Goal: Task Accomplishment & Management: Complete application form

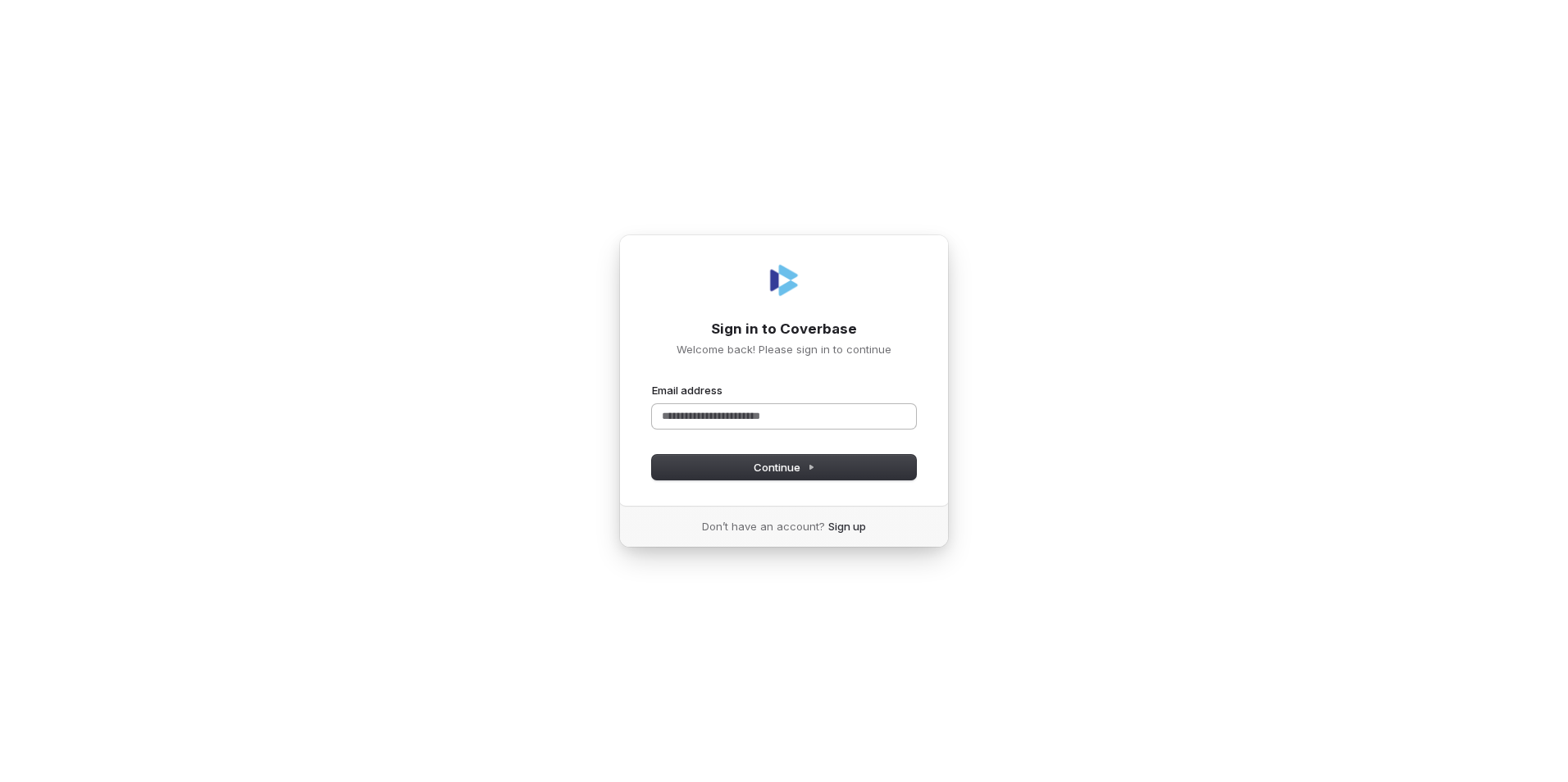
click at [735, 416] on input "Email address" at bounding box center [784, 417] width 264 height 25
click at [772, 479] on button "Continue" at bounding box center [784, 467] width 264 height 25
type input "**********"
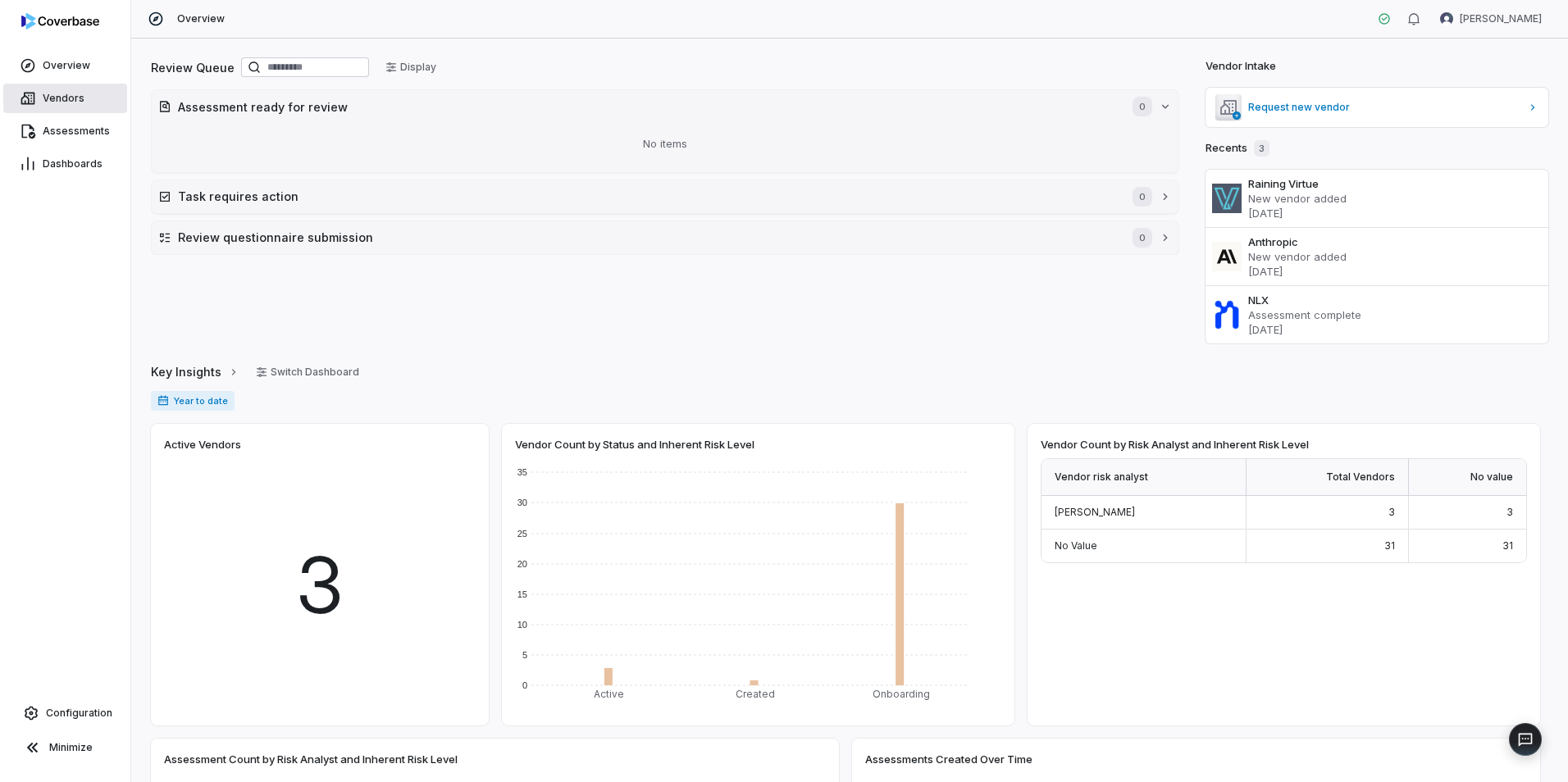
click at [73, 99] on span "Vendors" at bounding box center [63, 98] width 42 height 13
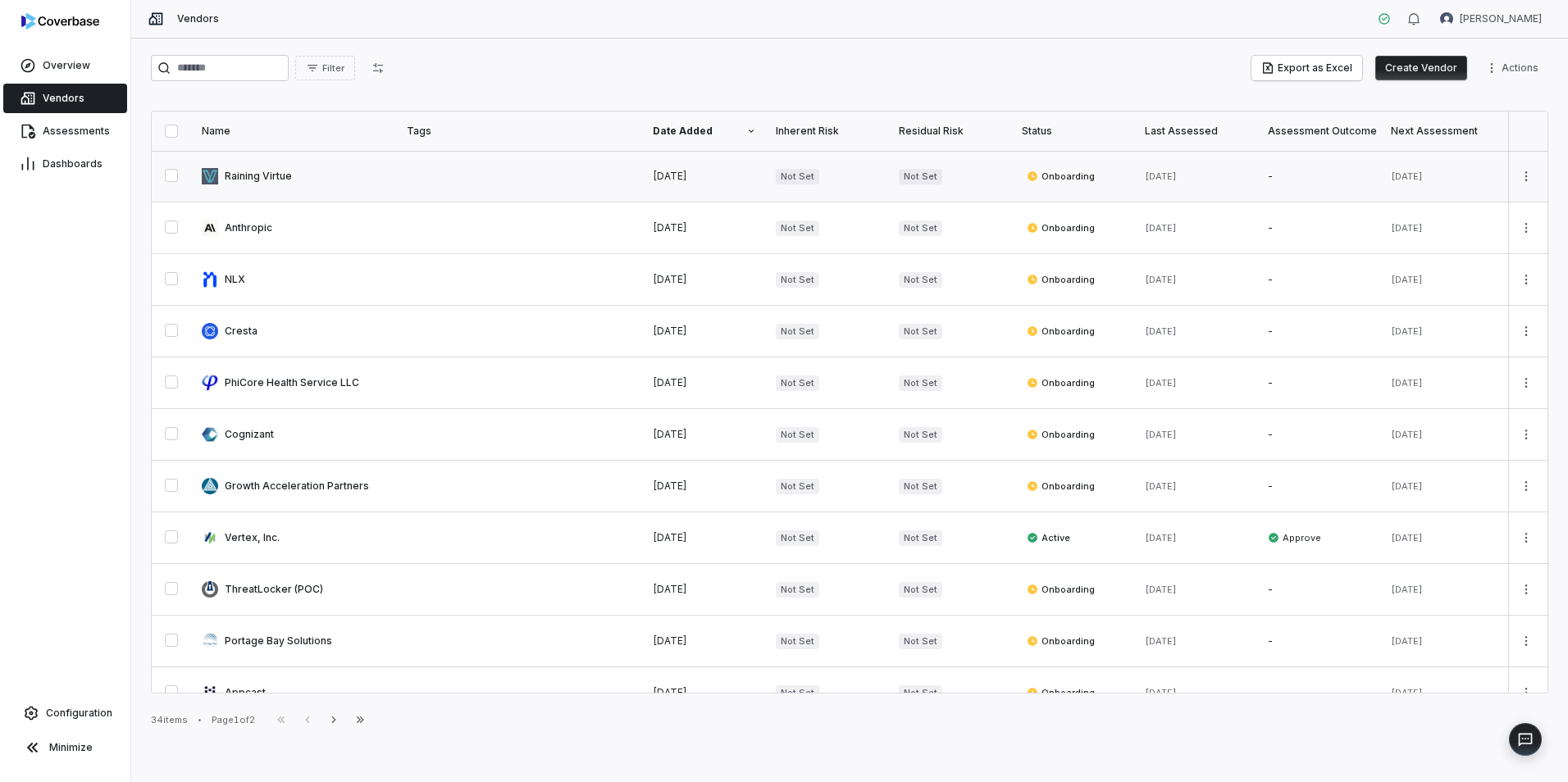
click at [296, 183] on link at bounding box center [294, 176] width 205 height 51
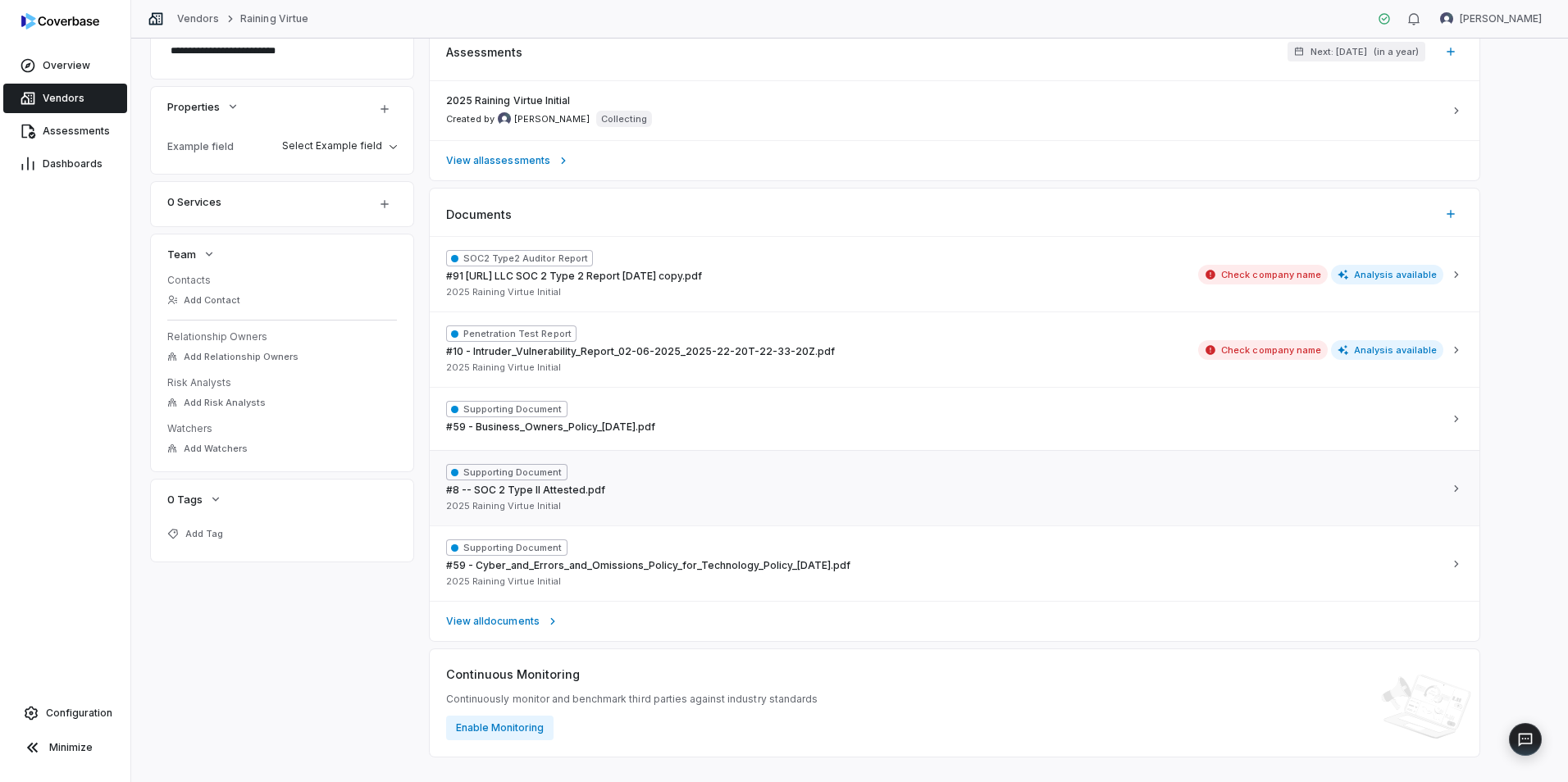
scroll to position [383, 0]
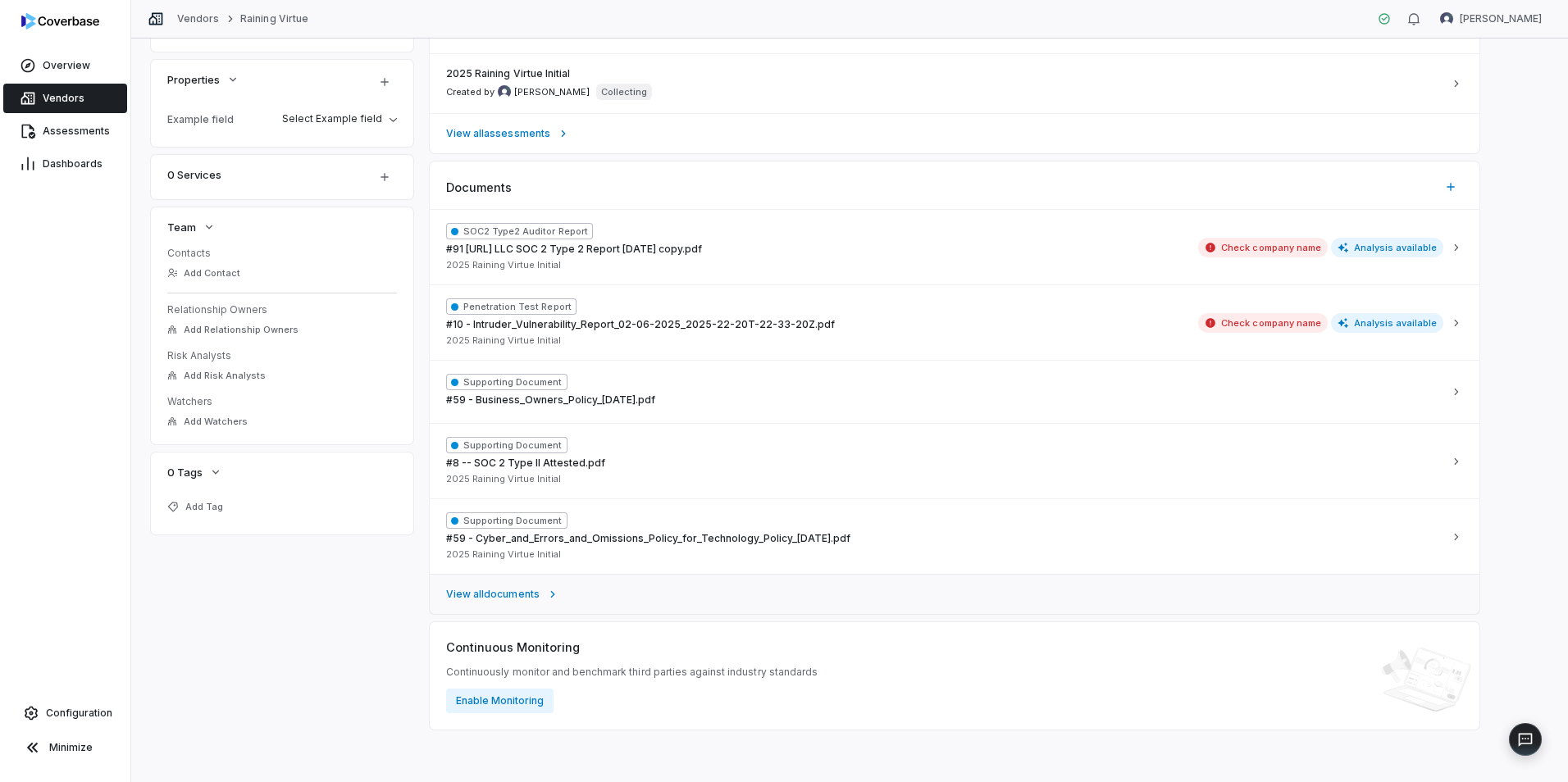
click at [534, 600] on span "View all documents" at bounding box center [493, 594] width 94 height 13
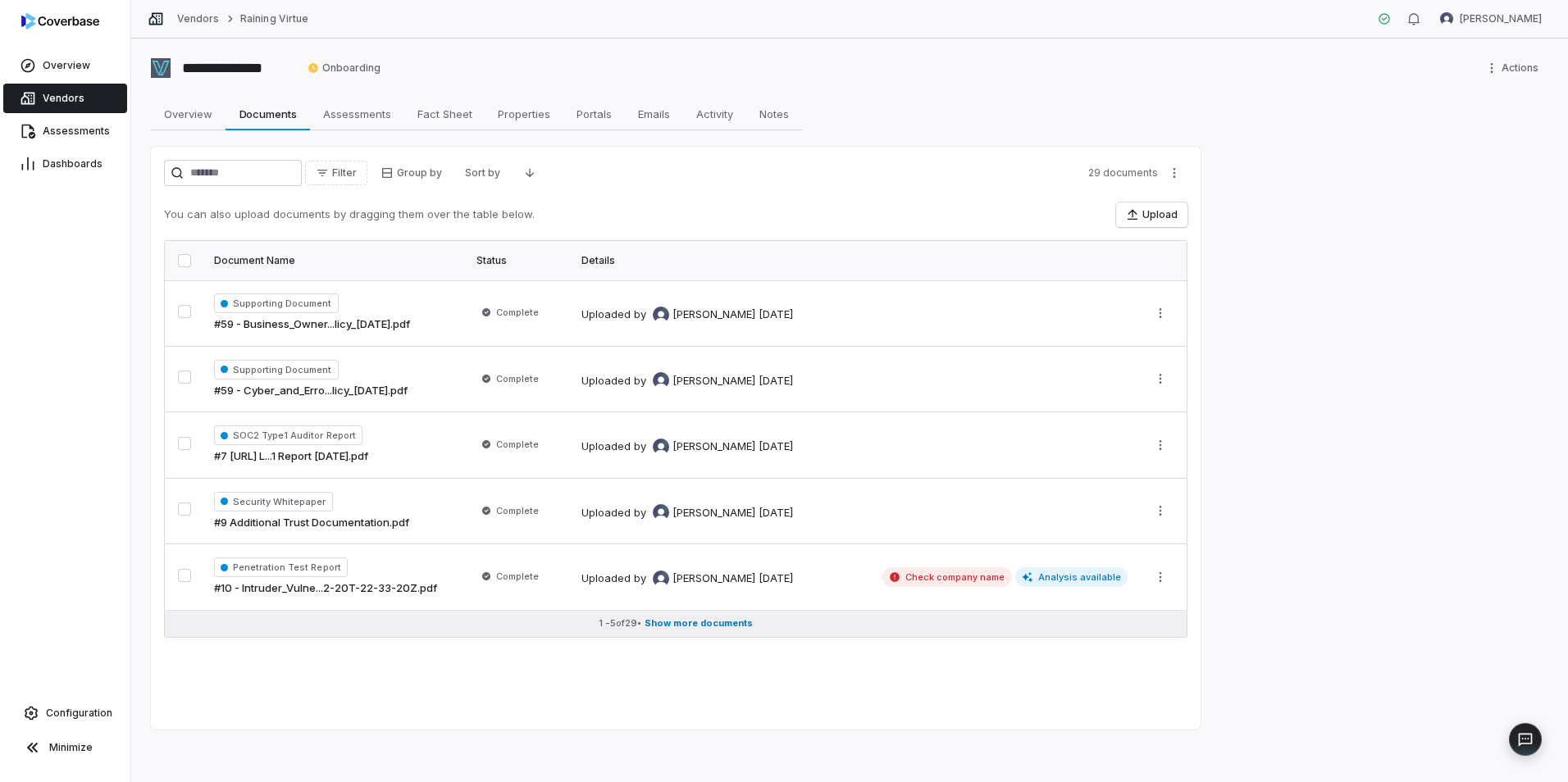
click at [688, 635] on button "1 - 5 of 29 • Show more documents" at bounding box center [675, 624] width 1022 height 26
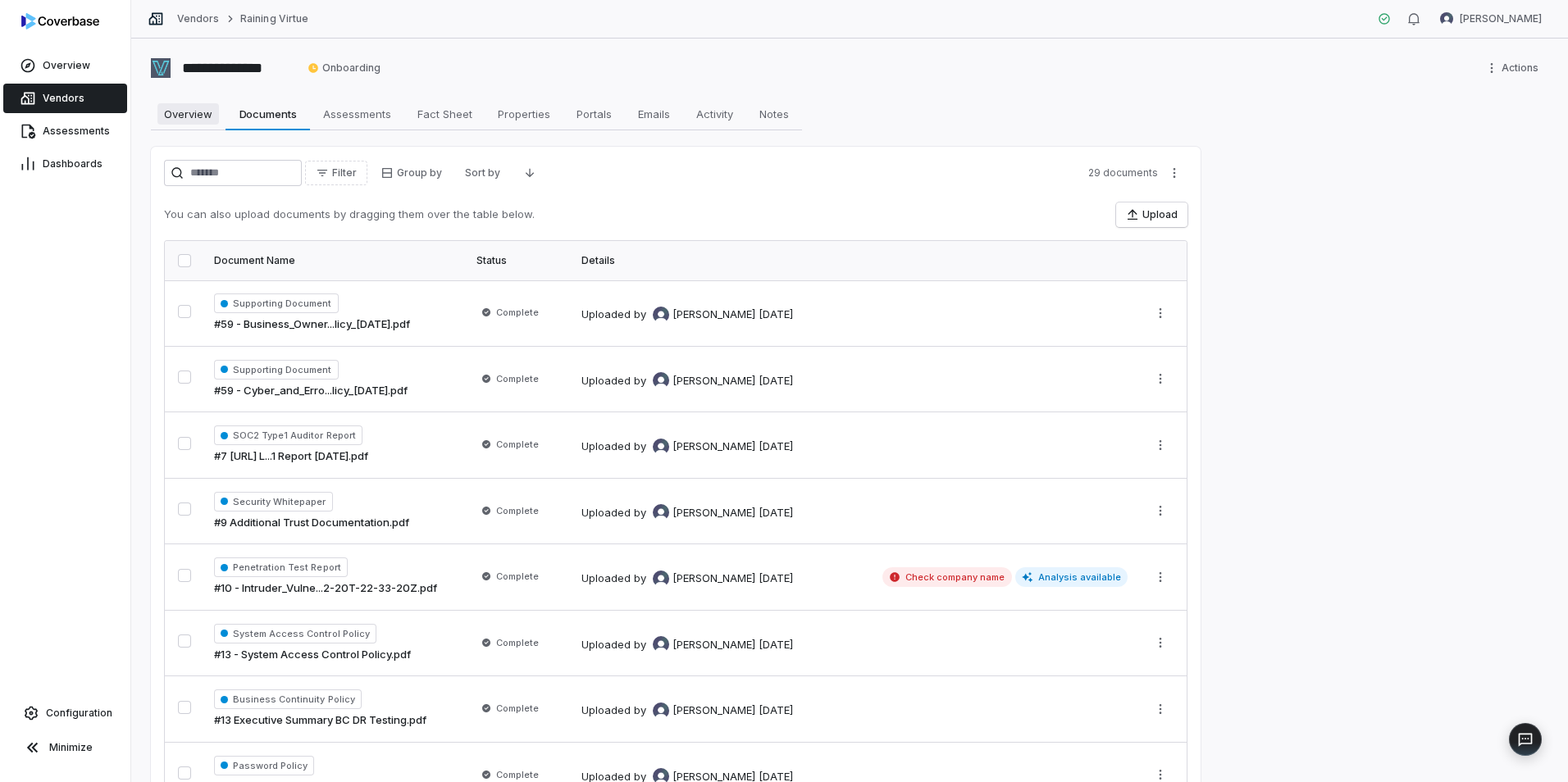
click at [164, 114] on span "Overview" at bounding box center [188, 113] width 61 height 21
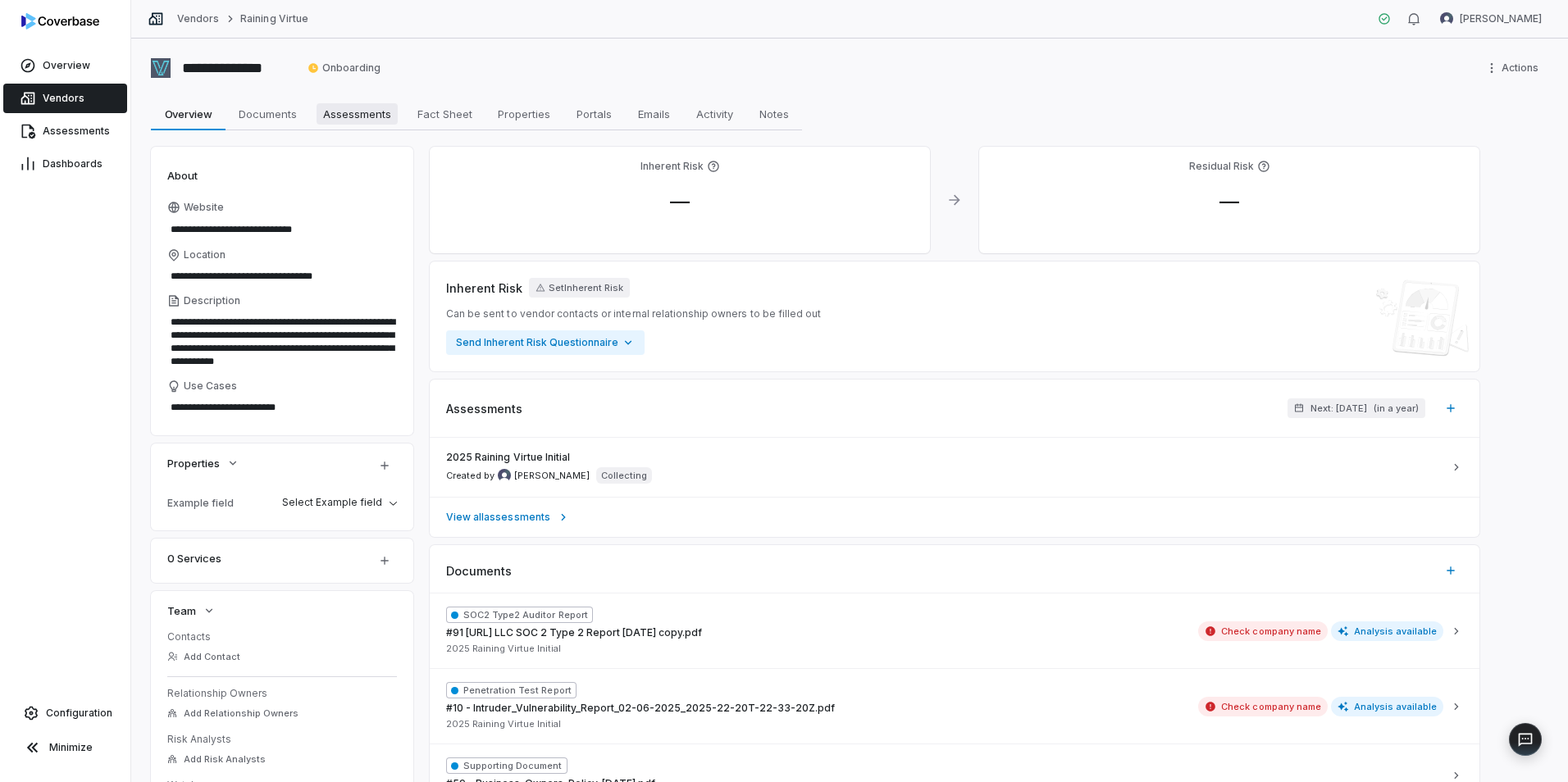
click at [337, 115] on span "Assessments" at bounding box center [357, 113] width 81 height 21
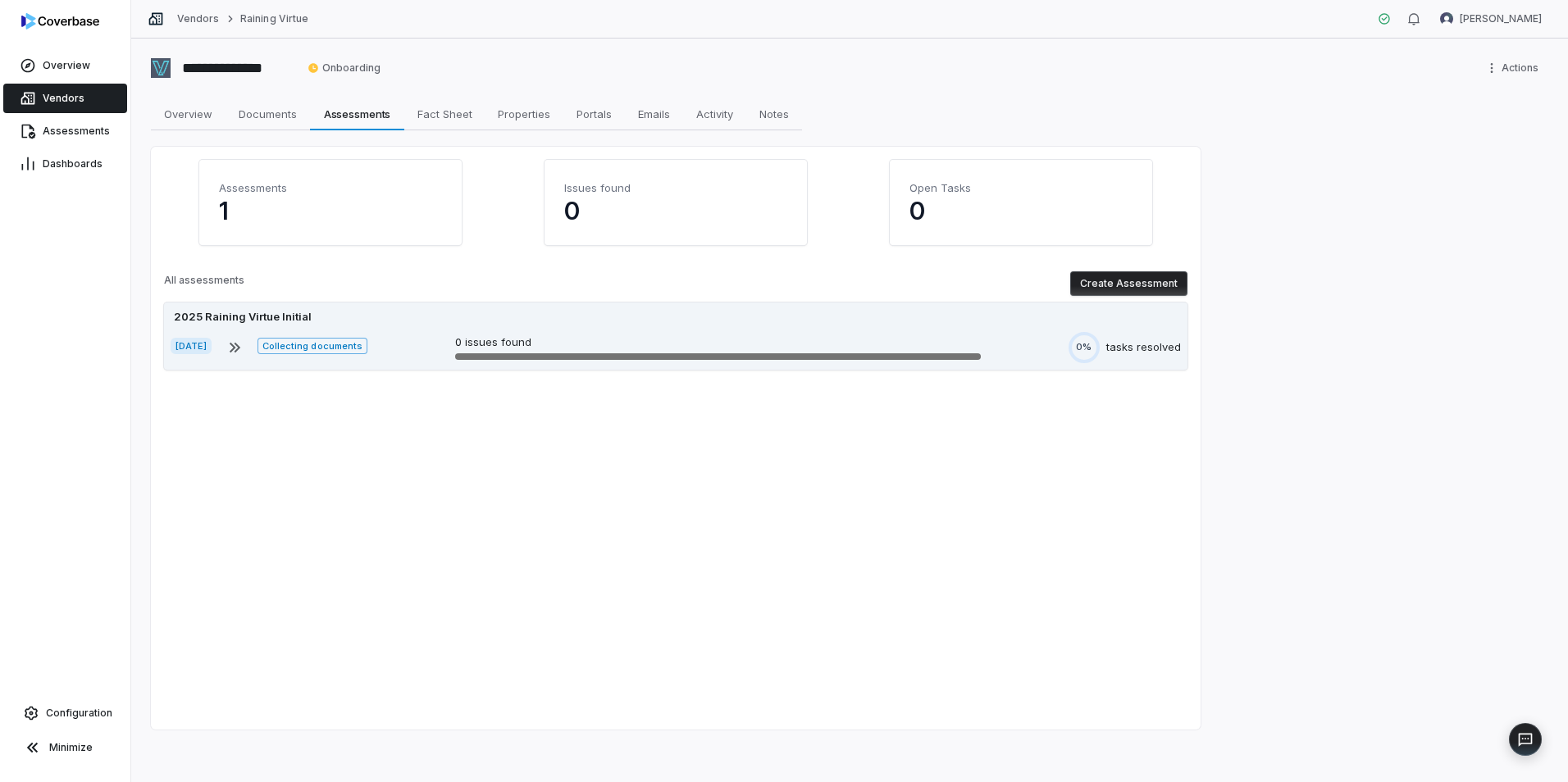
click at [413, 306] on div "2025 Raining Virtue Initial Sep 24, 2025 Collecting documents 0 issues found 0%…" at bounding box center [676, 336] width 1023 height 67
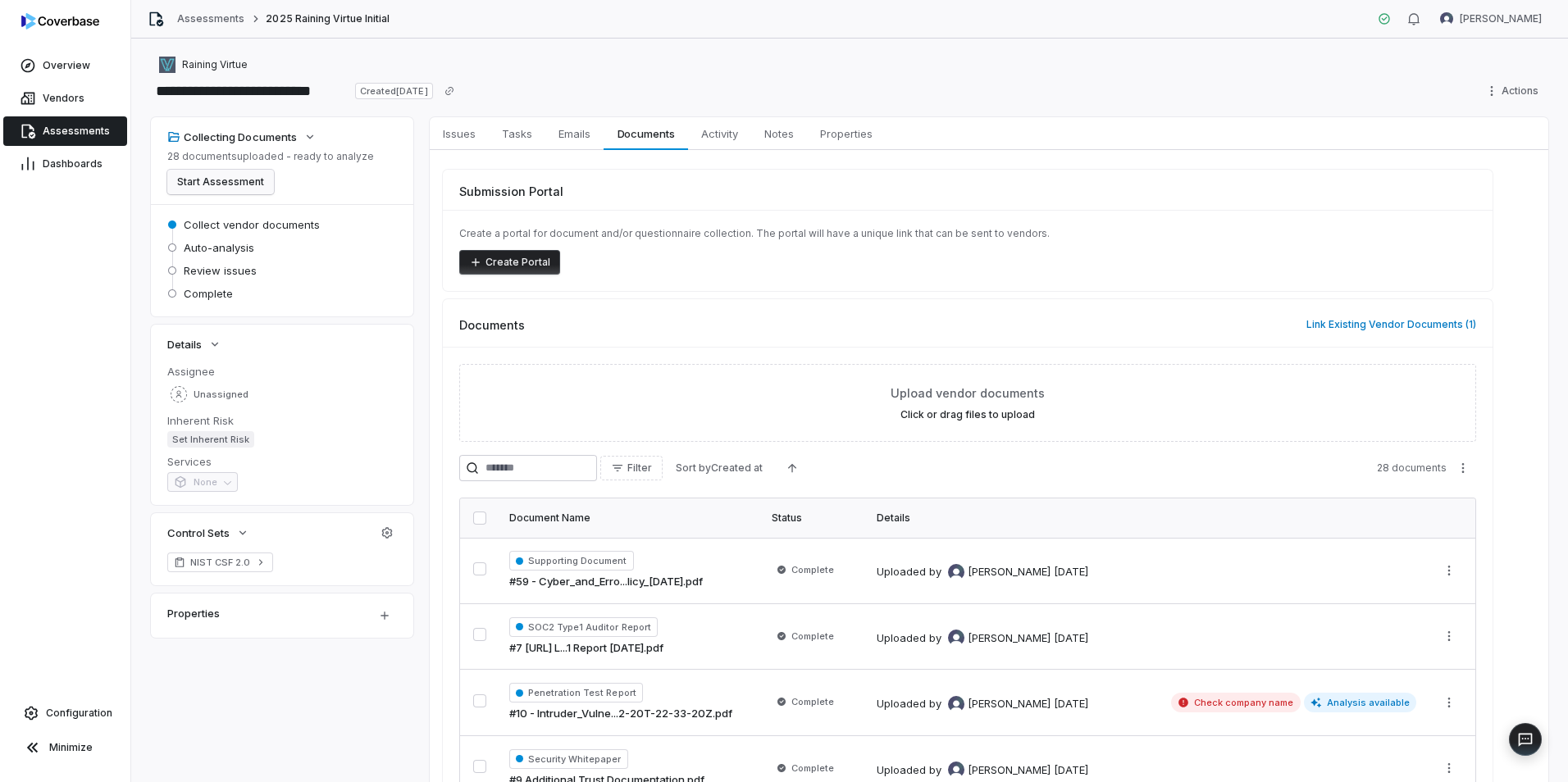
click at [228, 185] on button "Start Assessment" at bounding box center [220, 181] width 107 height 25
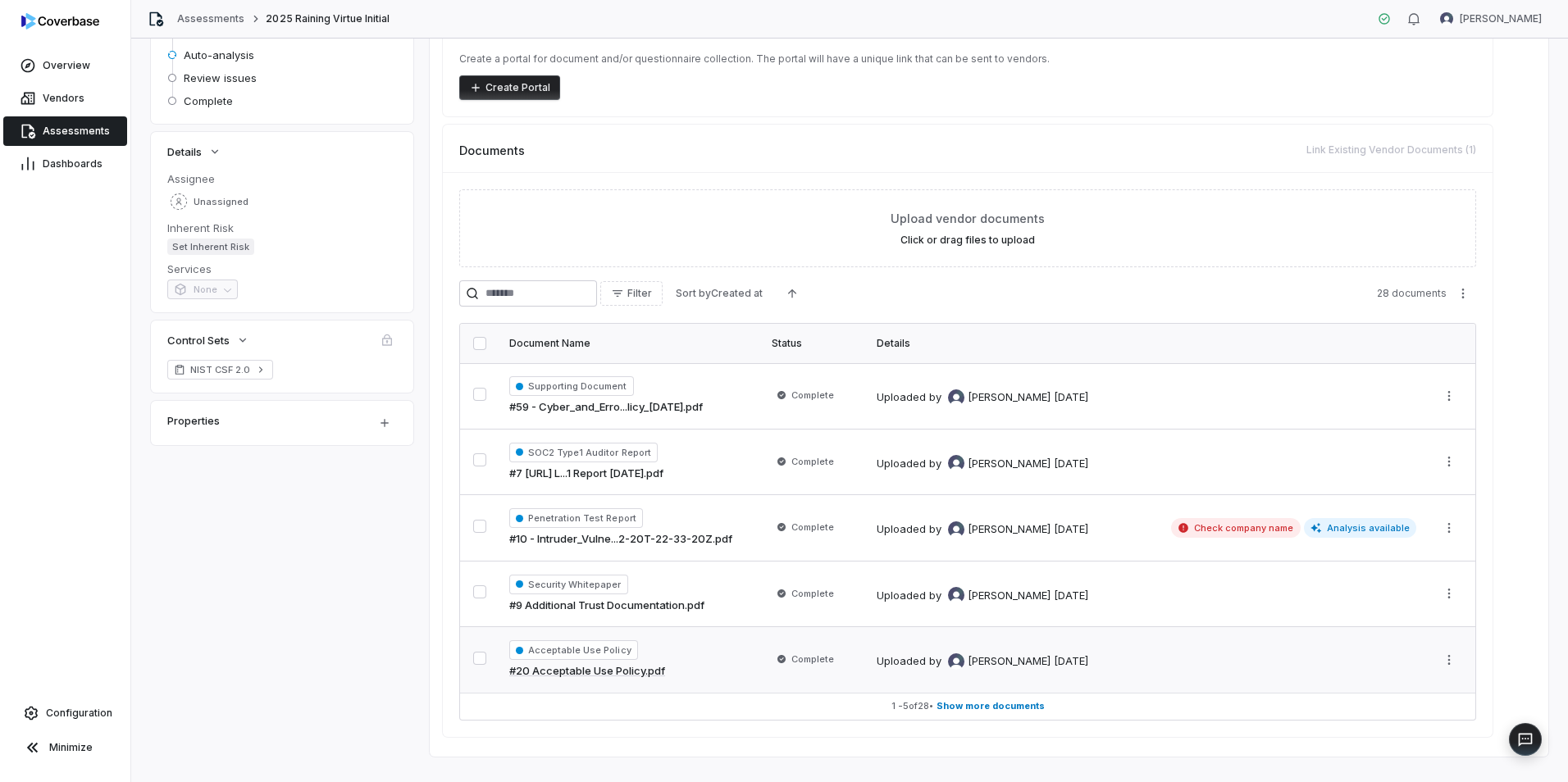
scroll to position [202, 0]
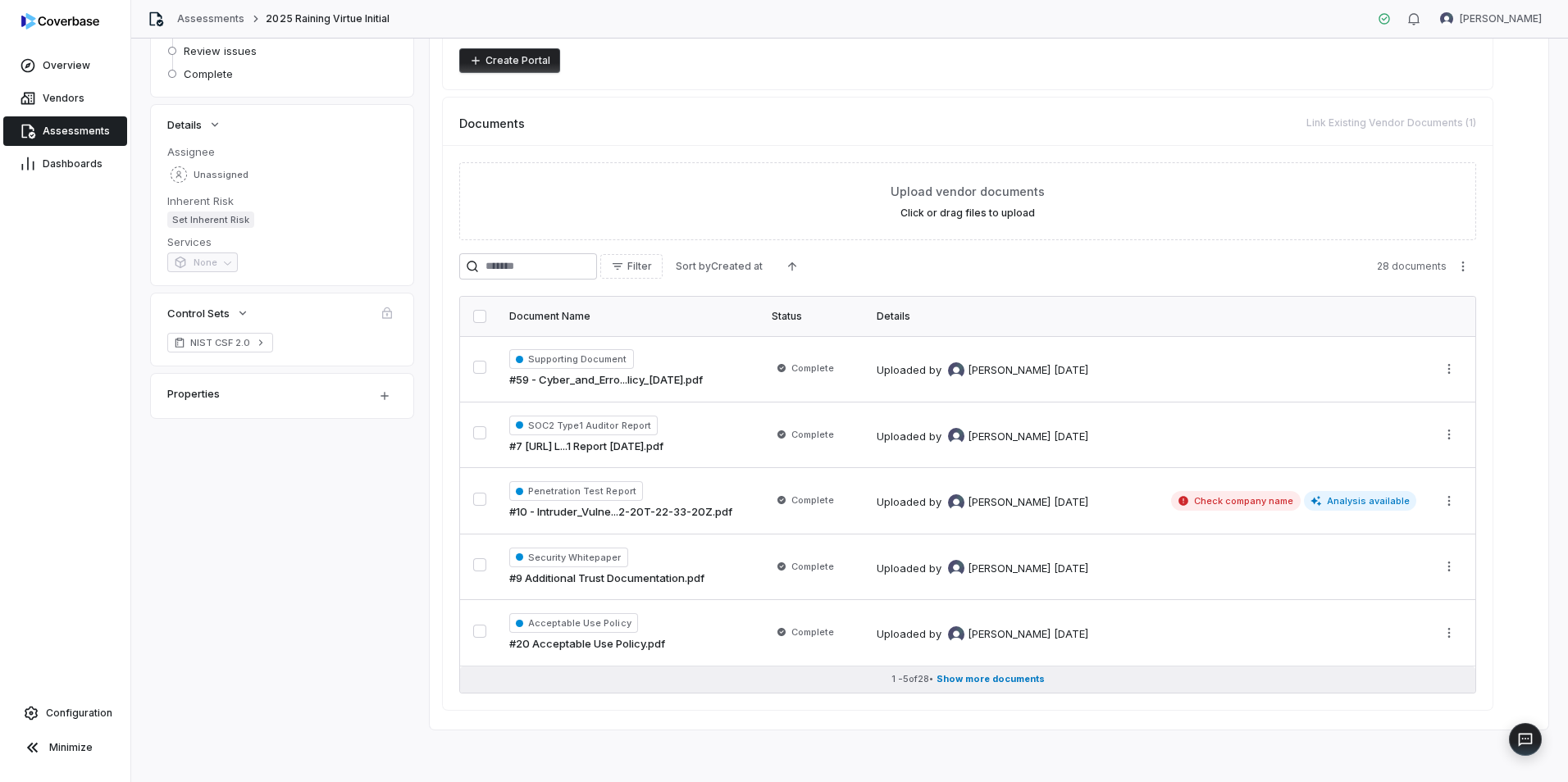
click at [977, 675] on span "Show more documents" at bounding box center [990, 679] width 108 height 12
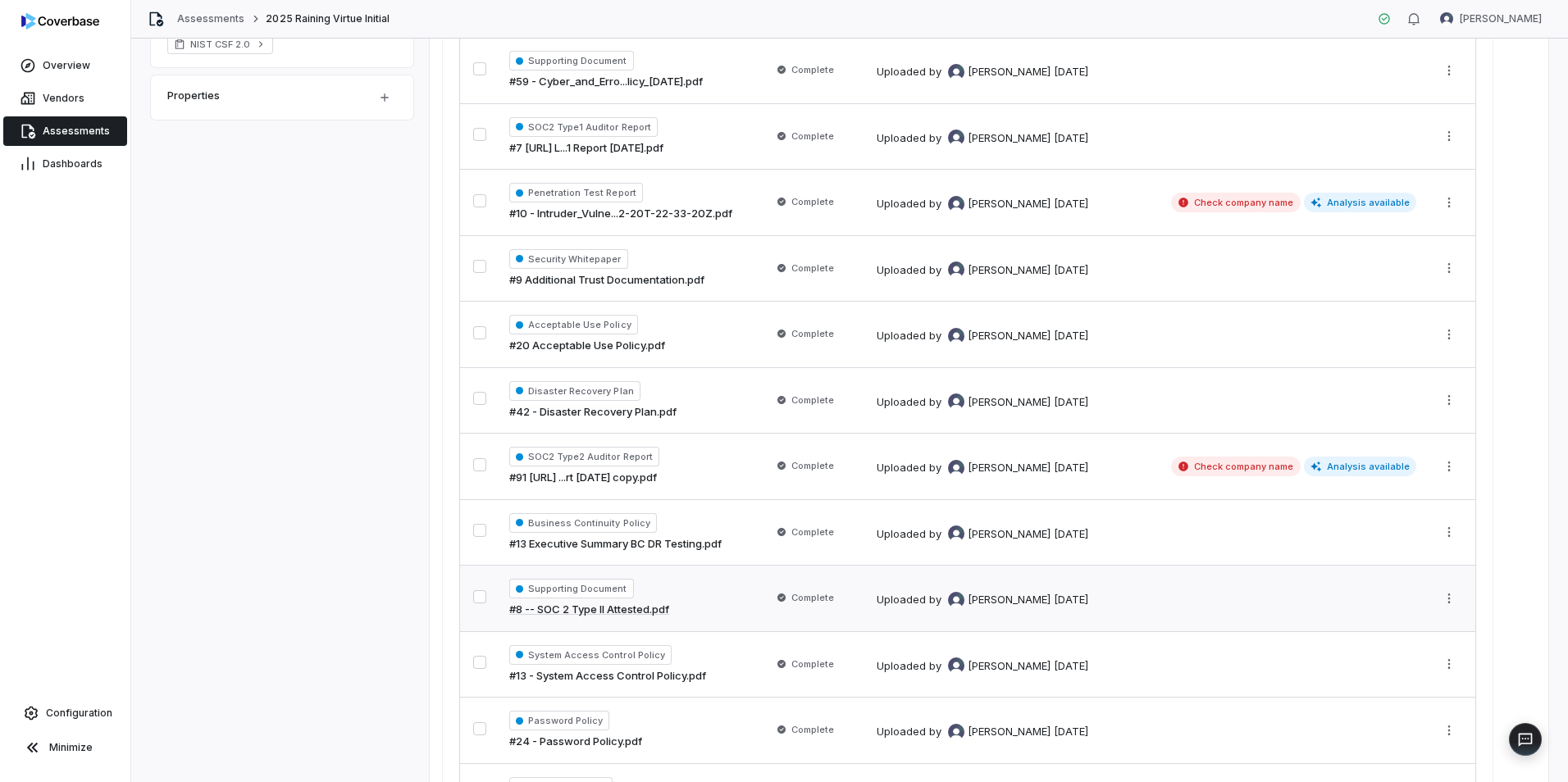
scroll to position [530, 0]
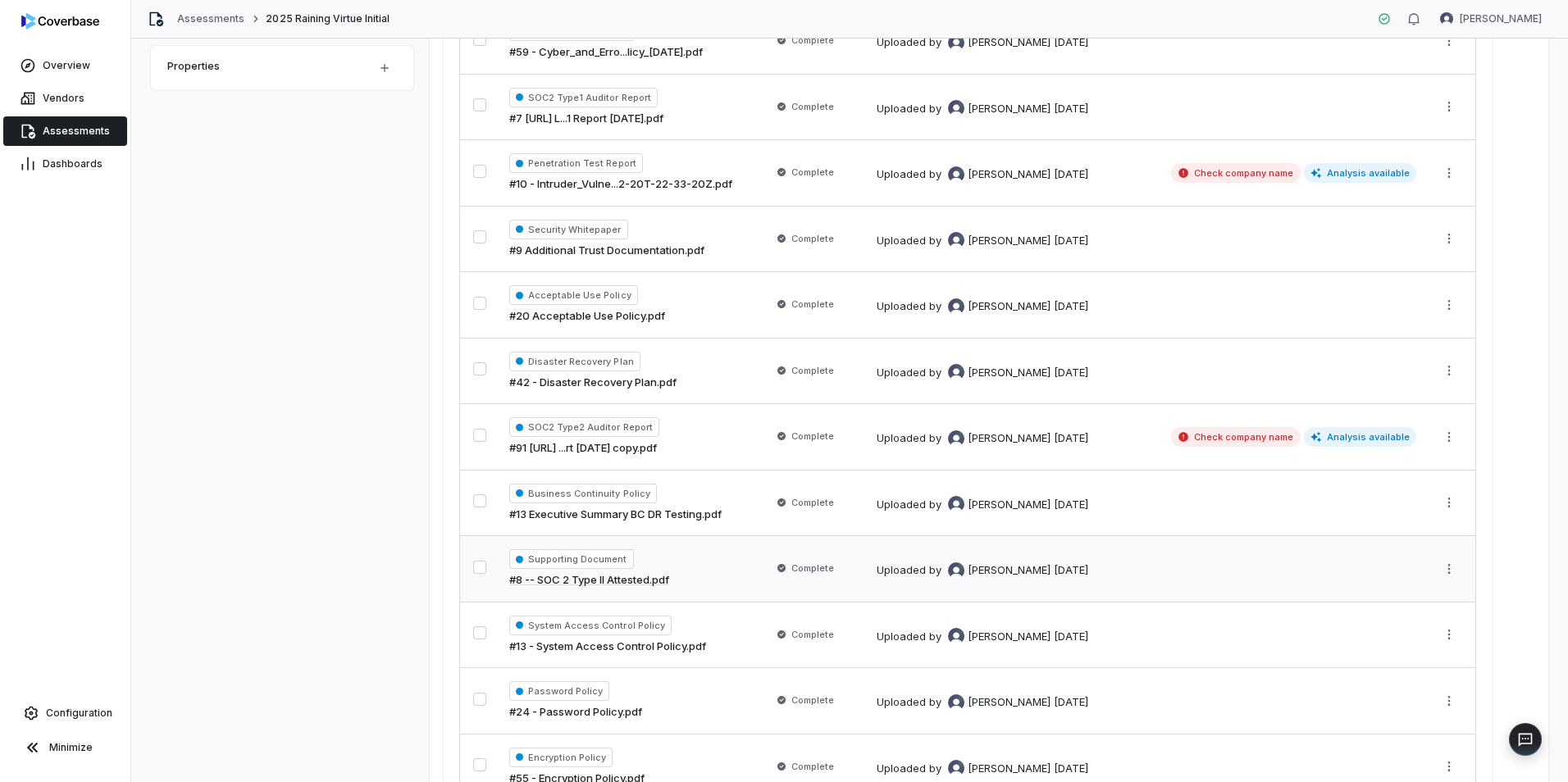
click at [721, 566] on div "Supporting Document #8 -- SOC 2 Type II Attested.pdf" at bounding box center [631, 569] width 243 height 39
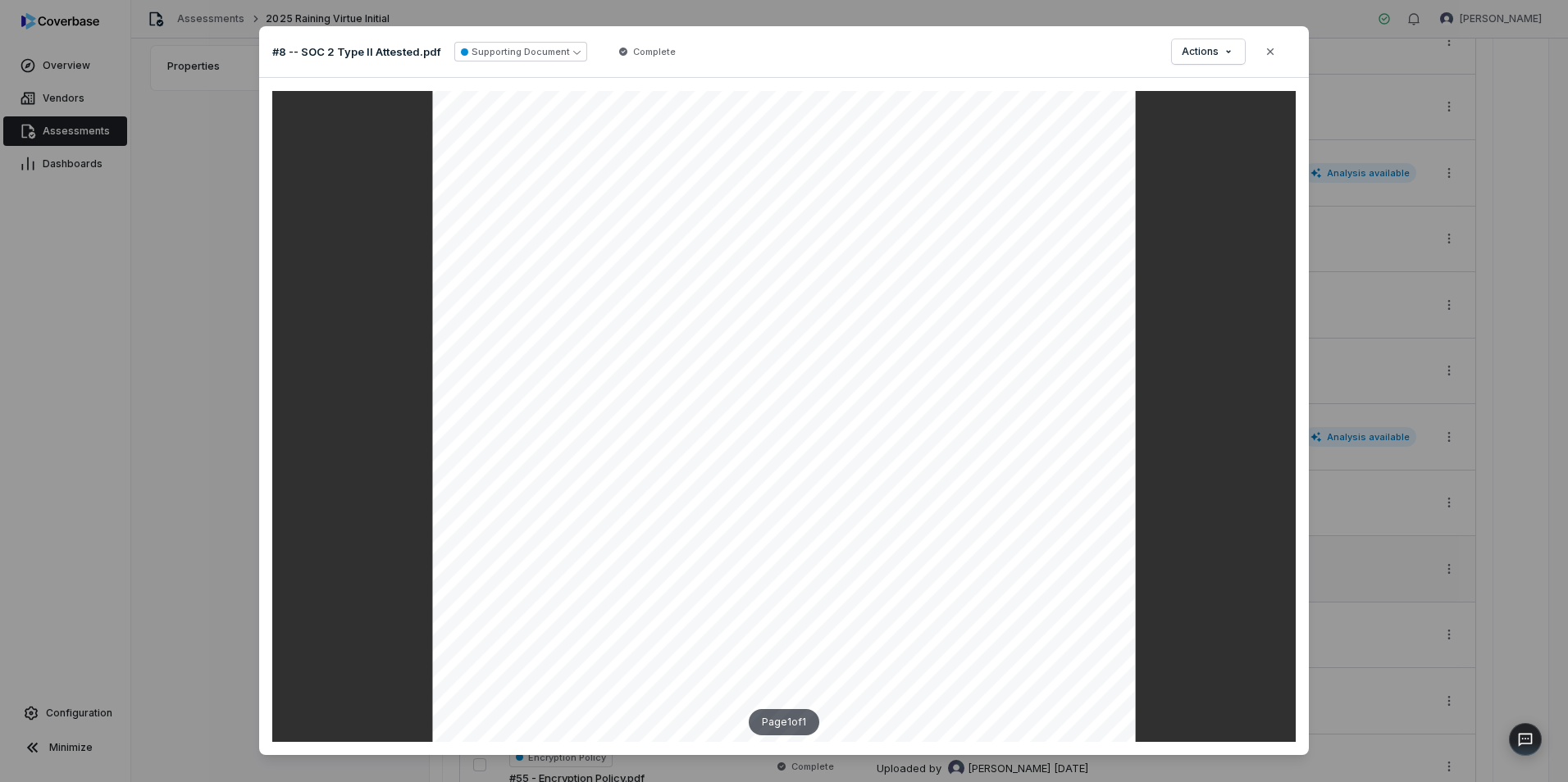
scroll to position [271, 0]
click at [1256, 55] on button "Close" at bounding box center [1271, 51] width 34 height 34
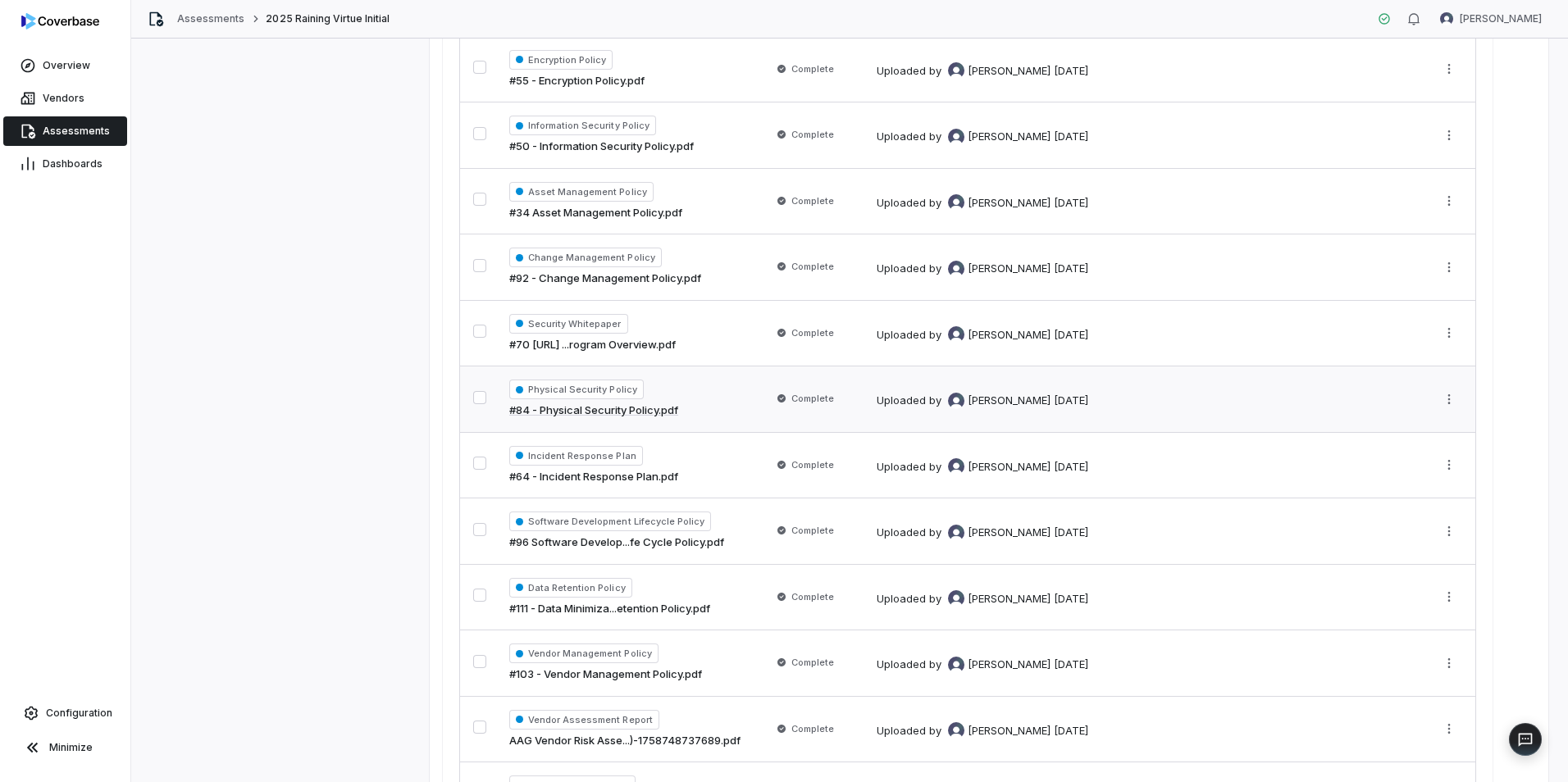
scroll to position [818, 0]
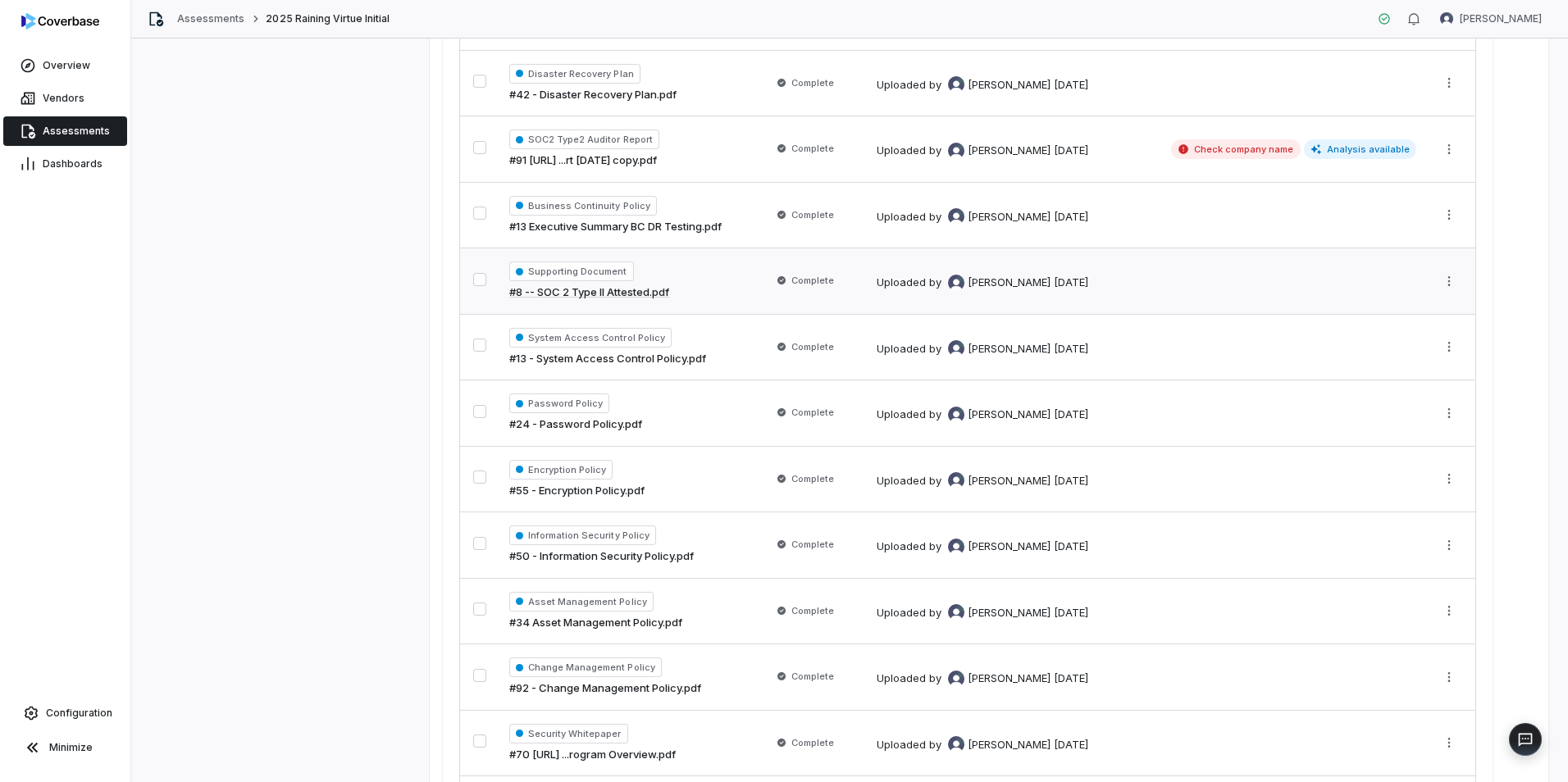
click at [723, 290] on div "Supporting Document #8 -- SOC 2 Type II Attested.pdf" at bounding box center [631, 281] width 243 height 39
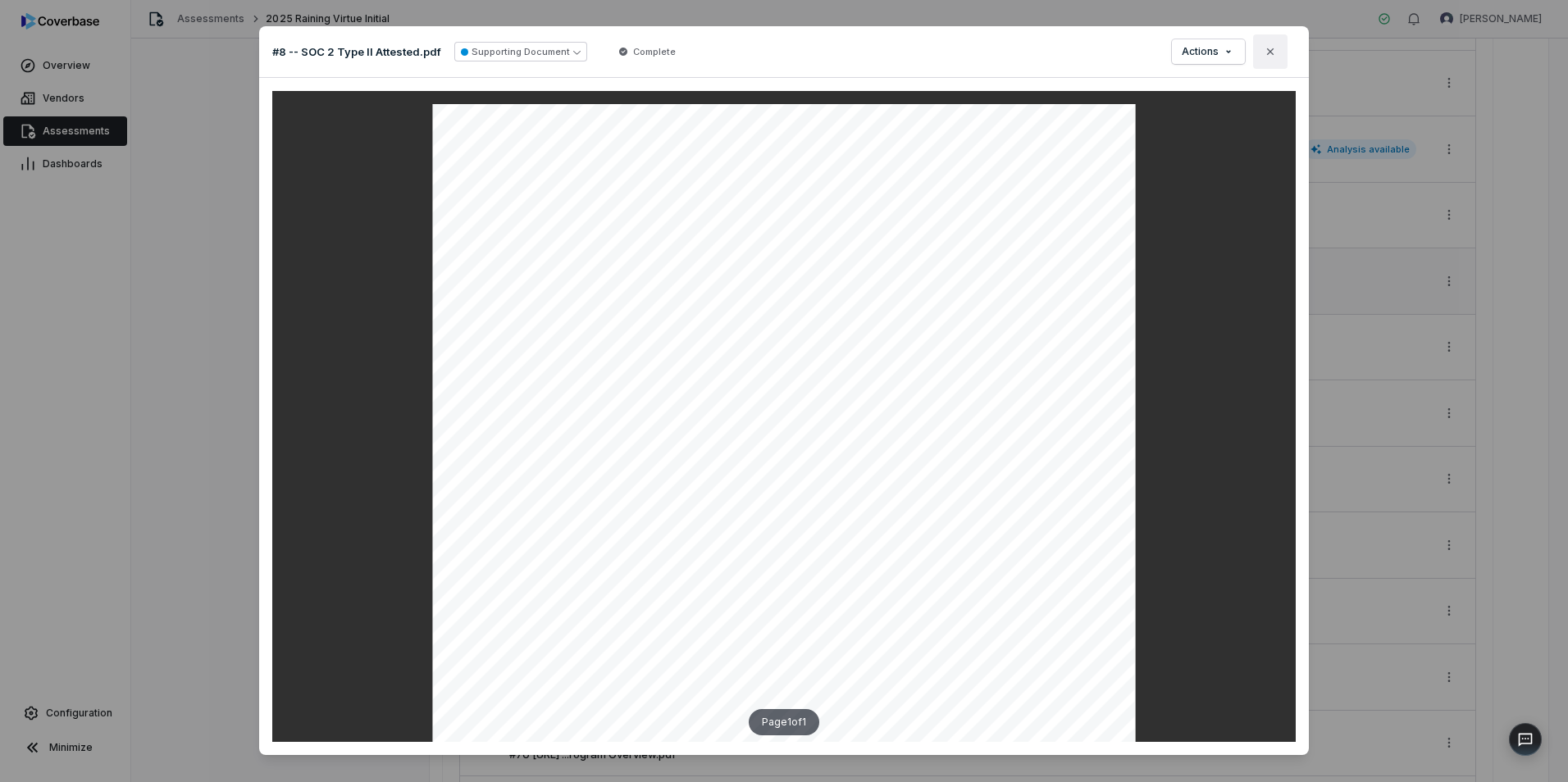
click at [1265, 49] on icon "button" at bounding box center [1270, 51] width 13 height 13
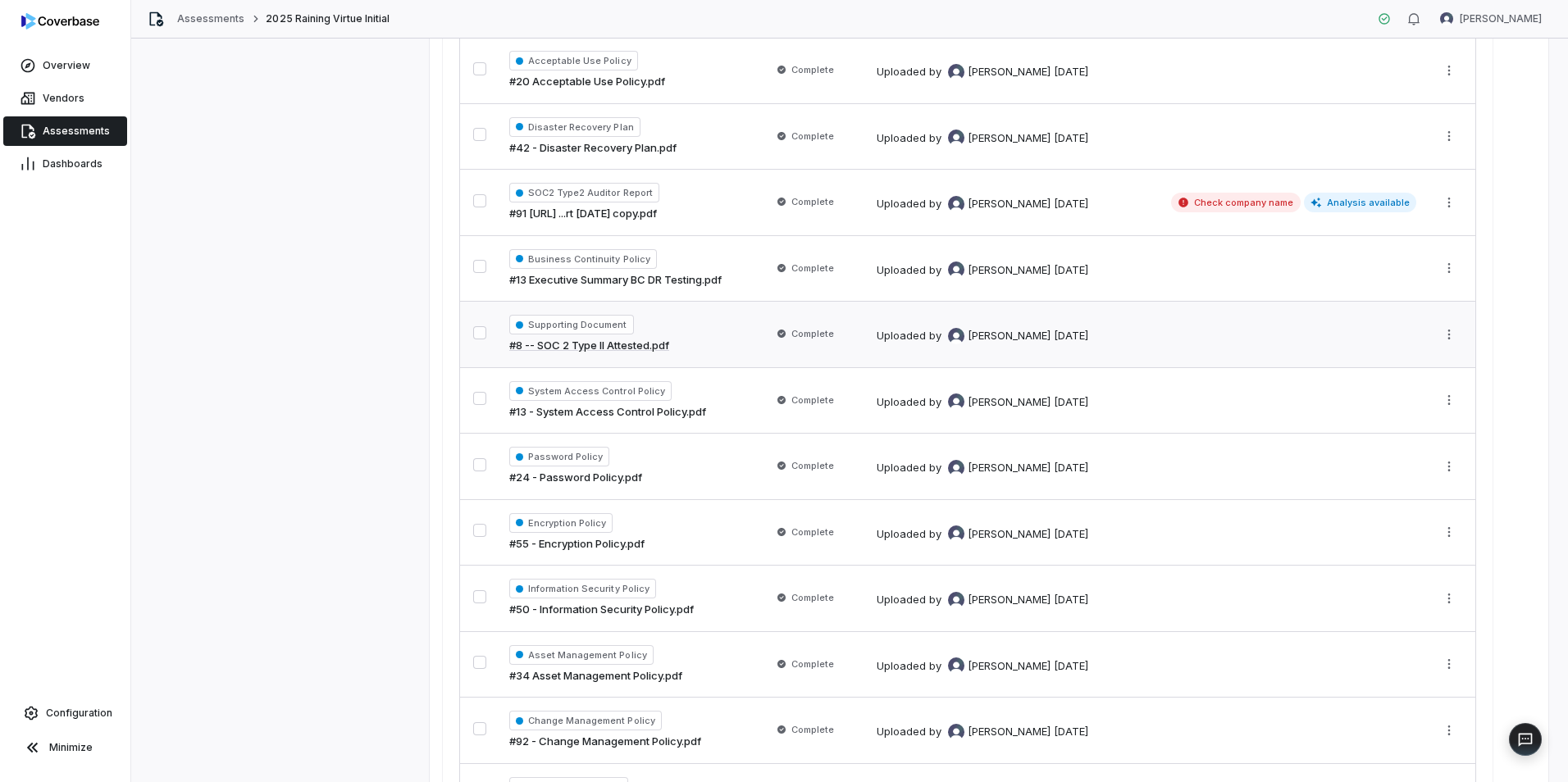
scroll to position [735, 0]
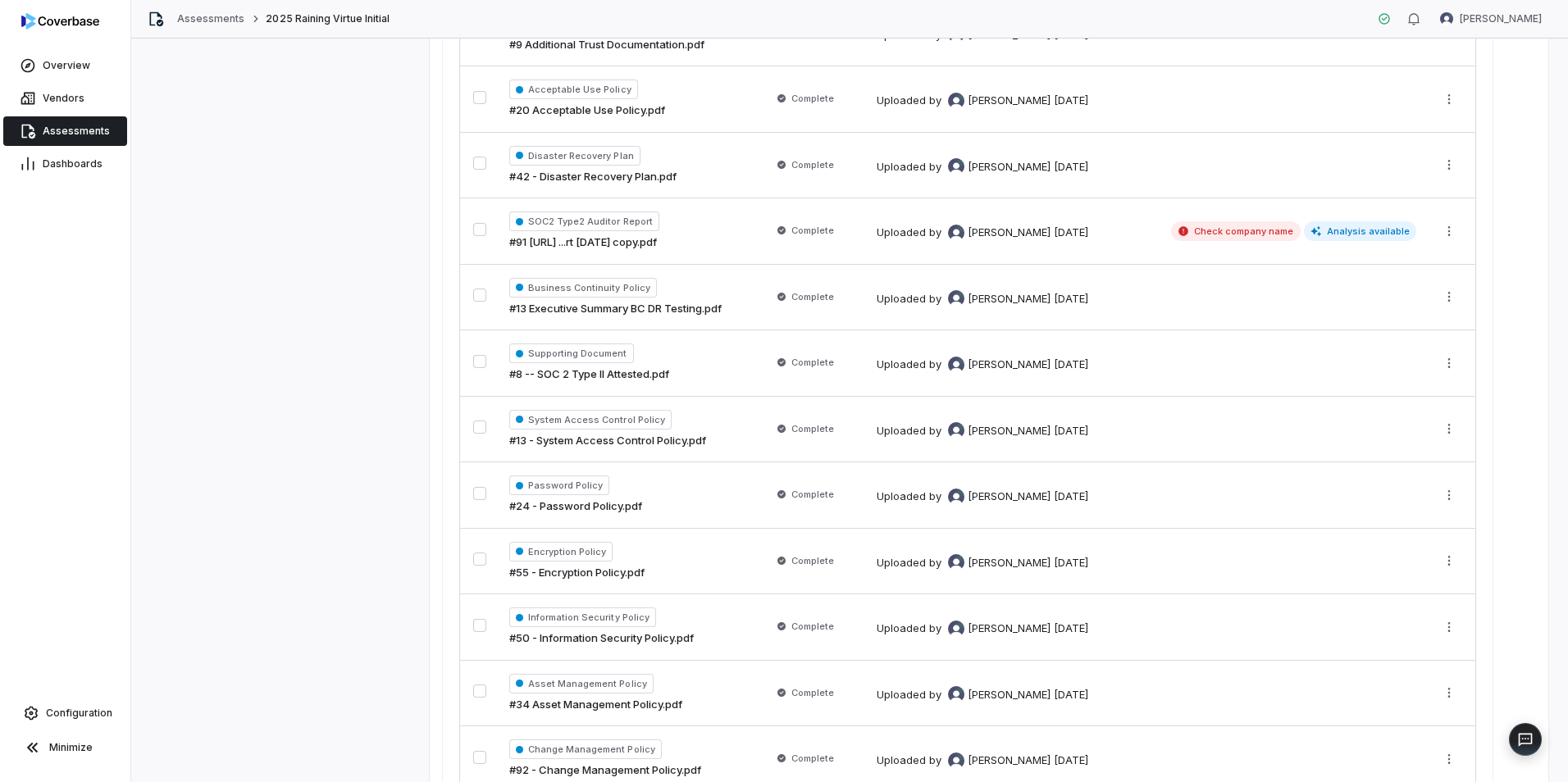
click at [712, 358] on div "Supporting Document #8 -- SOC 2 Type II Attested.pdf" at bounding box center [631, 363] width 243 height 39
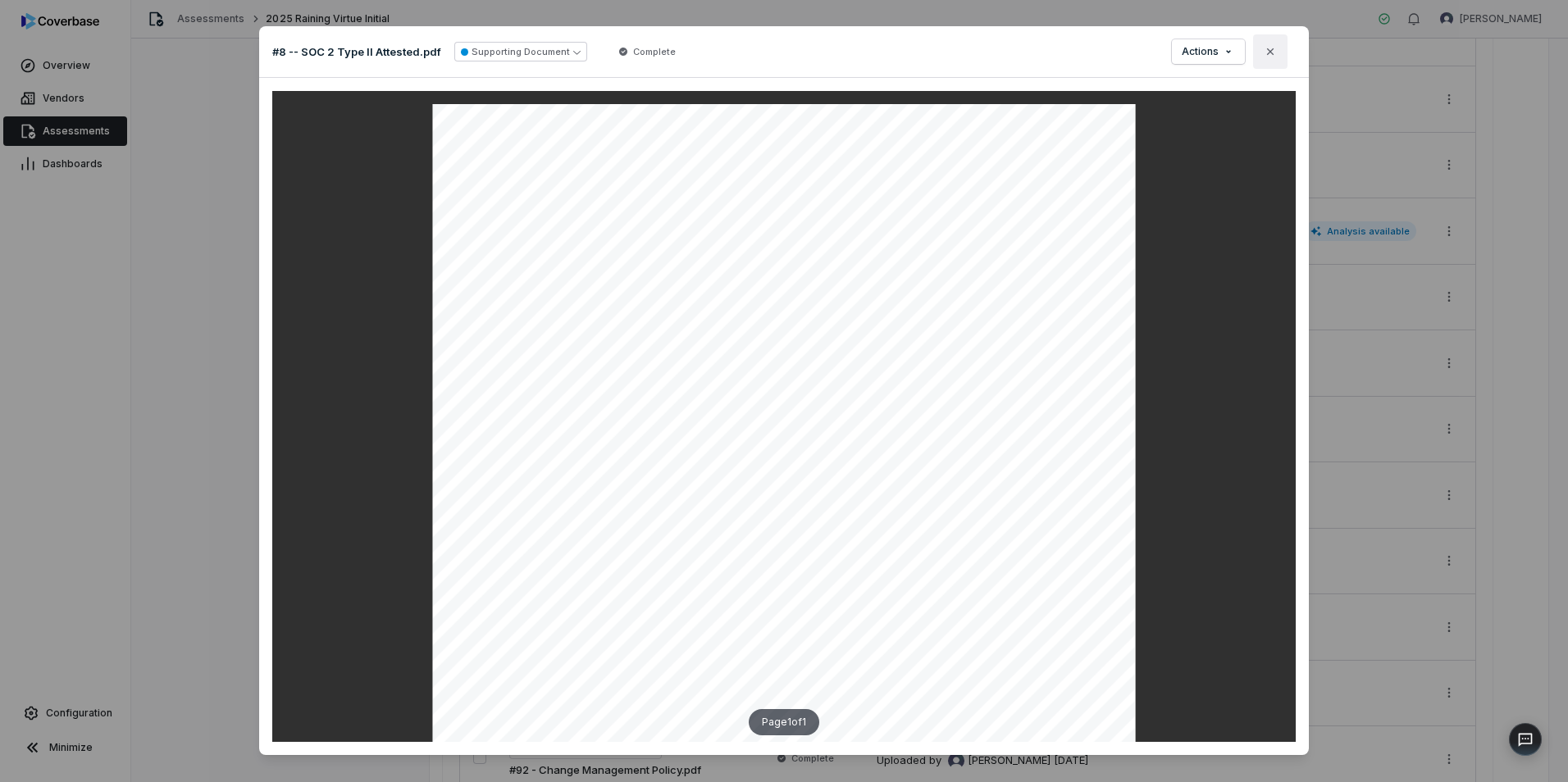
click at [1272, 55] on icon "button" at bounding box center [1270, 51] width 13 height 13
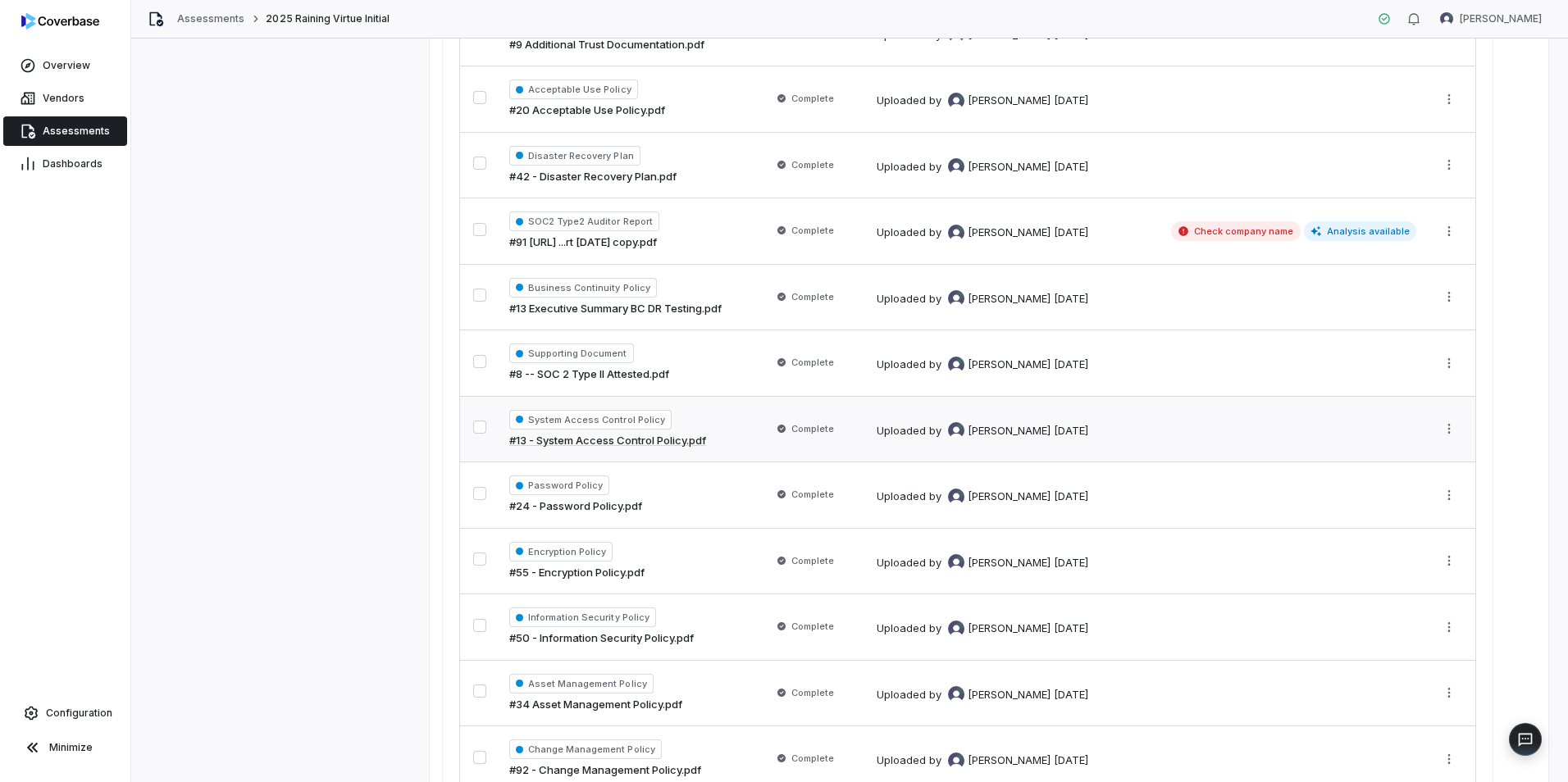
scroll to position [653, 0]
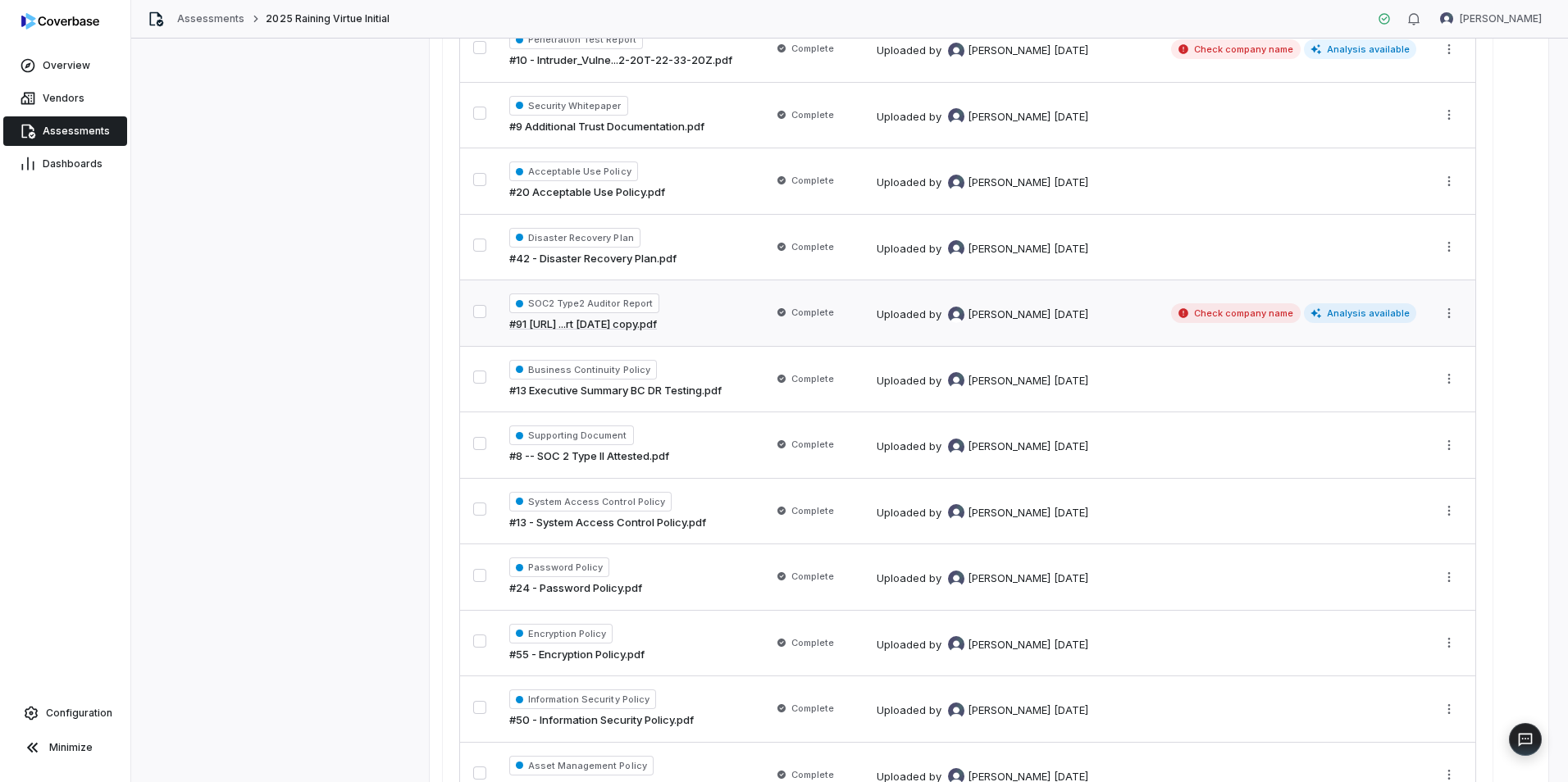
click at [731, 319] on div "SOC2 Type2 Auditor Report #91 Storytellers.ai ...rt 6.30.25 copy.pdf" at bounding box center [631, 313] width 243 height 39
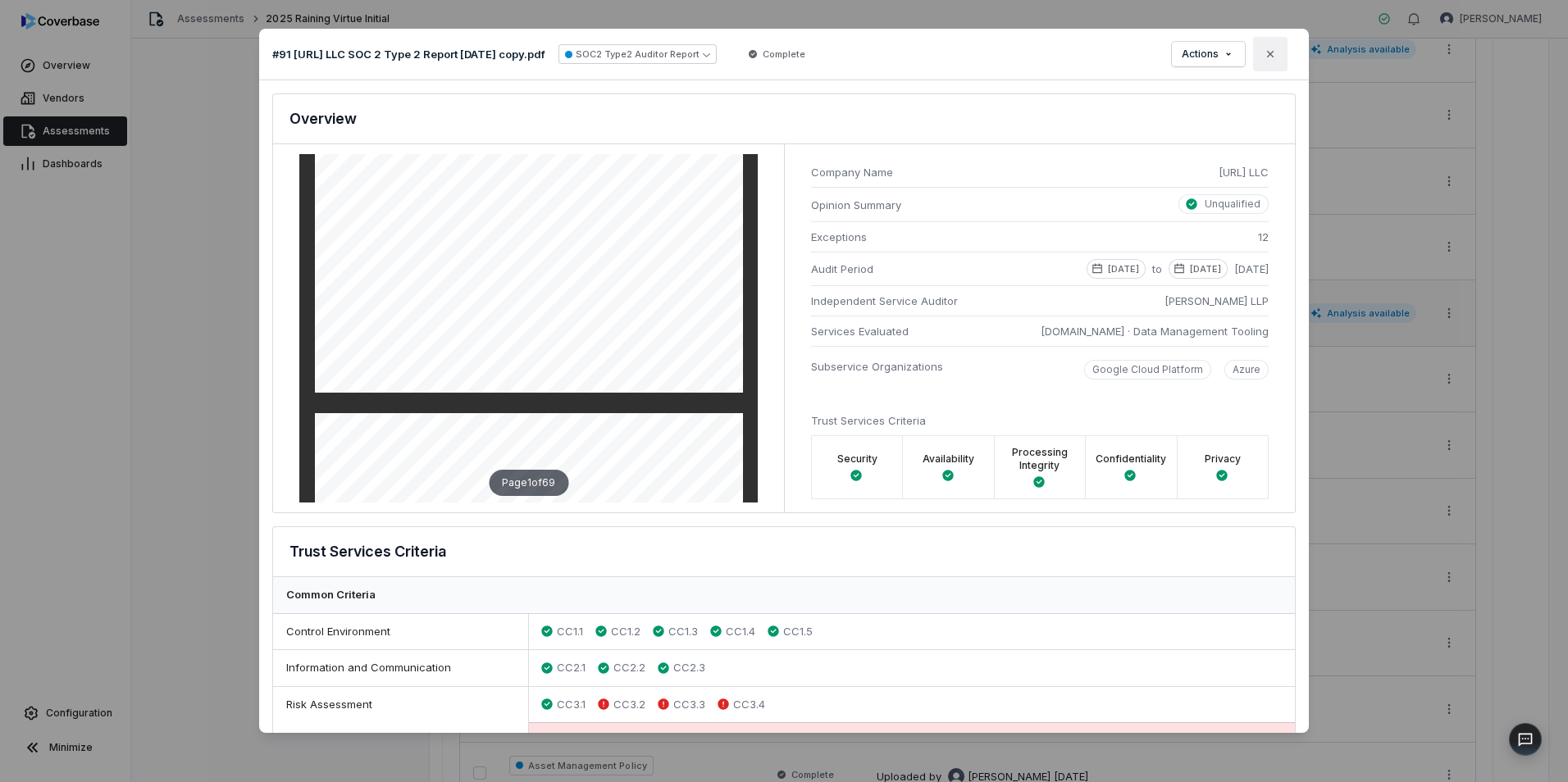
click at [1284, 55] on button "Close" at bounding box center [1271, 54] width 34 height 34
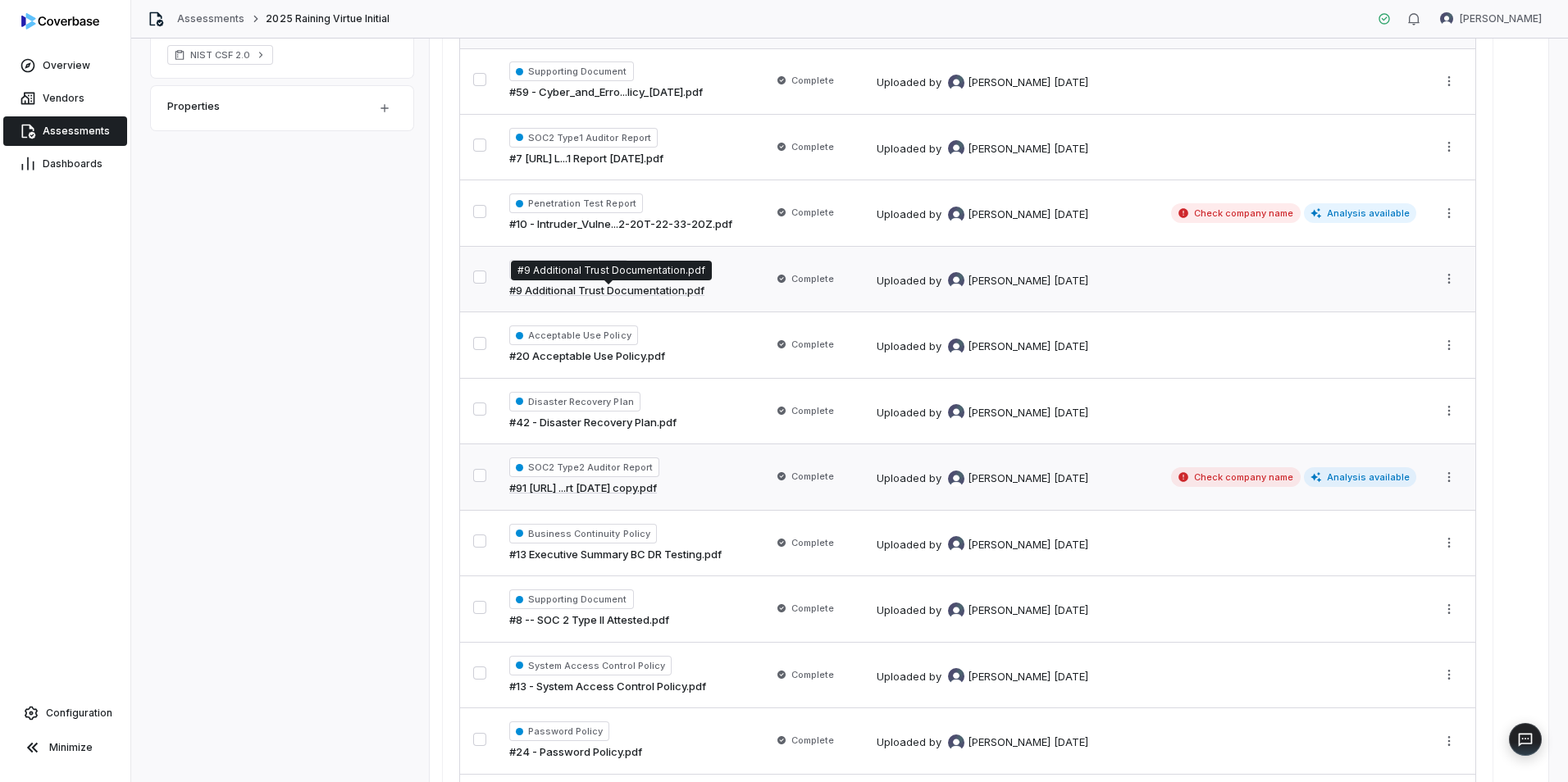
scroll to position [407, 0]
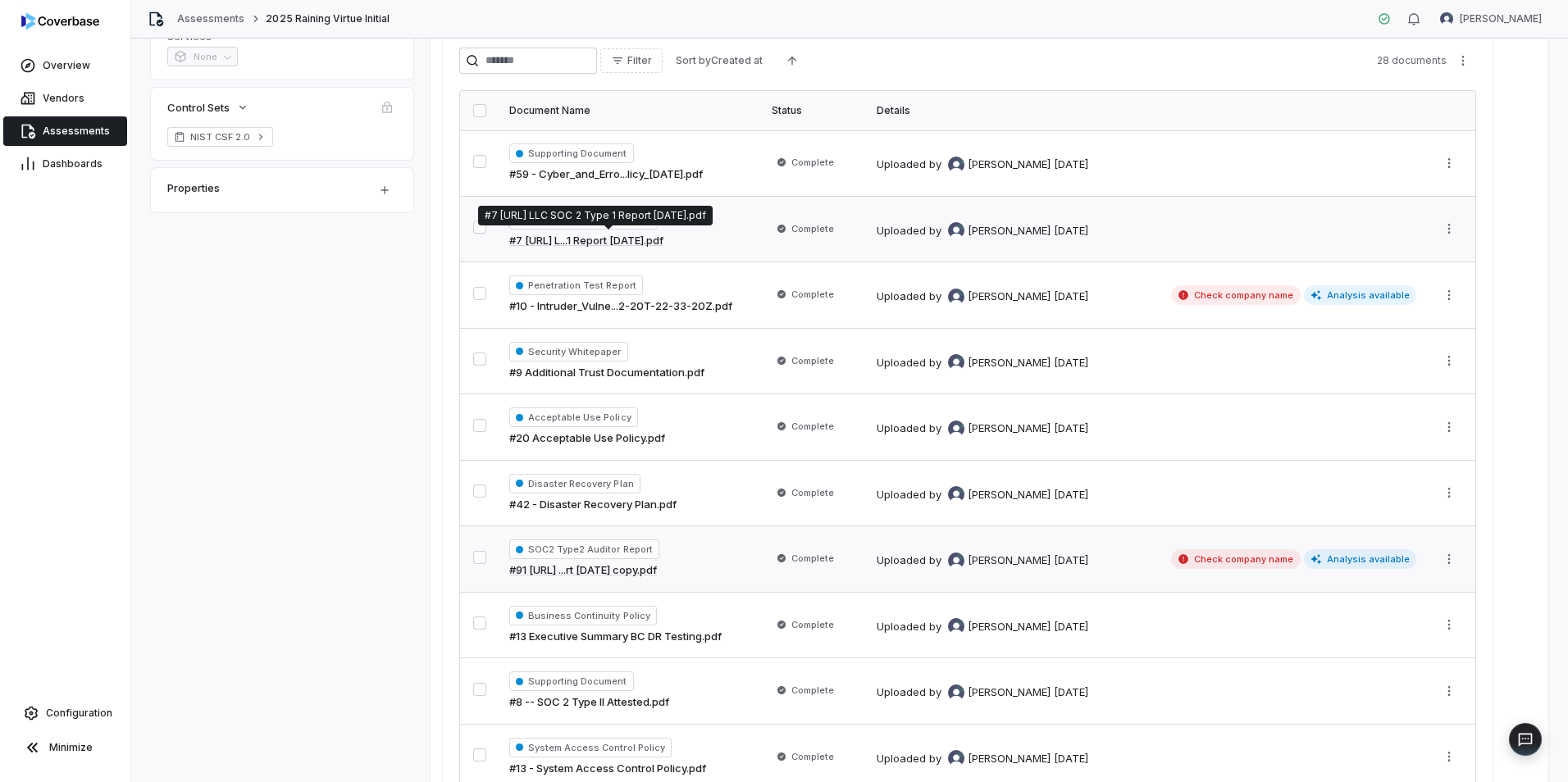
click at [628, 236] on link "#7 Storytellers.ai L...1 Report 4.1.25.pdf" at bounding box center [586, 240] width 154 height 16
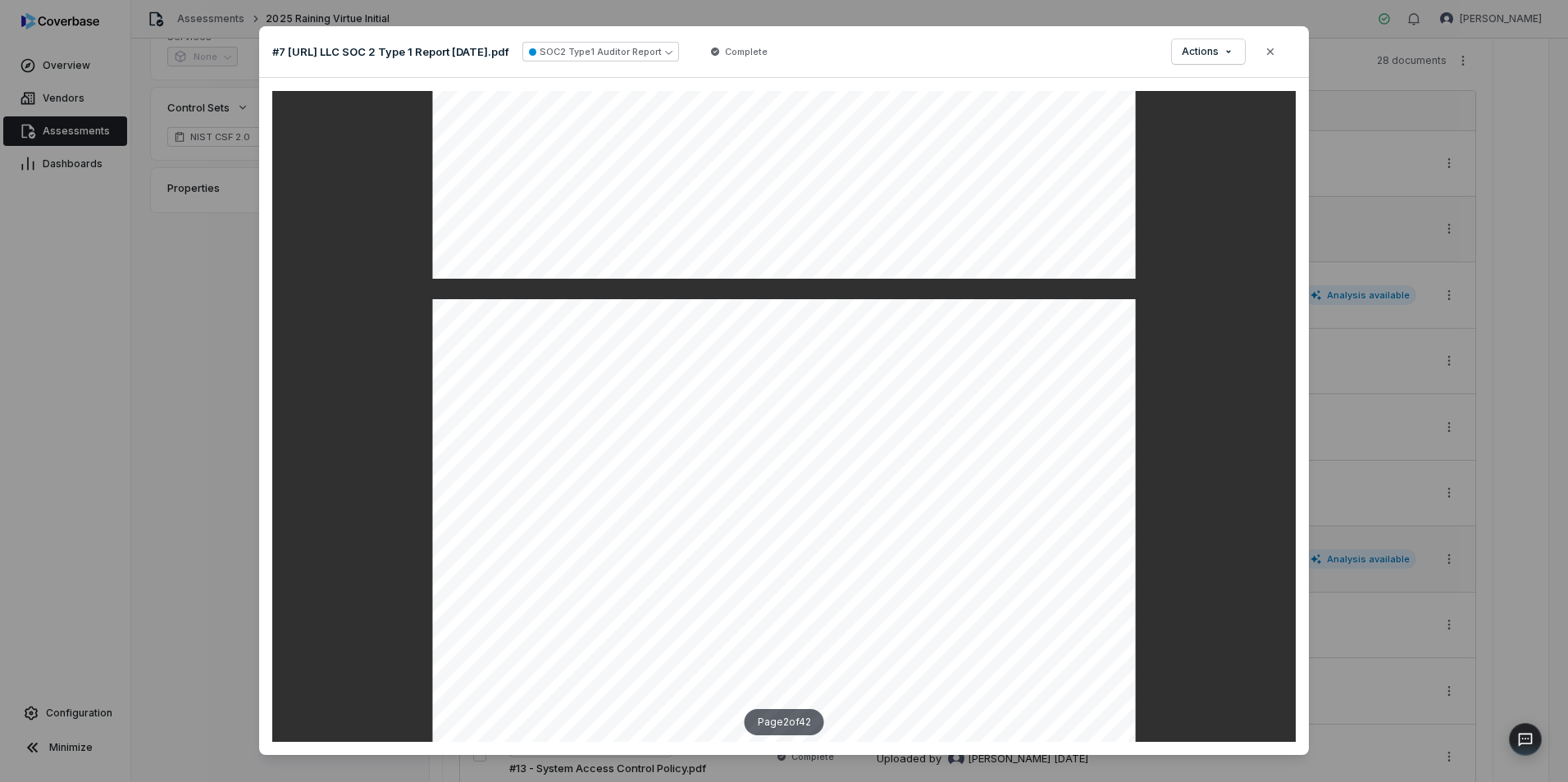
scroll to position [410, 0]
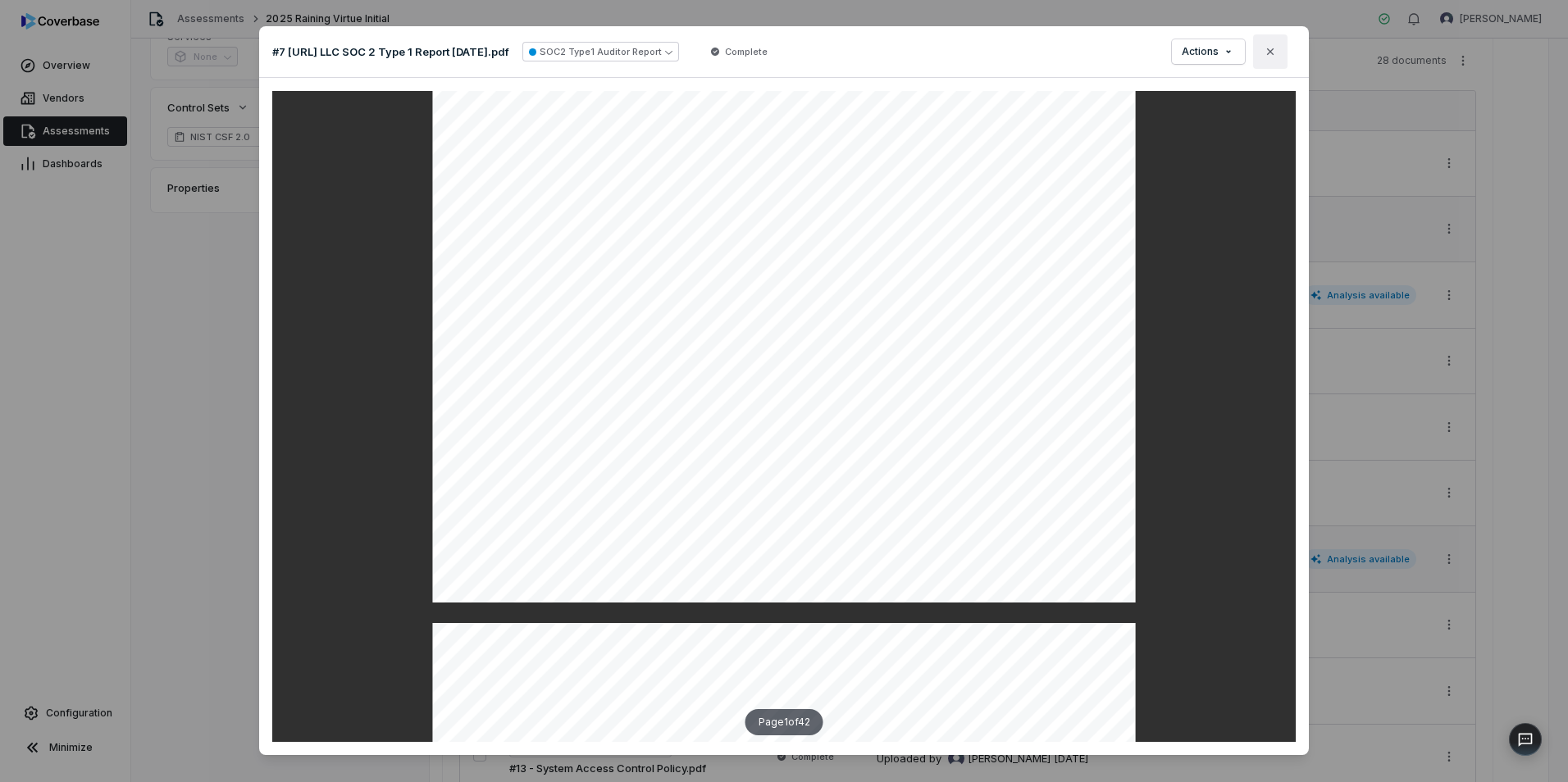
click at [1267, 51] on icon "button" at bounding box center [1271, 52] width 7 height 7
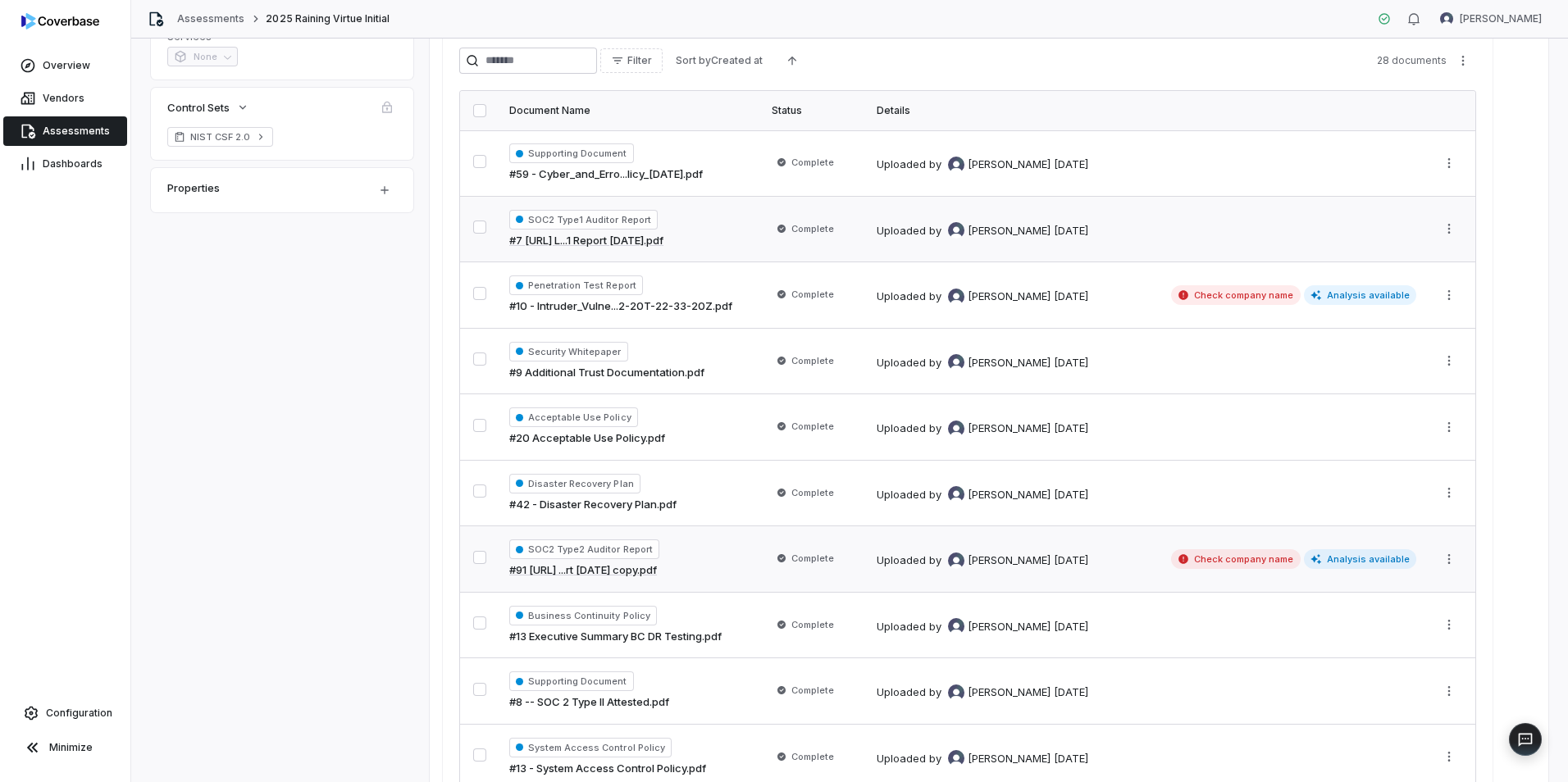
click at [769, 230] on td "Complete" at bounding box center [814, 229] width 105 height 66
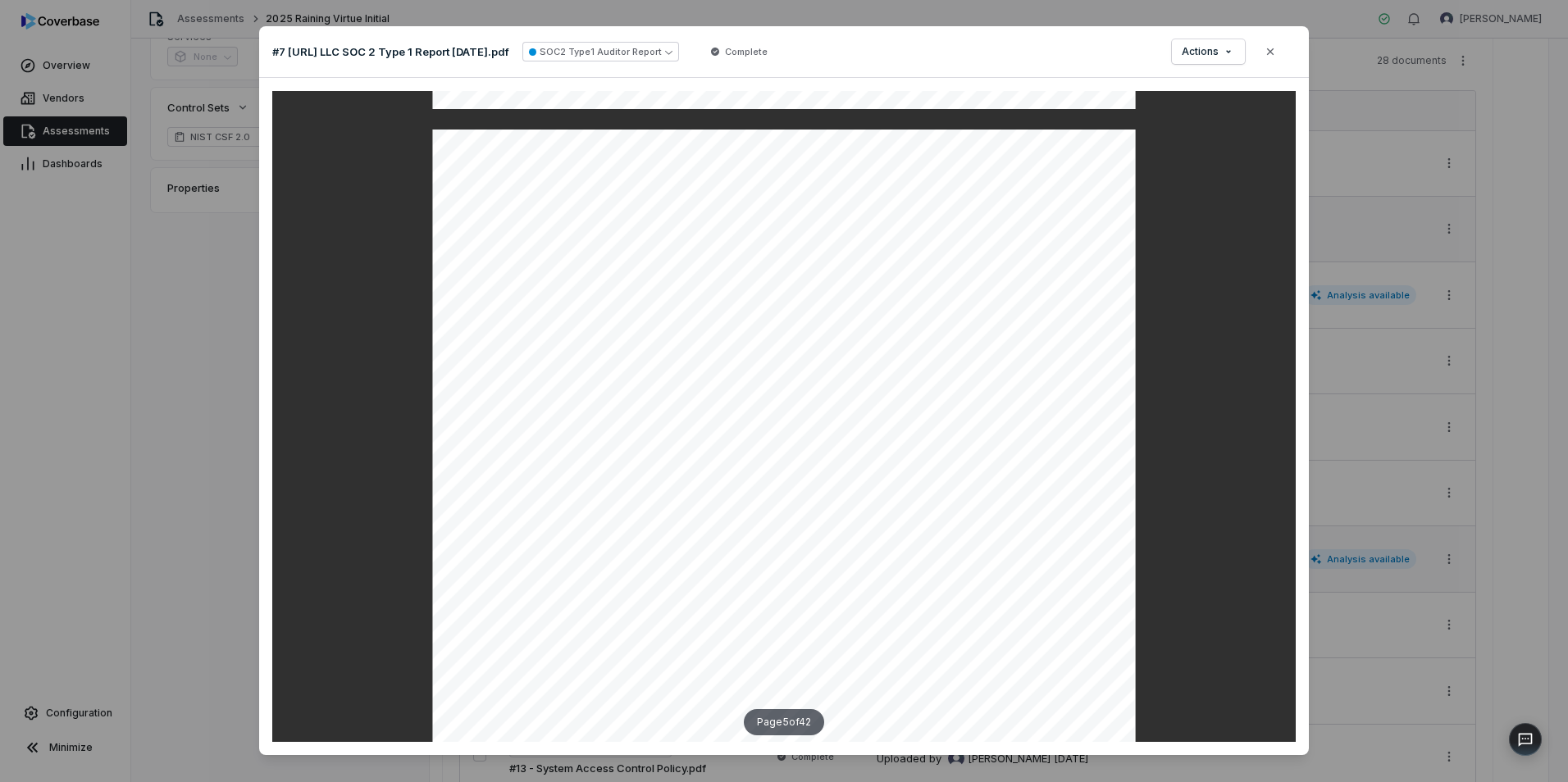
scroll to position [4182, 0]
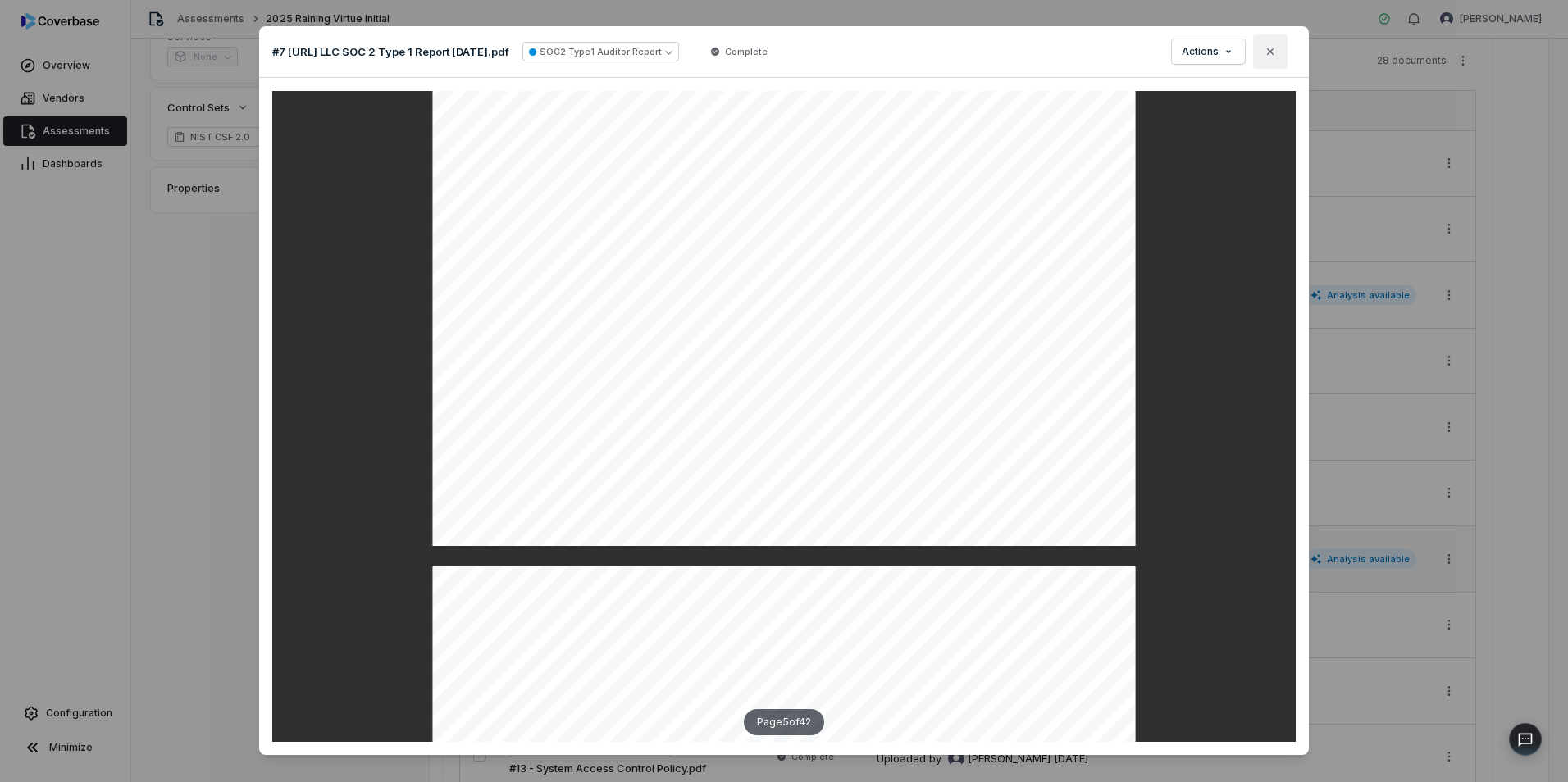
click at [1264, 53] on icon "button" at bounding box center [1270, 51] width 13 height 13
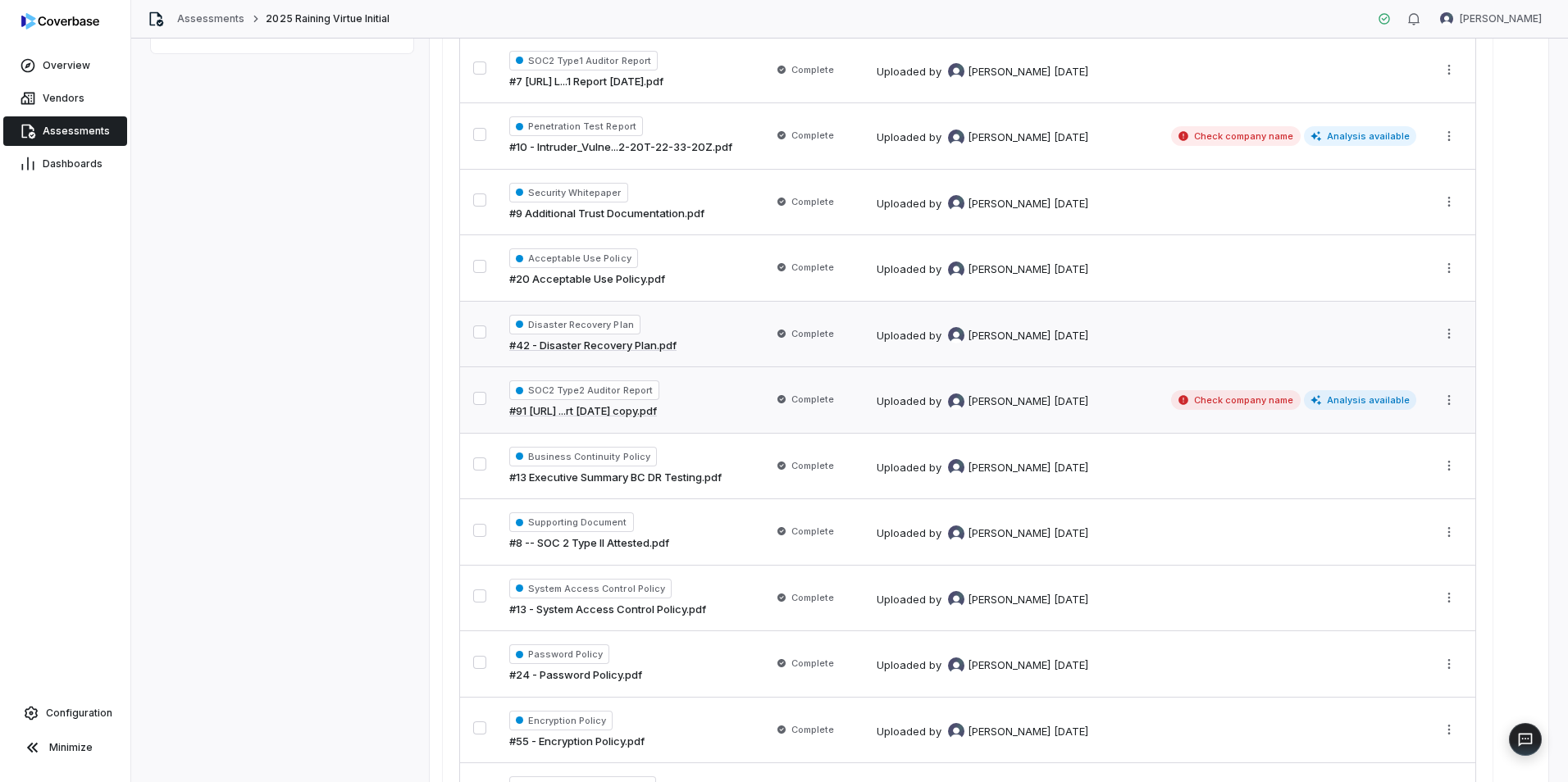
scroll to position [572, 0]
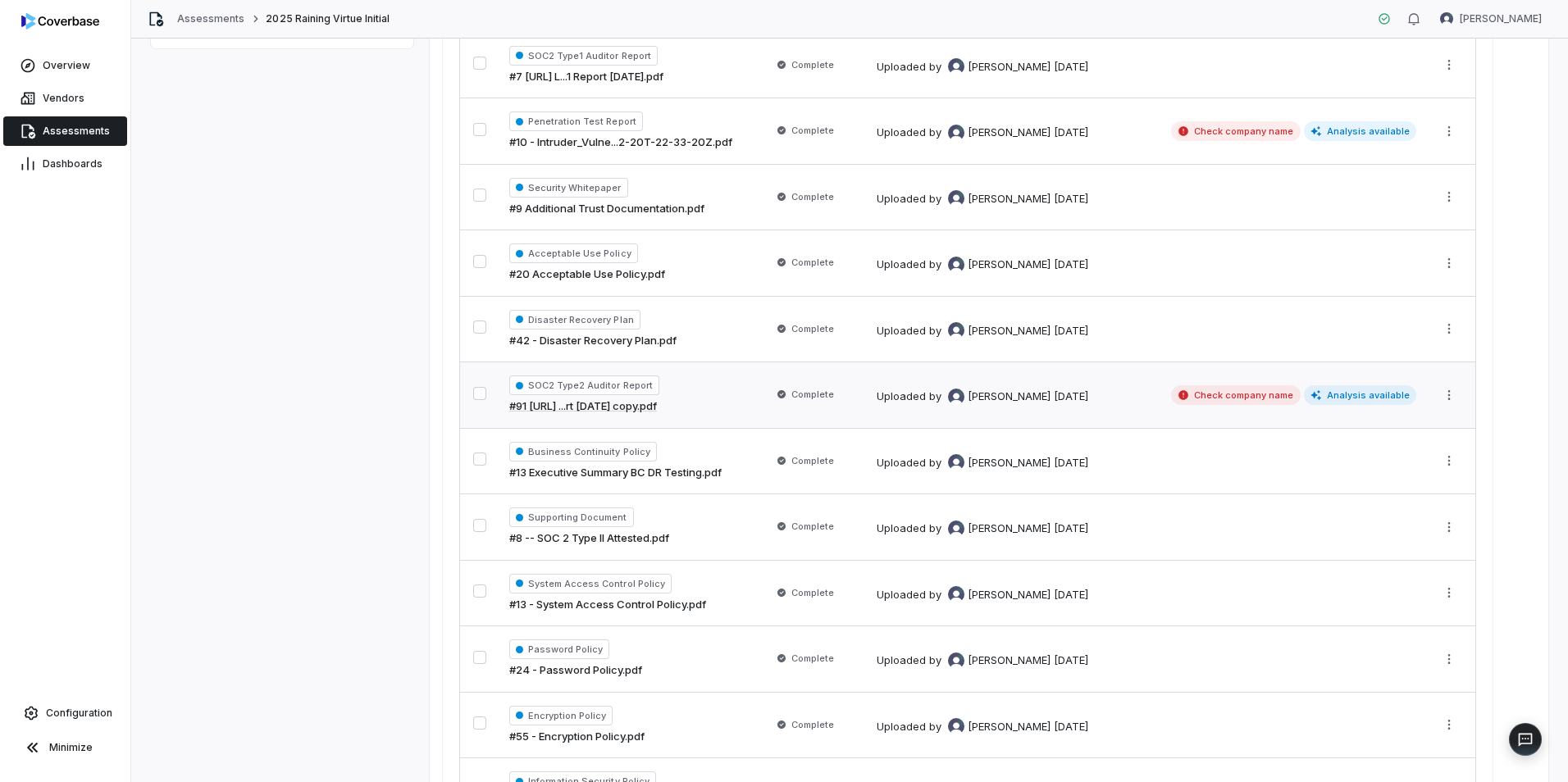
click at [657, 406] on link "#91 Storytellers.ai ...rt 6.30.25 copy.pdf" at bounding box center [583, 406] width 147 height 16
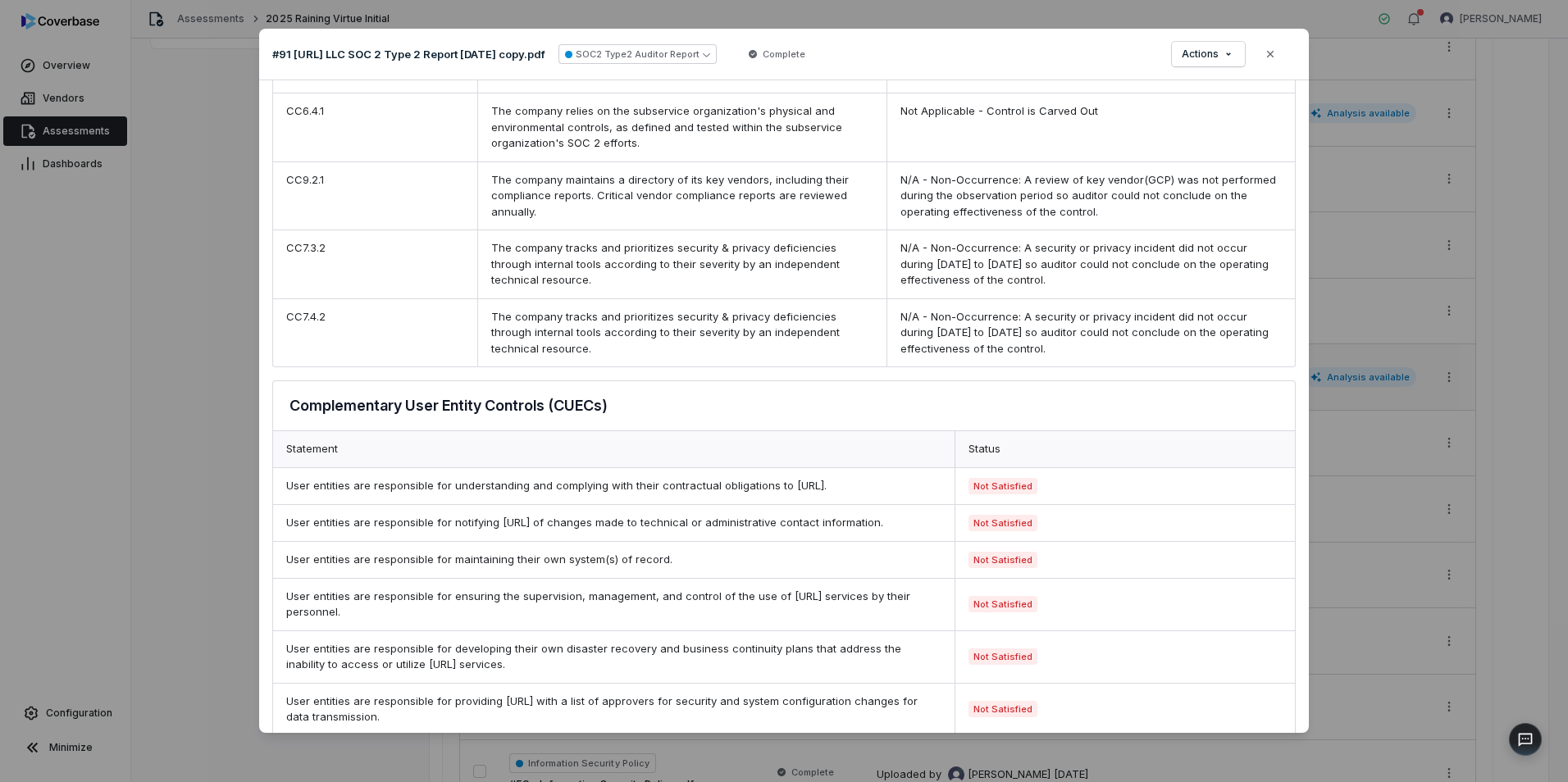
scroll to position [3979, 0]
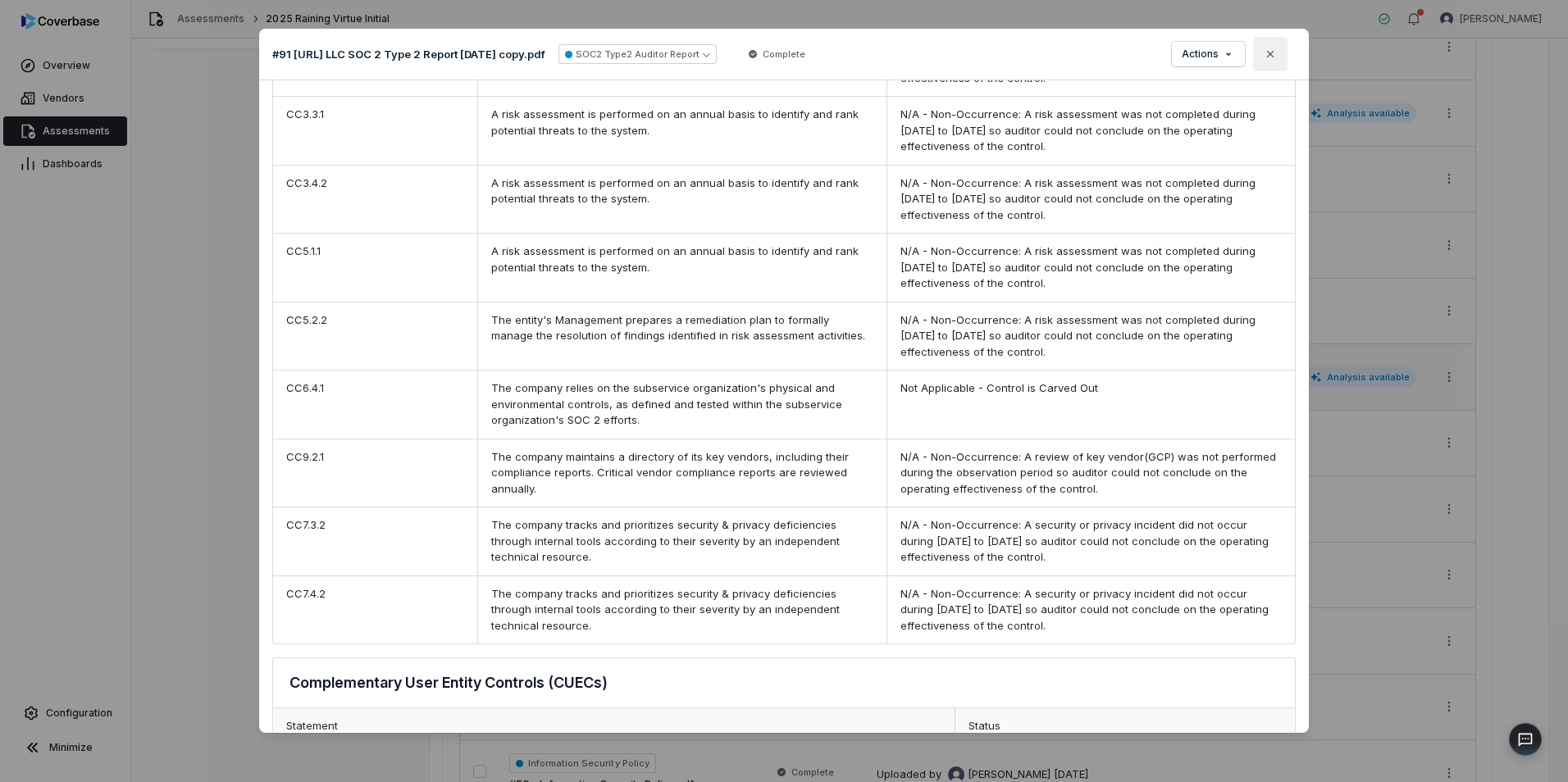
click at [1273, 58] on icon "button" at bounding box center [1270, 54] width 13 height 13
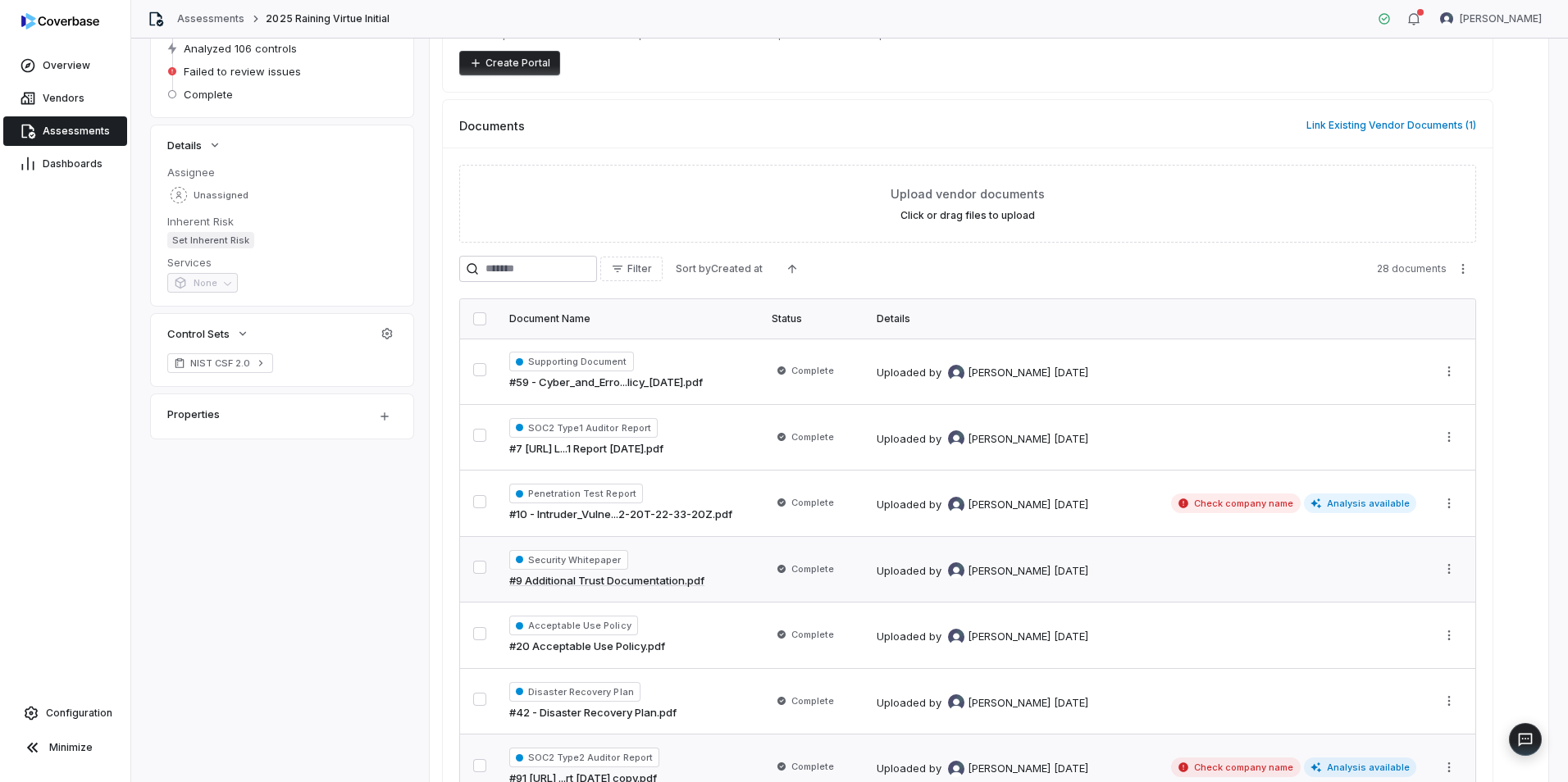
scroll to position [246, 0]
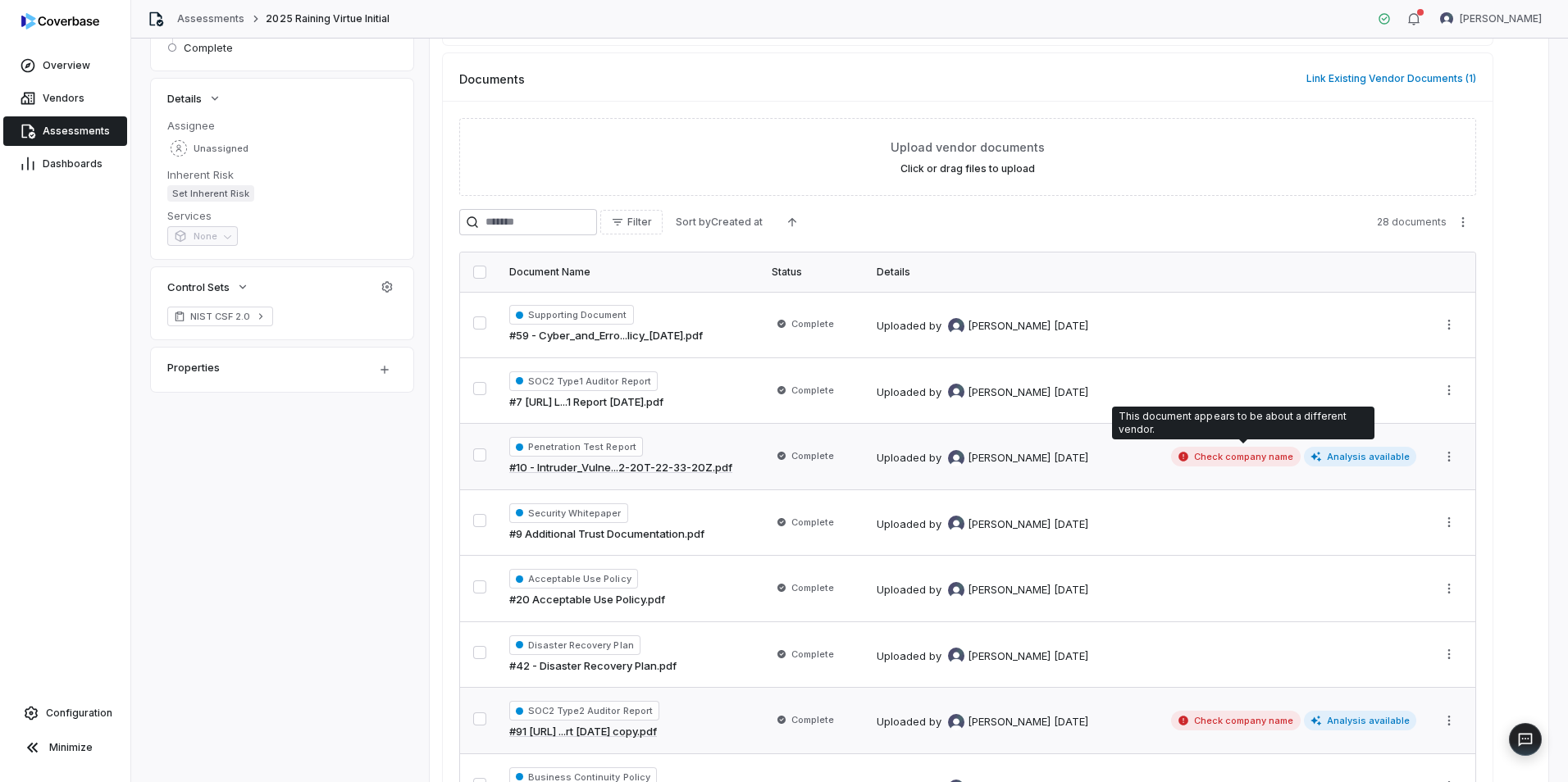
click at [1231, 457] on span "Check company name" at bounding box center [1237, 457] width 130 height 20
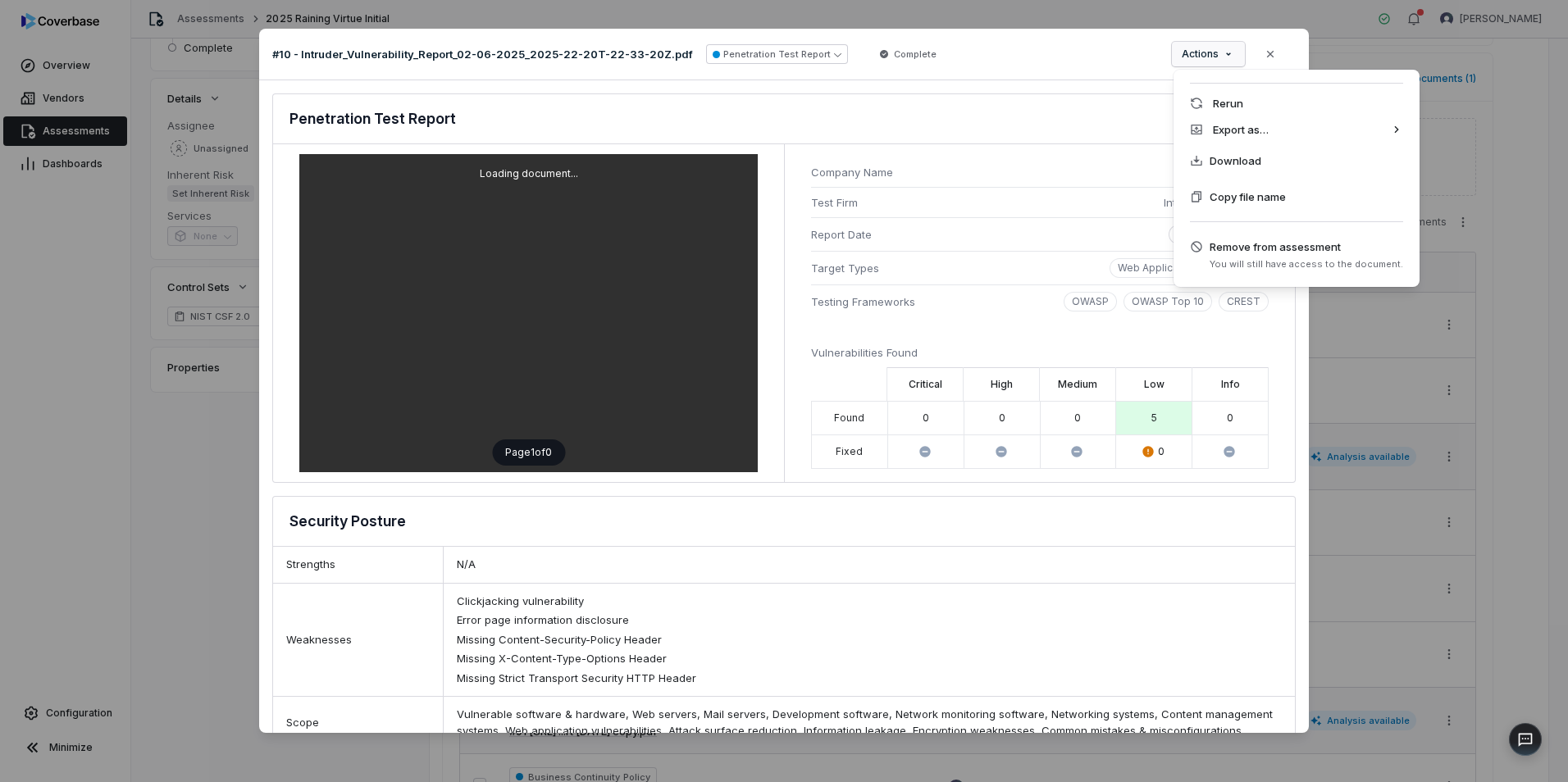
click at [1213, 51] on div "Document Preview #10 - Intruder_Vulnerability_Report_02-06-2025_2025-22-20T-22-…" at bounding box center [784, 391] width 1568 height 778
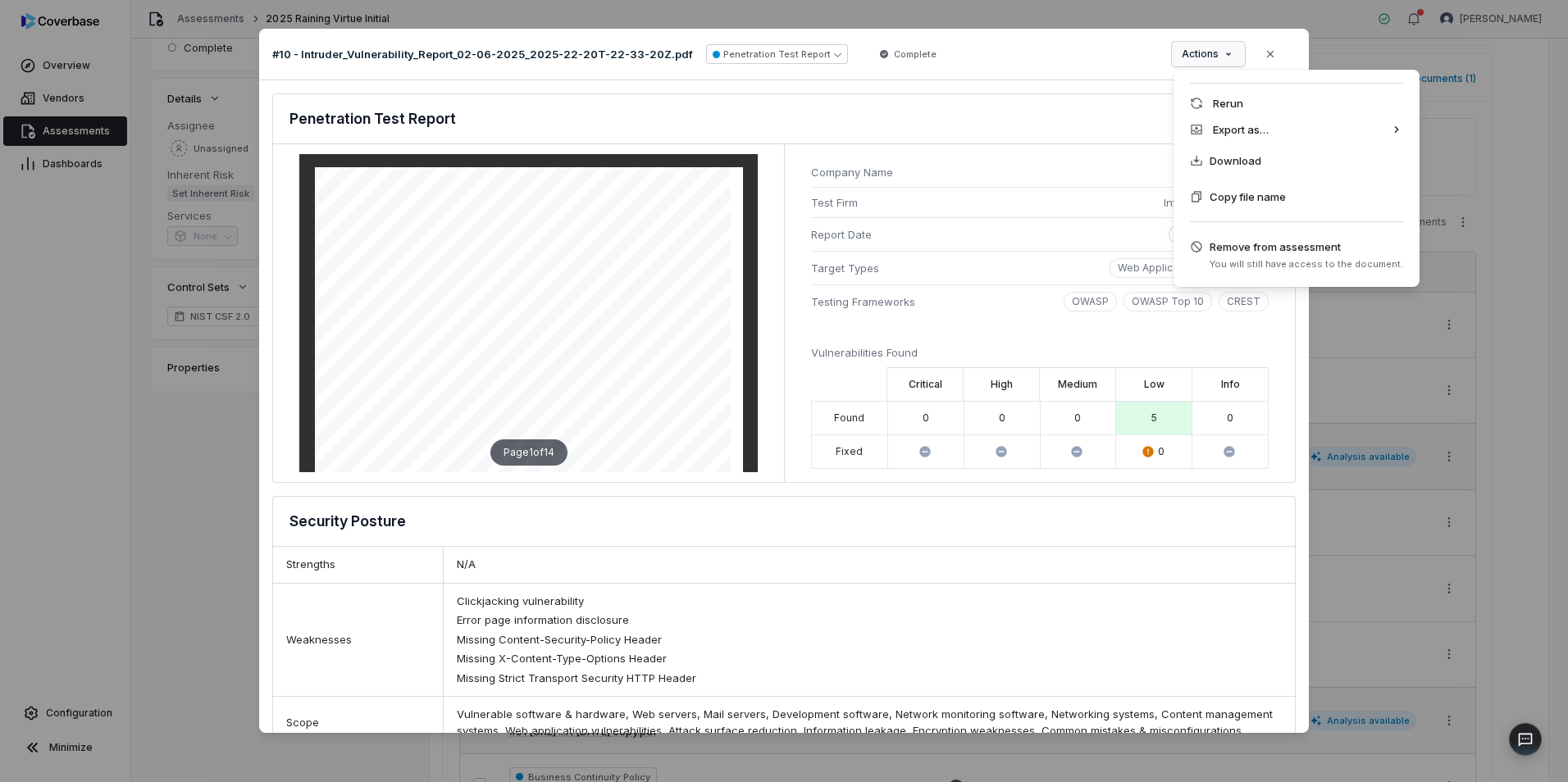
click at [1178, 483] on div "Document Preview #10 - Intruder_Vulnerability_Report_02-06-2025_2025-22-20T-22-…" at bounding box center [784, 391] width 1568 height 778
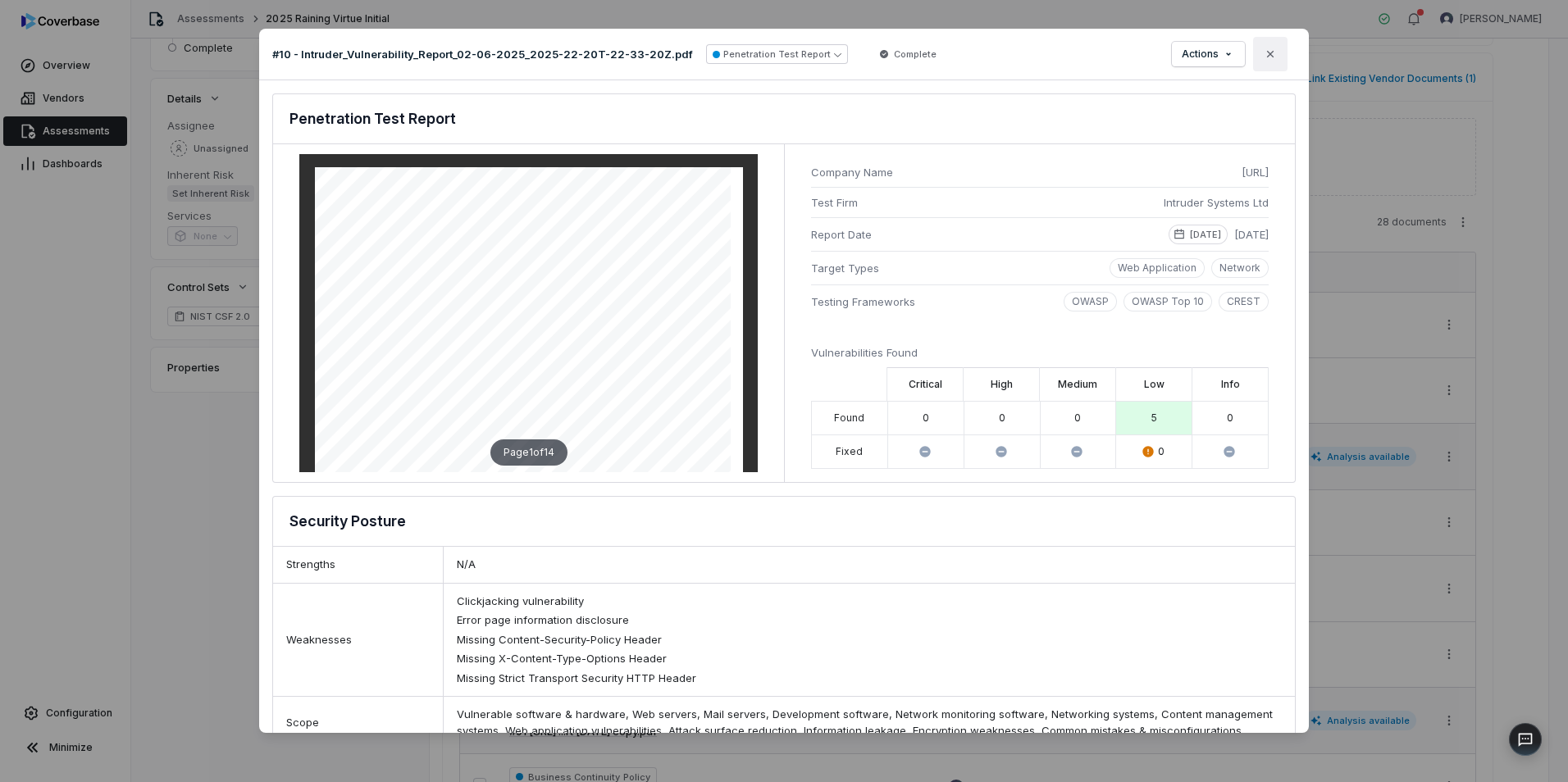
click at [1265, 59] on icon "button" at bounding box center [1270, 54] width 13 height 13
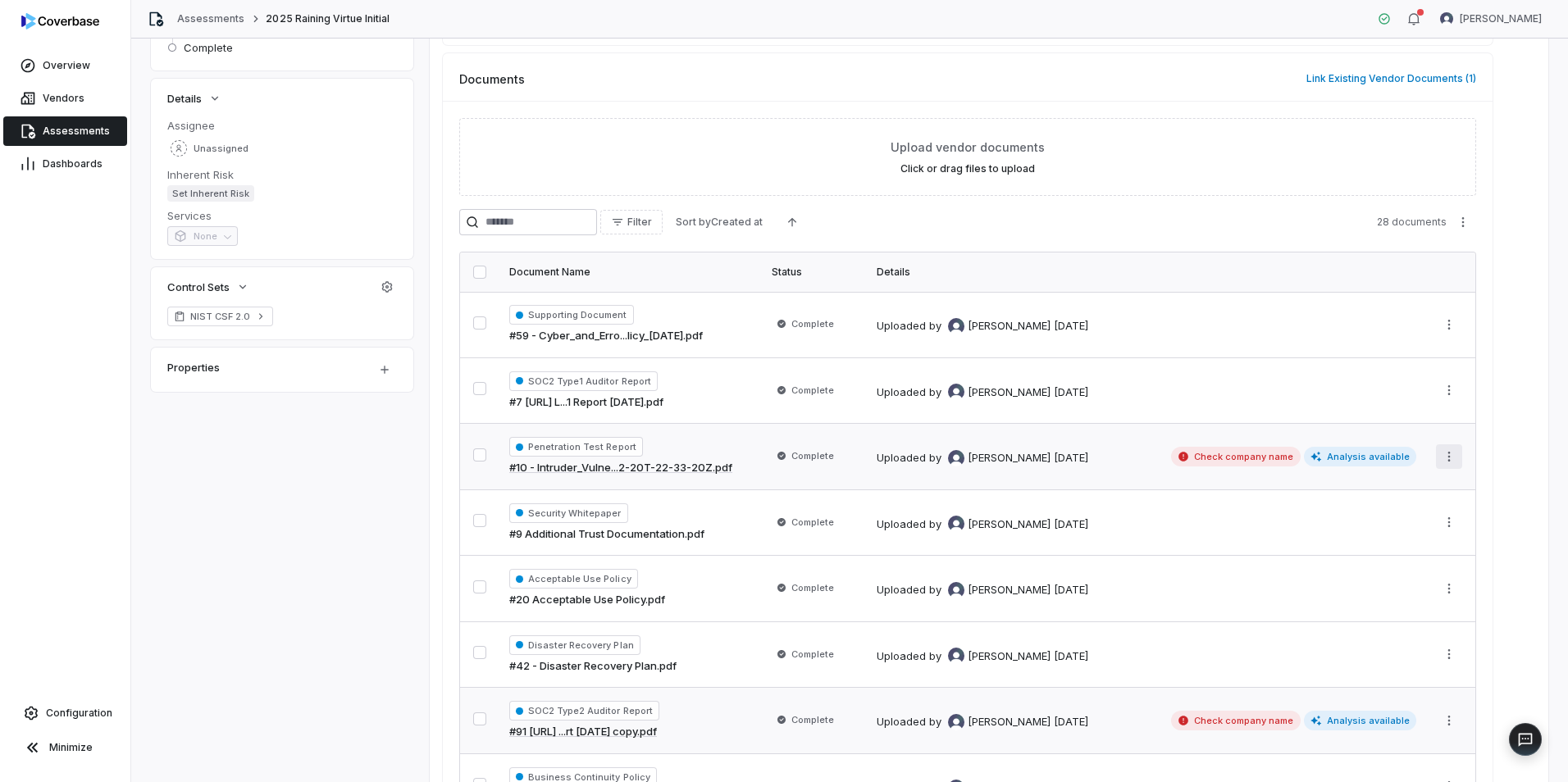
click at [1444, 458] on html "**********" at bounding box center [784, 391] width 1568 height 782
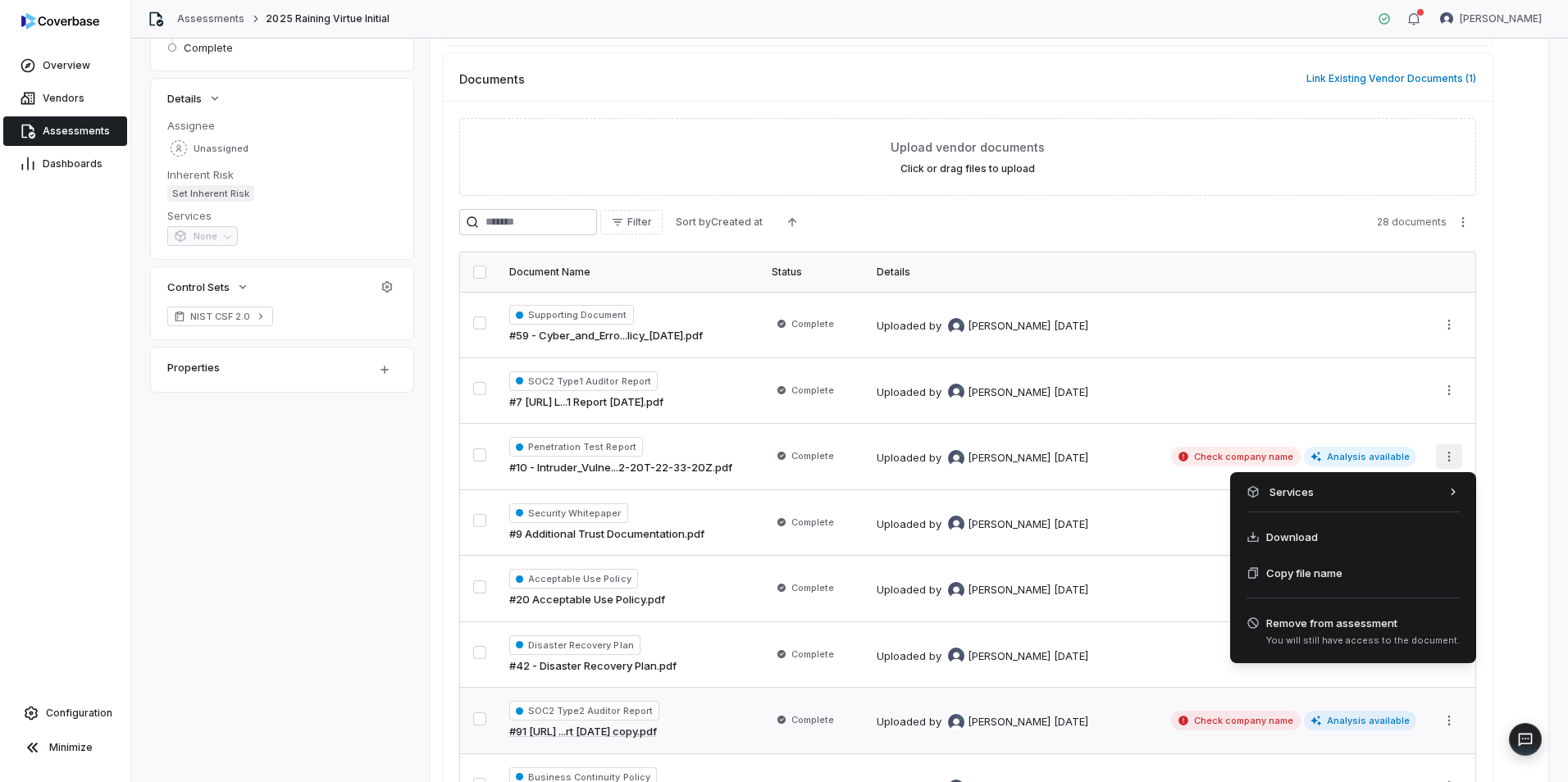
click at [1156, 541] on html "**********" at bounding box center [784, 391] width 1568 height 782
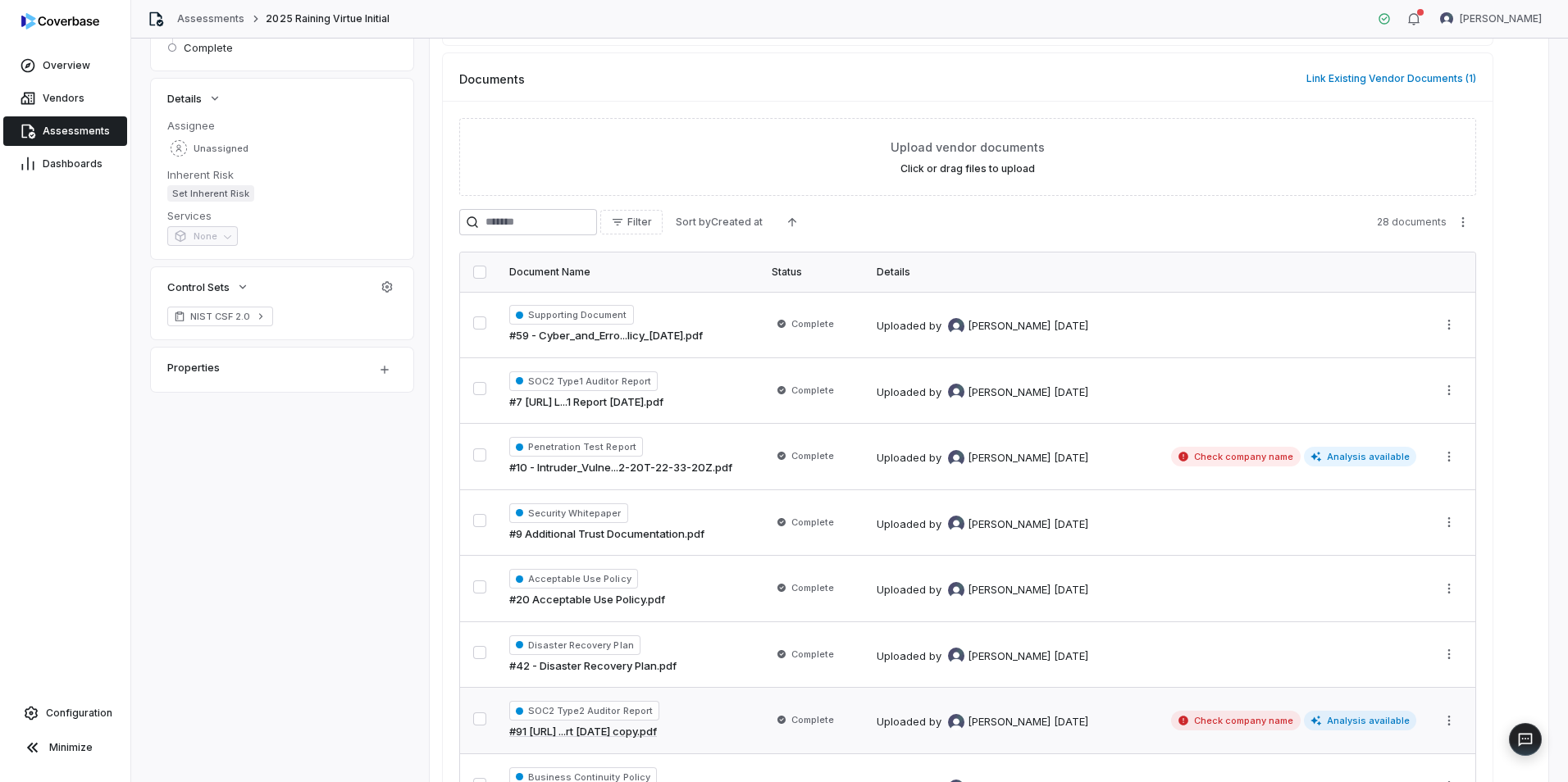
click at [1208, 455] on span "Check company name" at bounding box center [1237, 457] width 130 height 20
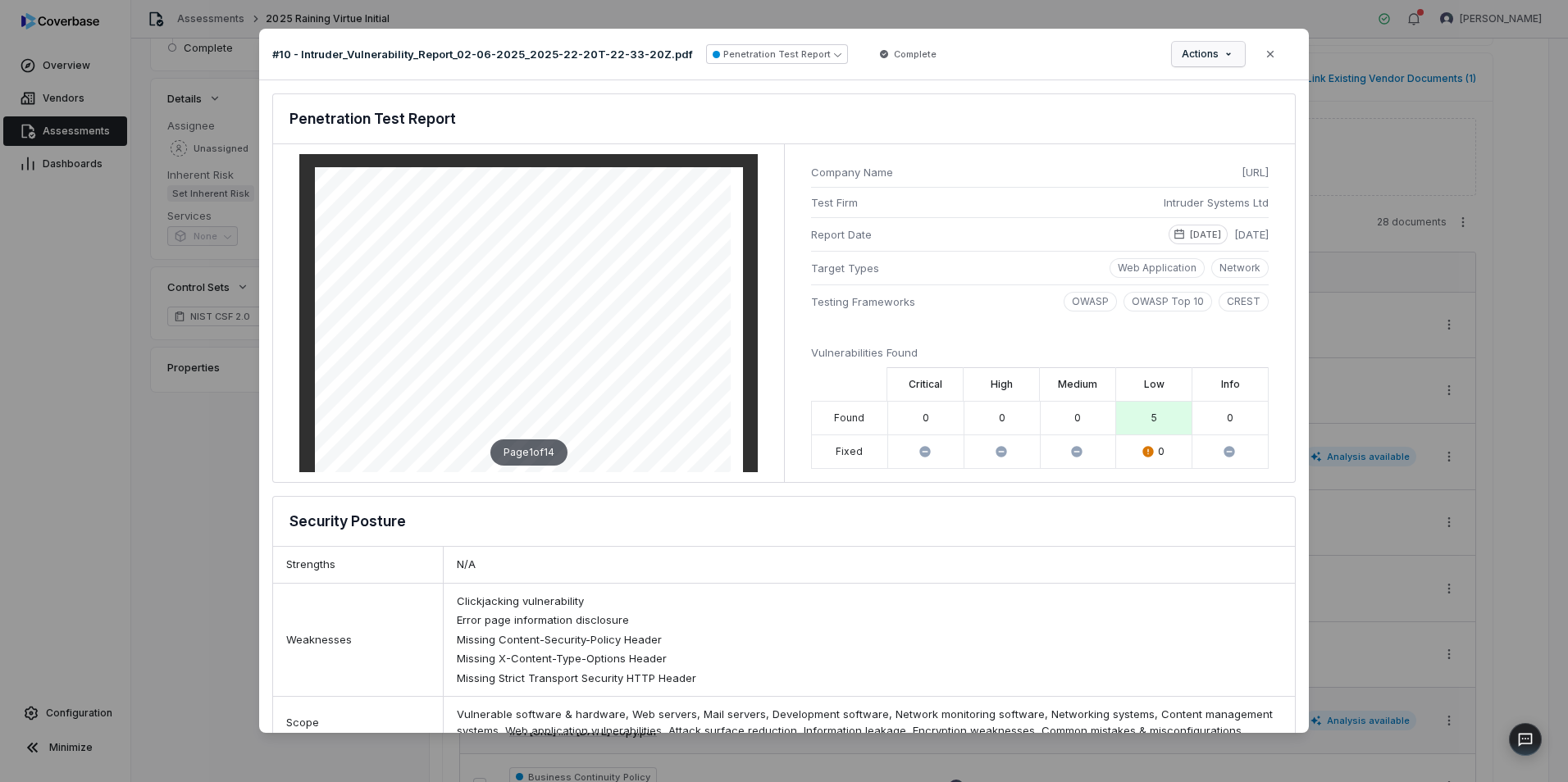
click at [1195, 55] on div "Document Preview #10 - Intruder_Vulnerability_Report_02-06-2025_2025-22-20T-22-…" at bounding box center [784, 391] width 1568 height 778
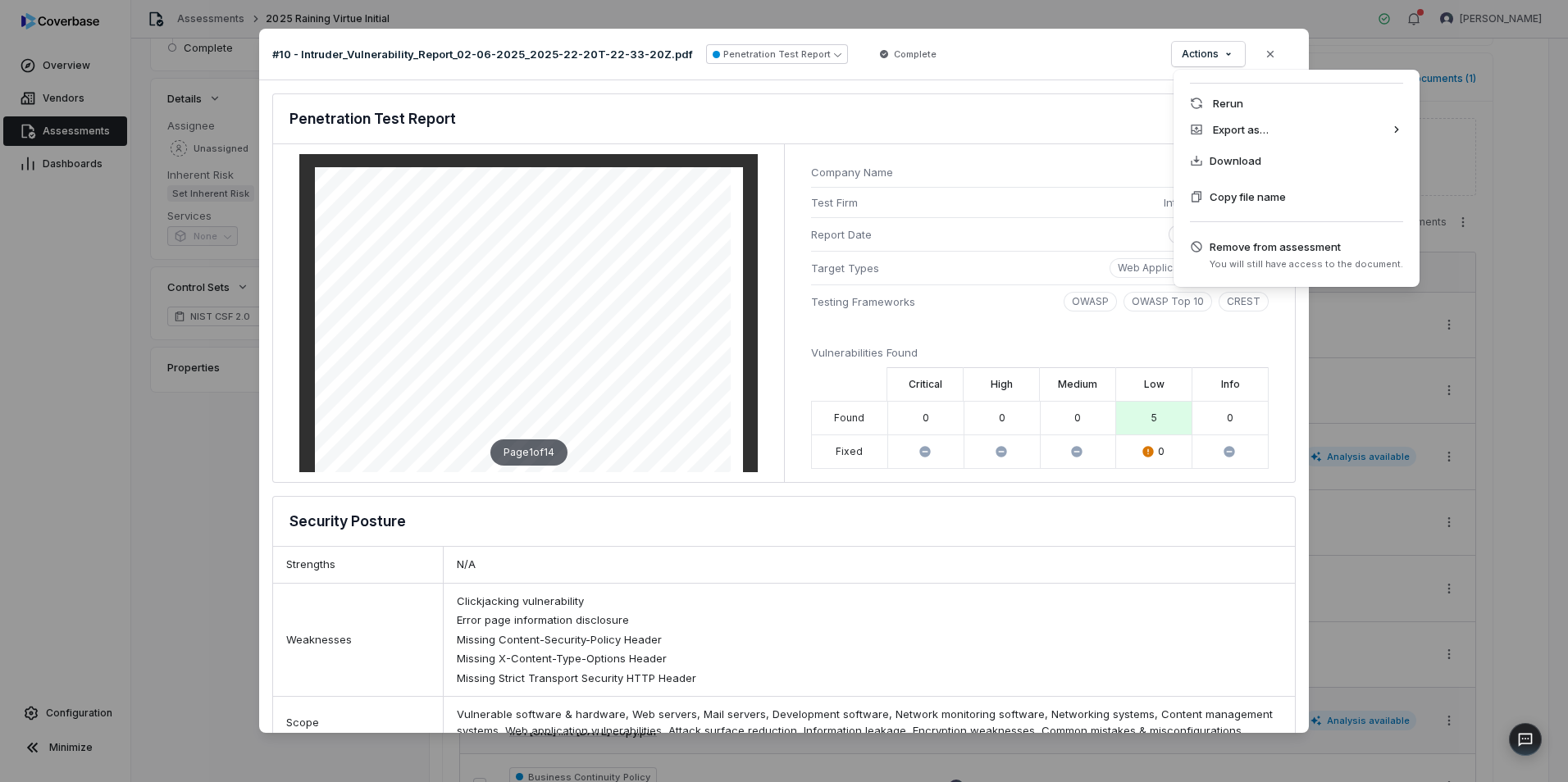
click at [1011, 72] on div "Document Preview #10 - Intruder_Vulnerability_Report_02-06-2025_2025-22-20T-22-…" at bounding box center [784, 391] width 1568 height 778
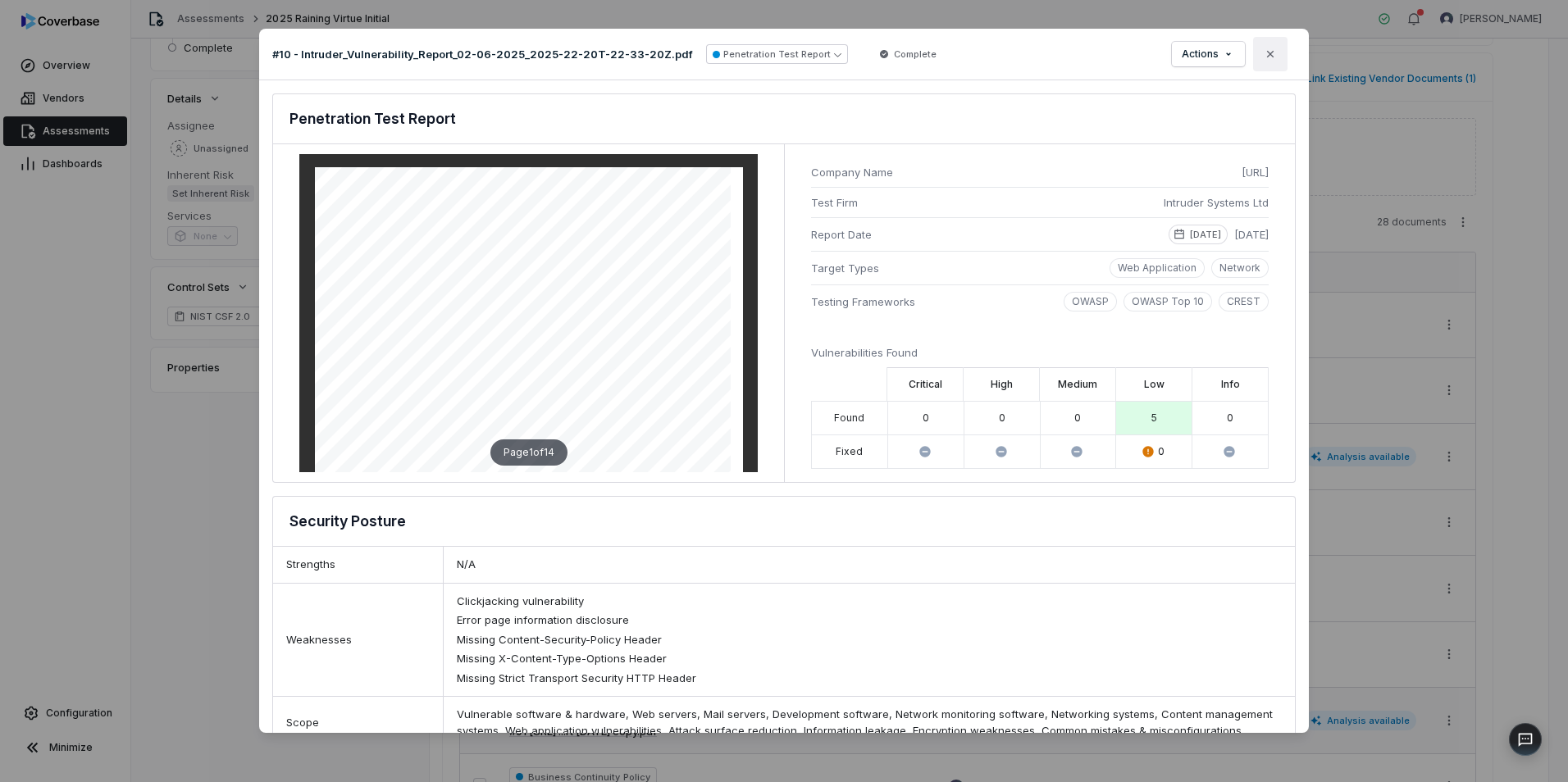
click at [1270, 51] on icon "button" at bounding box center [1270, 54] width 13 height 13
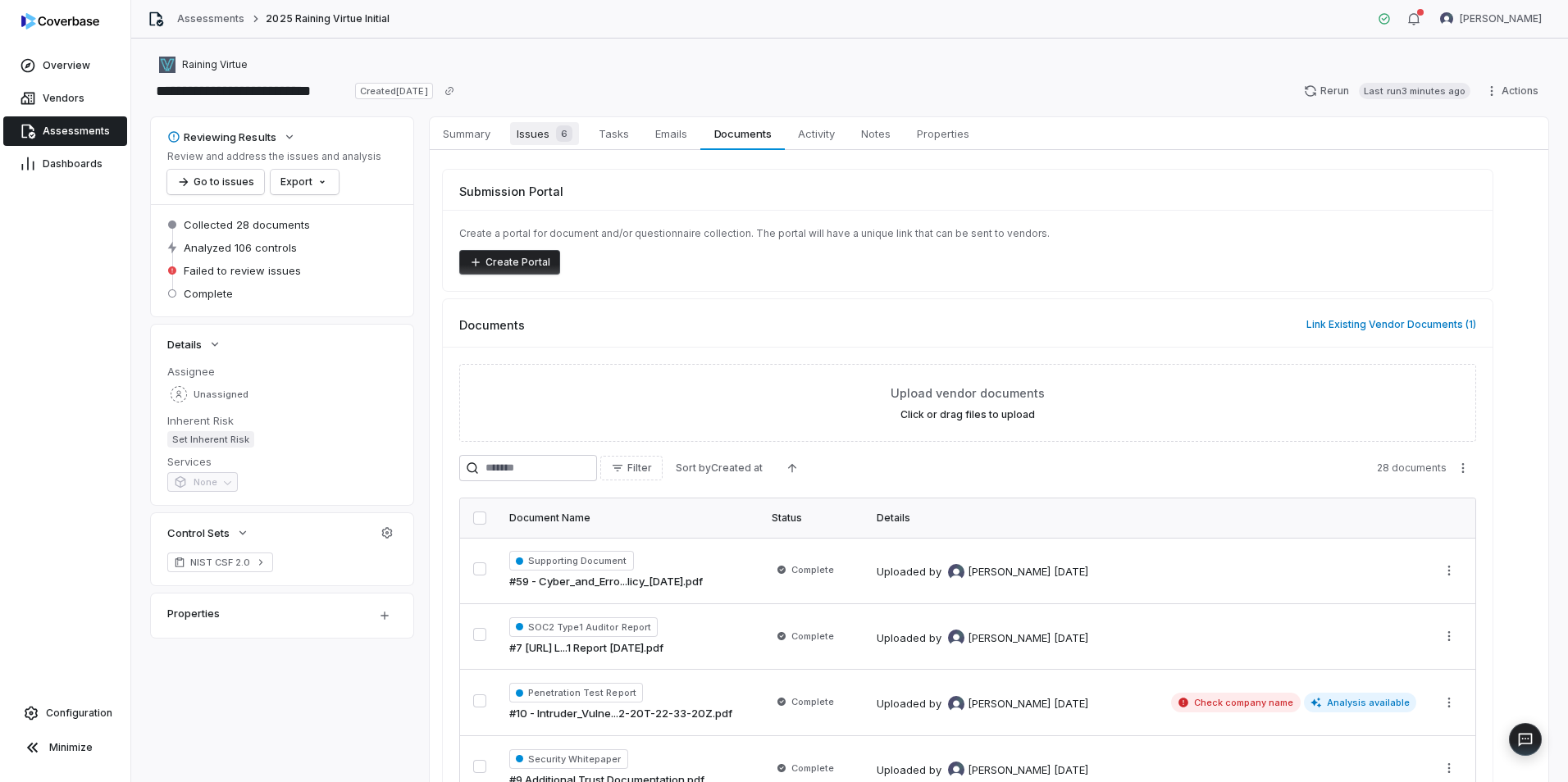
click at [561, 143] on span "Issues 6" at bounding box center [545, 133] width 69 height 23
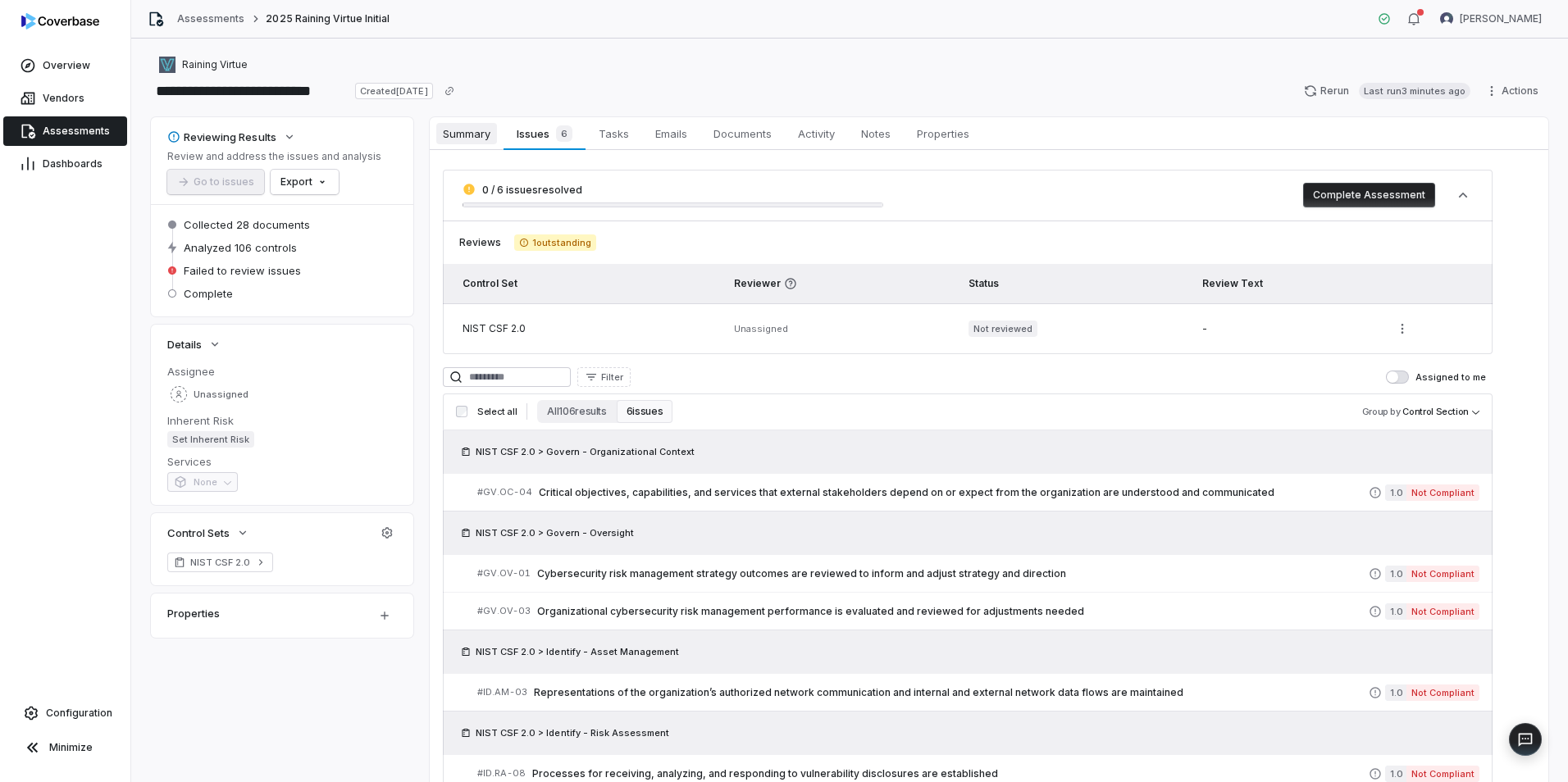
click at [477, 131] on span "Summary" at bounding box center [466, 133] width 61 height 21
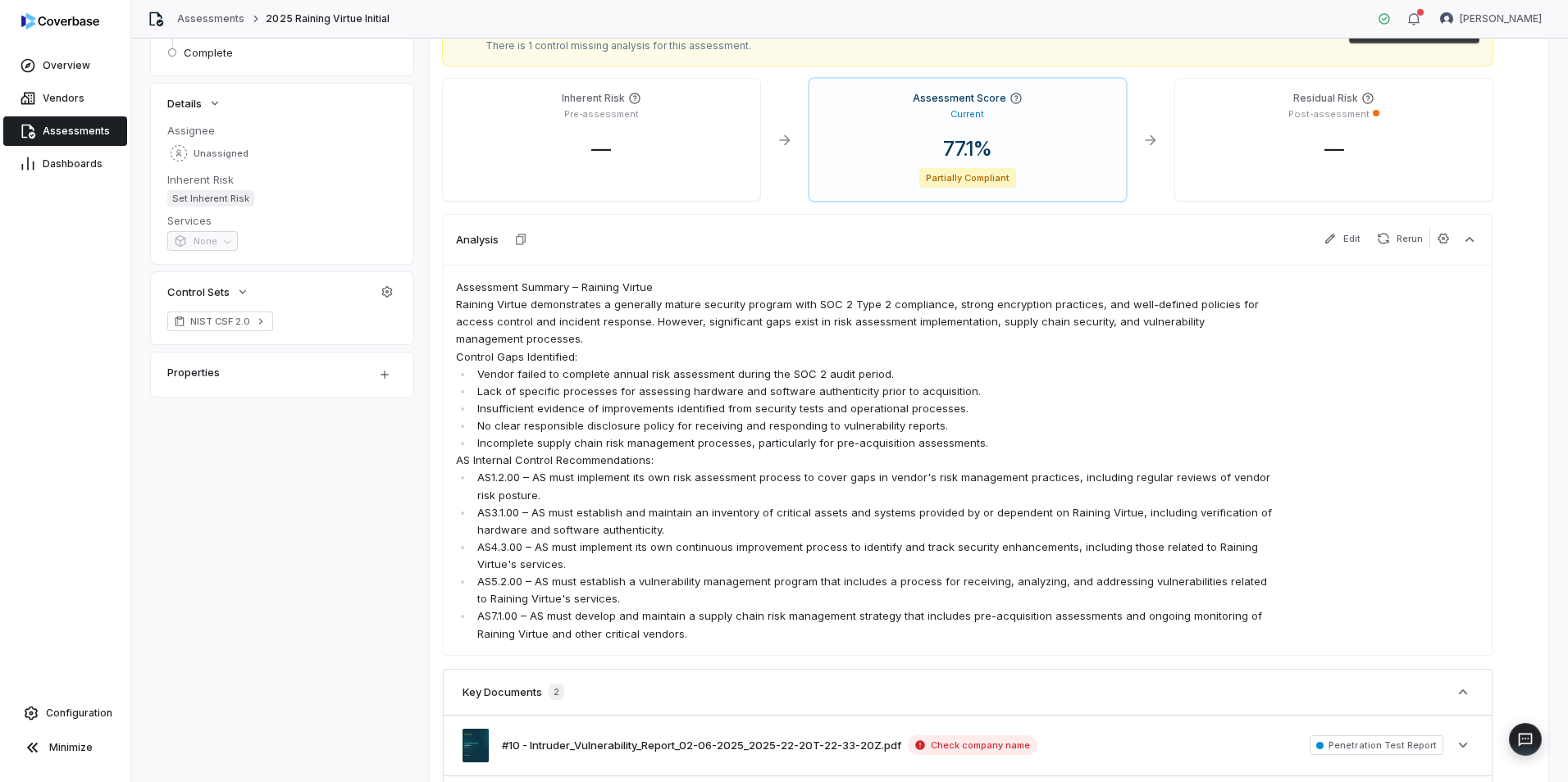
scroll to position [243, 0]
click at [1364, 233] on button "Edit" at bounding box center [1342, 237] width 50 height 20
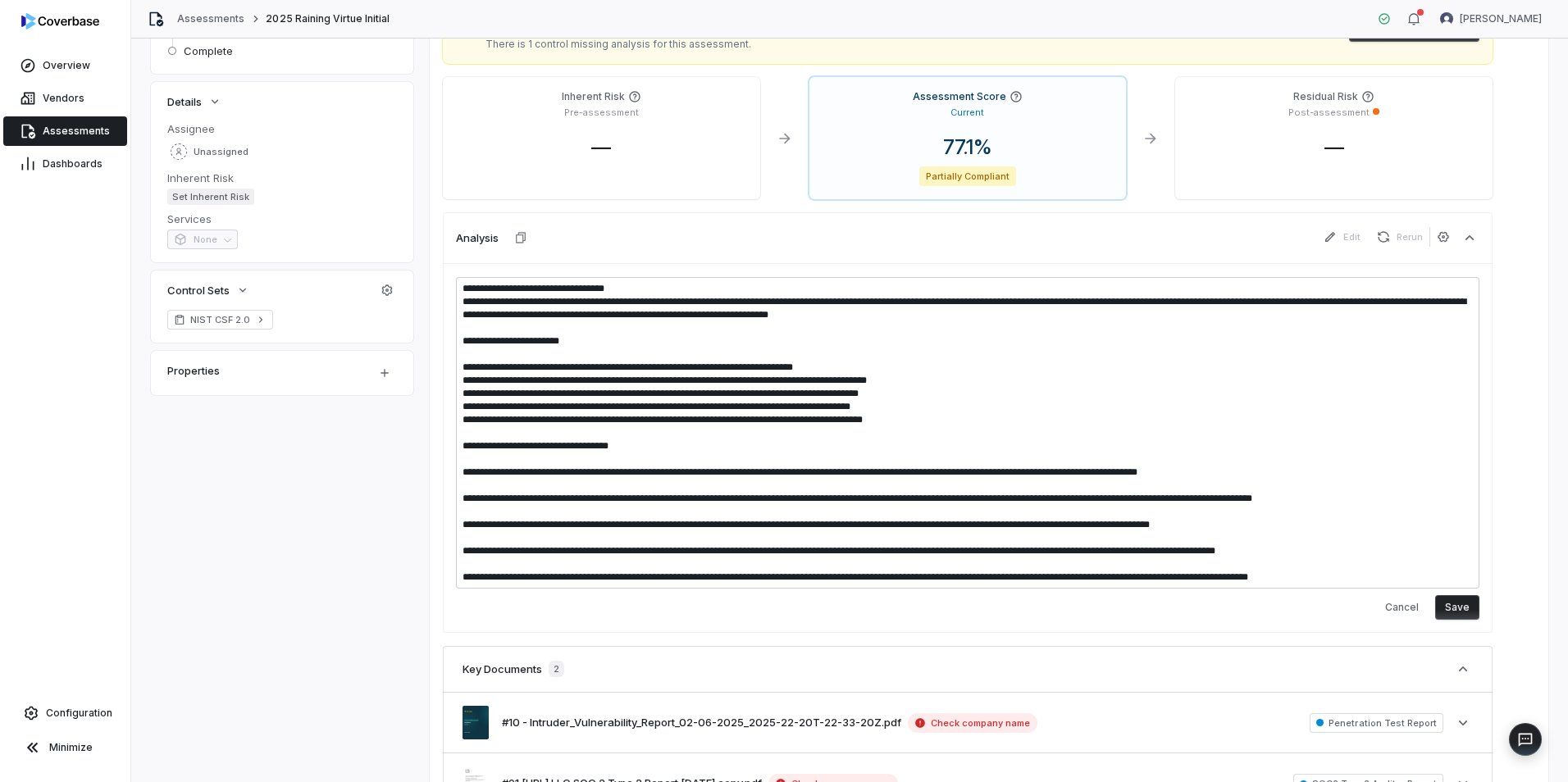
drag, startPoint x: 1375, startPoint y: 577, endPoint x: 744, endPoint y: 457, distance: 642.3
click at [744, 457] on textarea at bounding box center [967, 433] width 1023 height 312
click at [972, 427] on textarea at bounding box center [967, 433] width 1023 height 312
click at [1346, 451] on textarea at bounding box center [967, 433] width 1023 height 312
drag, startPoint x: 1381, startPoint y: 574, endPoint x: 470, endPoint y: 434, distance: 921.7
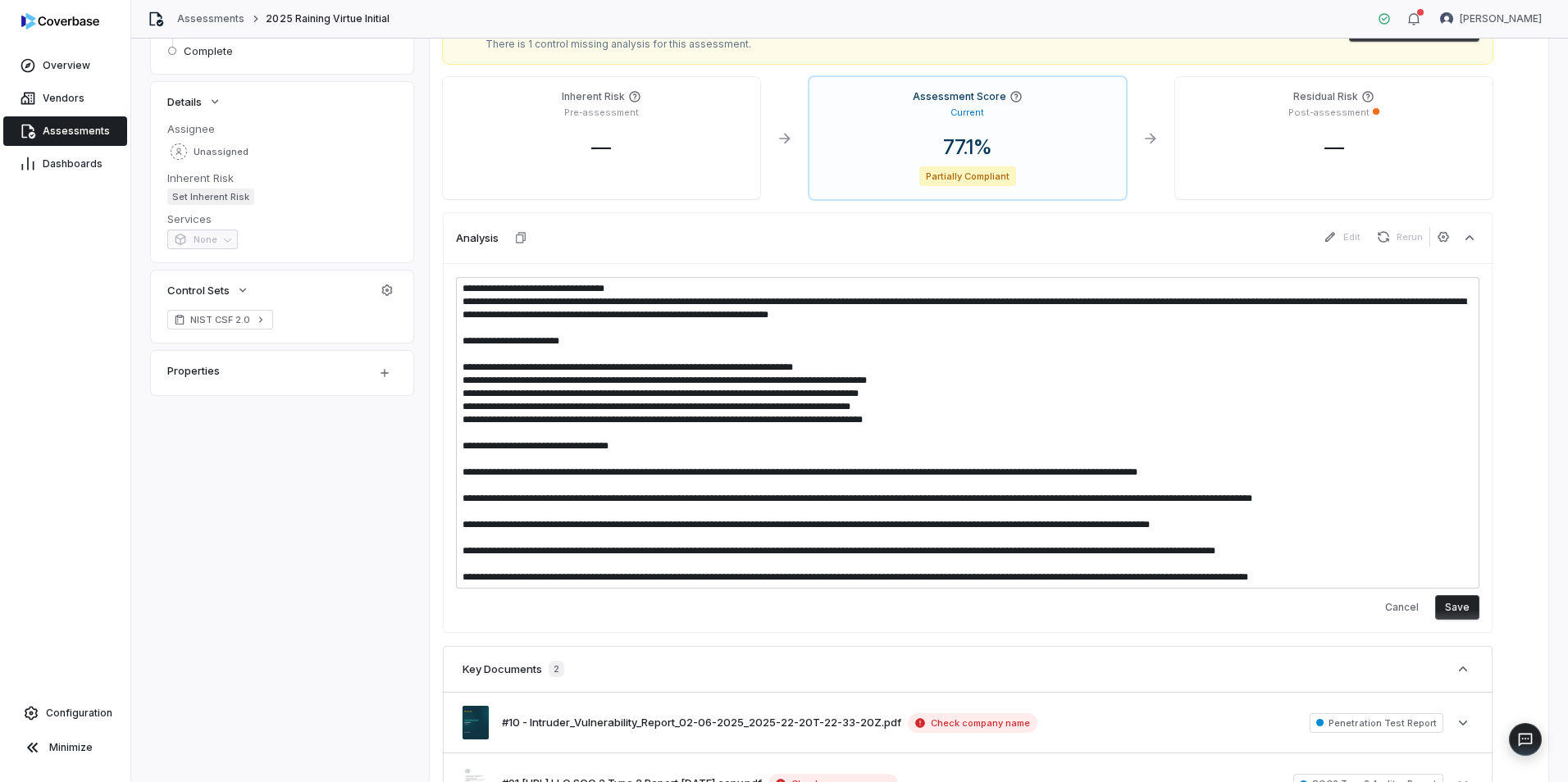
click at [470, 434] on textarea at bounding box center [967, 433] width 1023 height 312
type textarea "*"
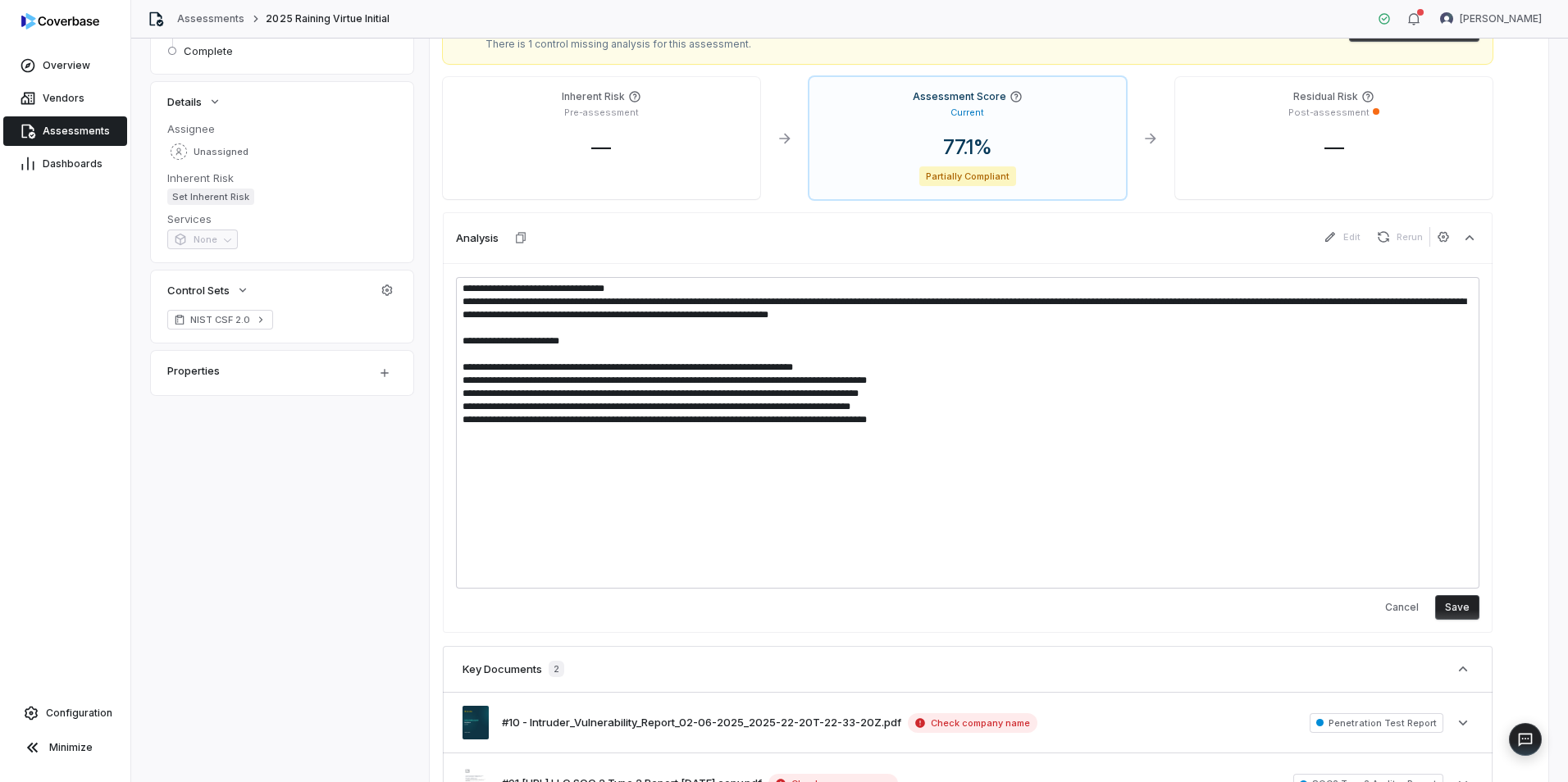
scroll to position [242, 0]
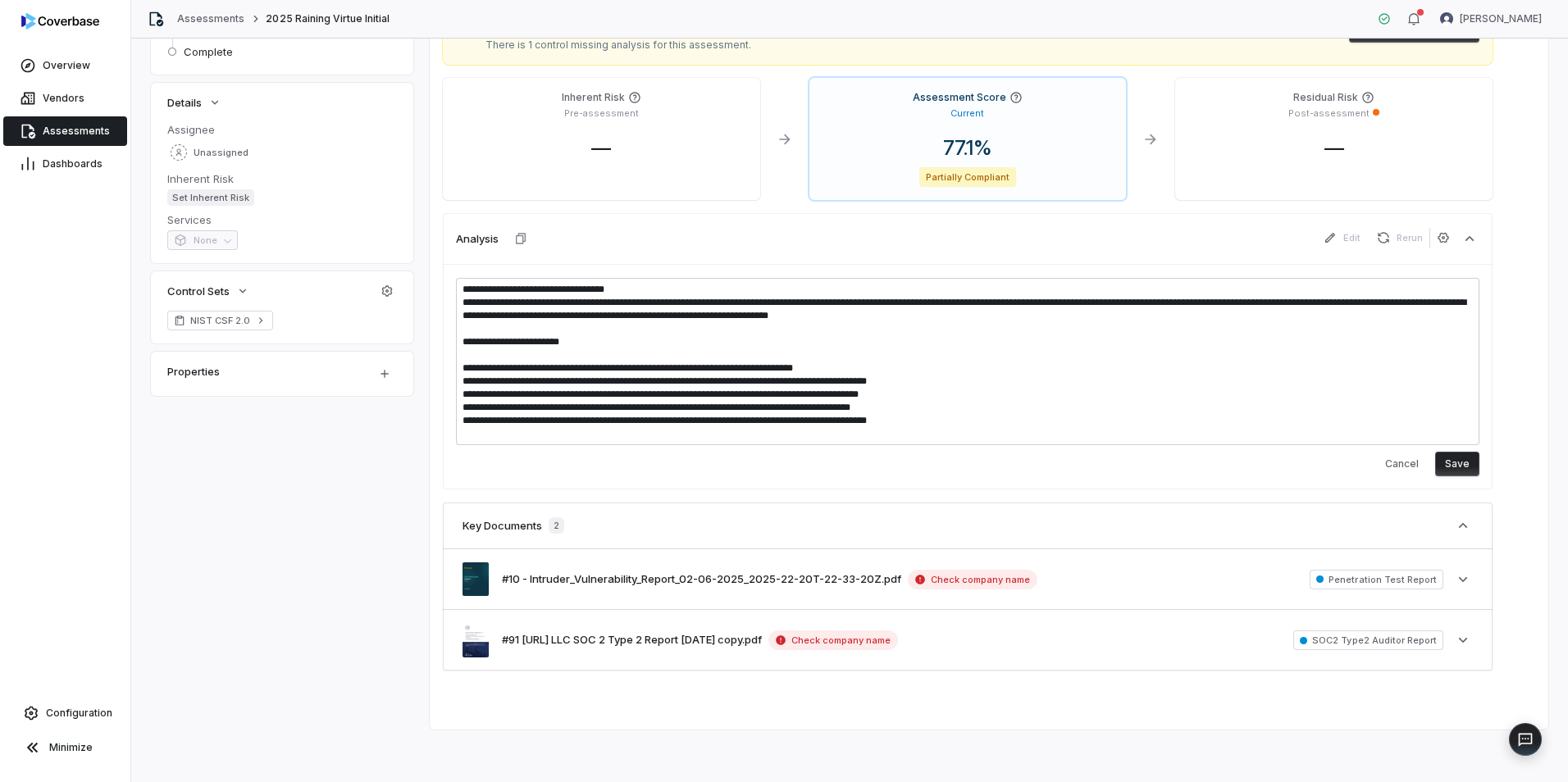
type textarea "**********"
click at [1452, 469] on button "Save" at bounding box center [1458, 463] width 44 height 25
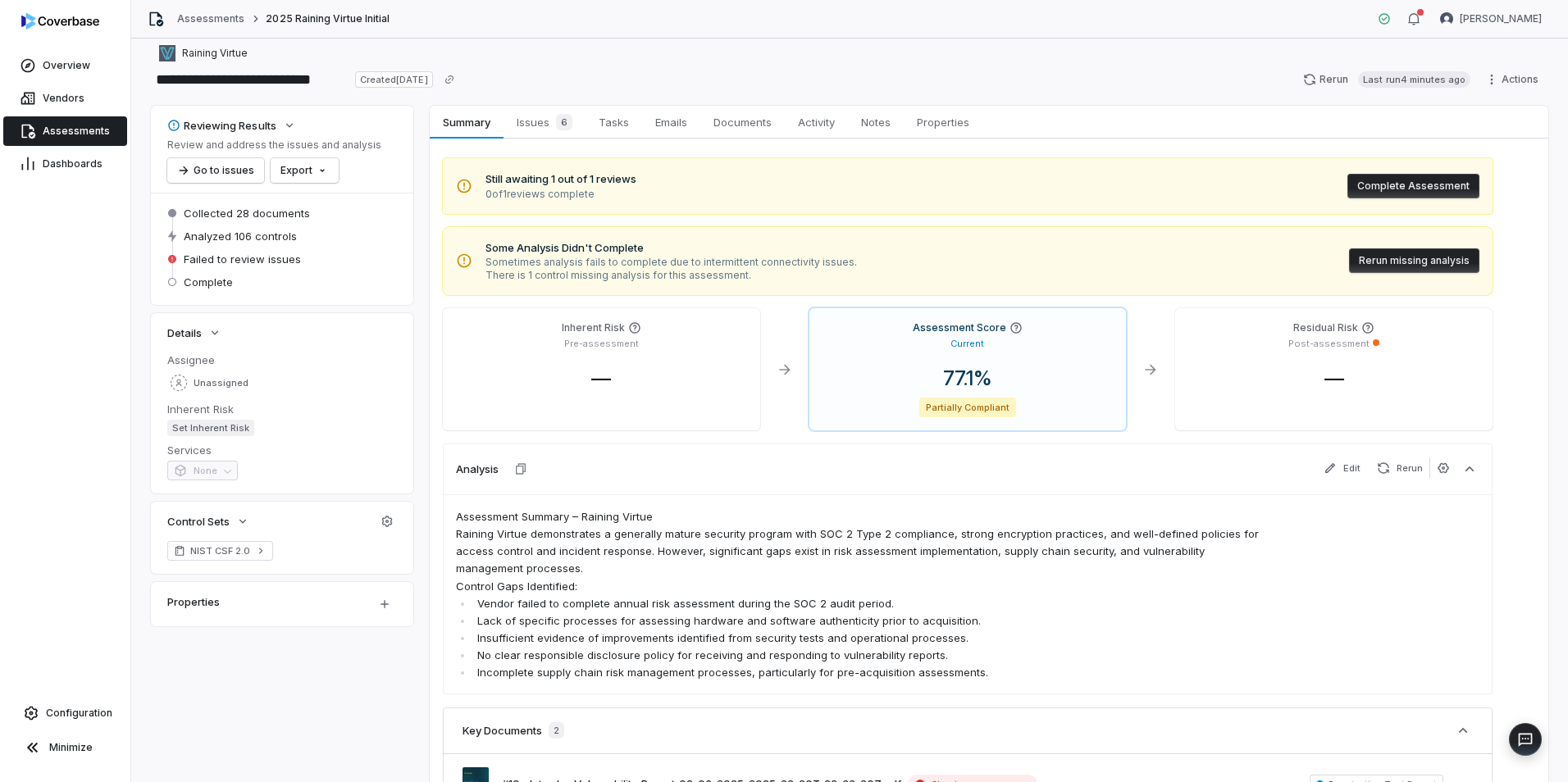
scroll to position [0, 0]
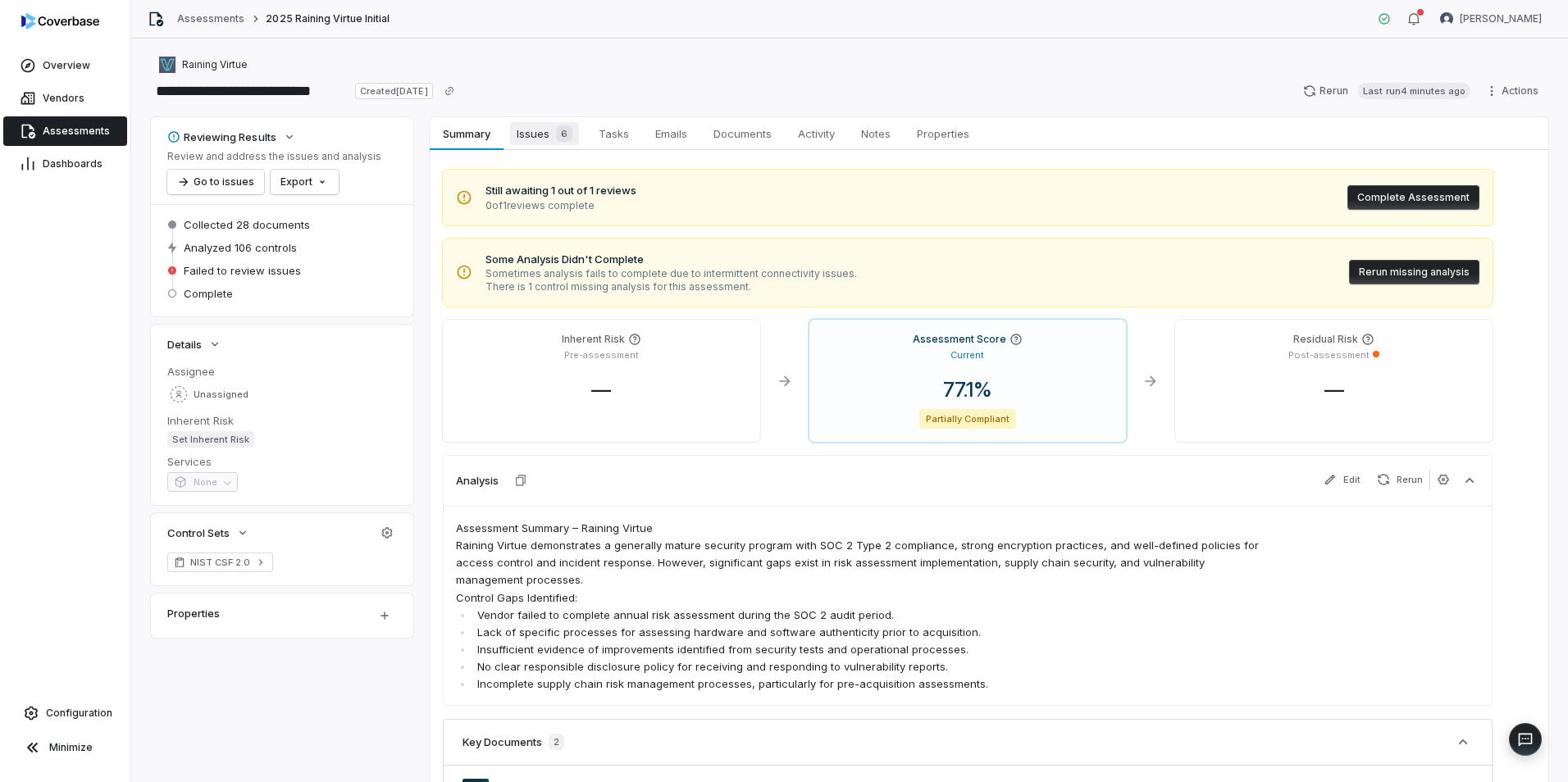
click at [540, 137] on span "Issues 6" at bounding box center [545, 133] width 69 height 23
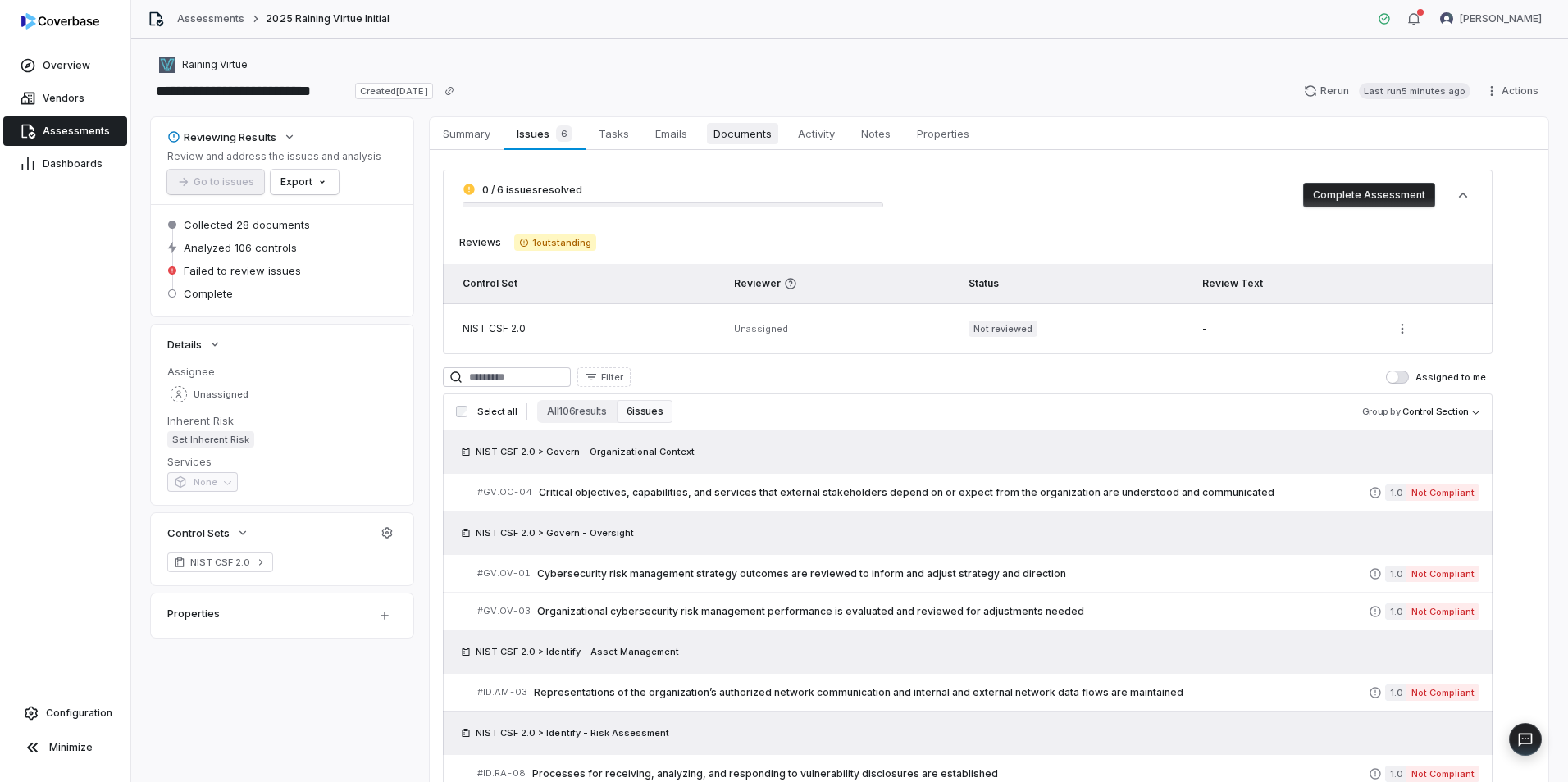
click at [729, 126] on span "Documents" at bounding box center [743, 133] width 72 height 21
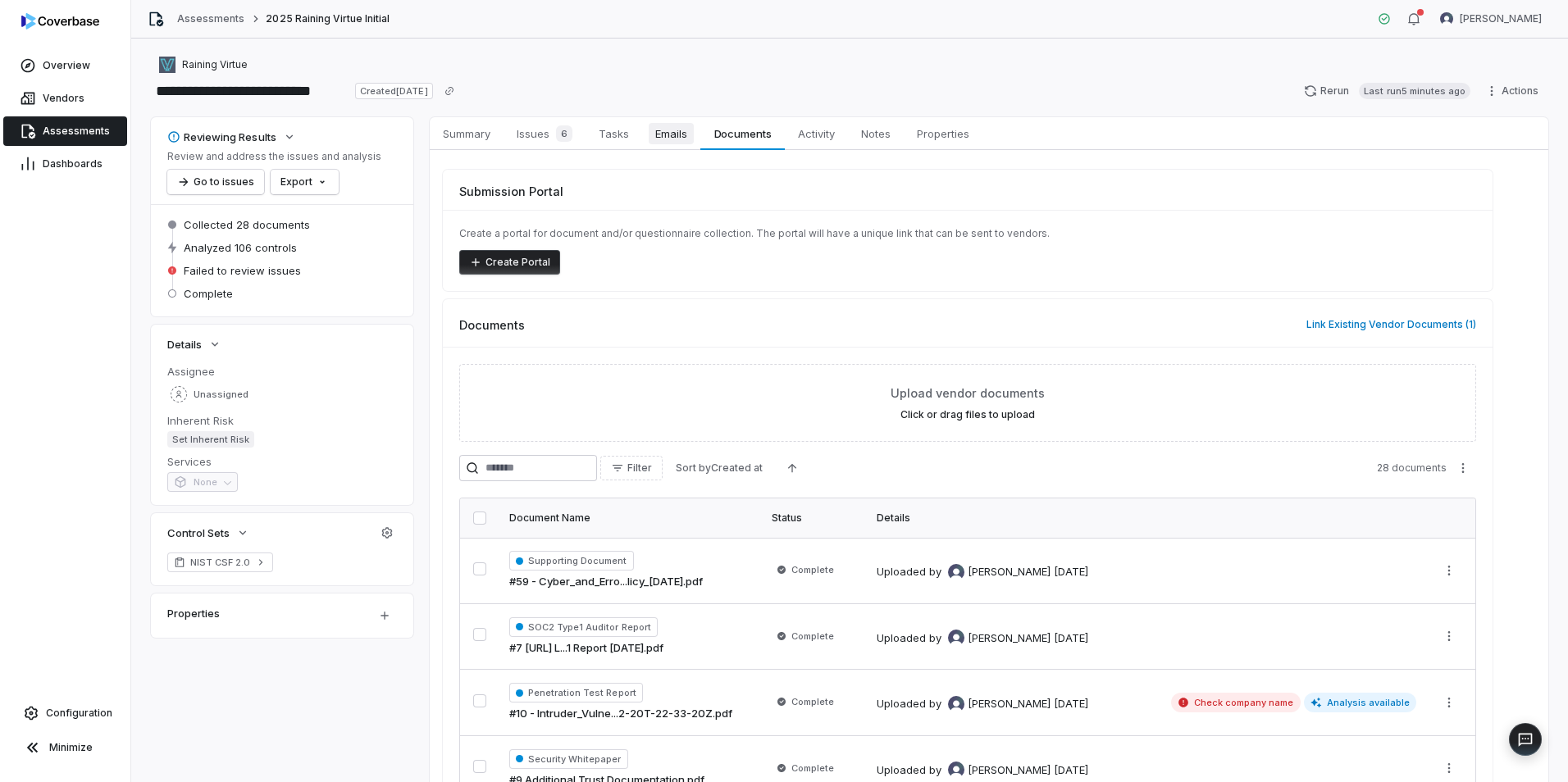
click at [683, 131] on span "Emails" at bounding box center [671, 133] width 45 height 21
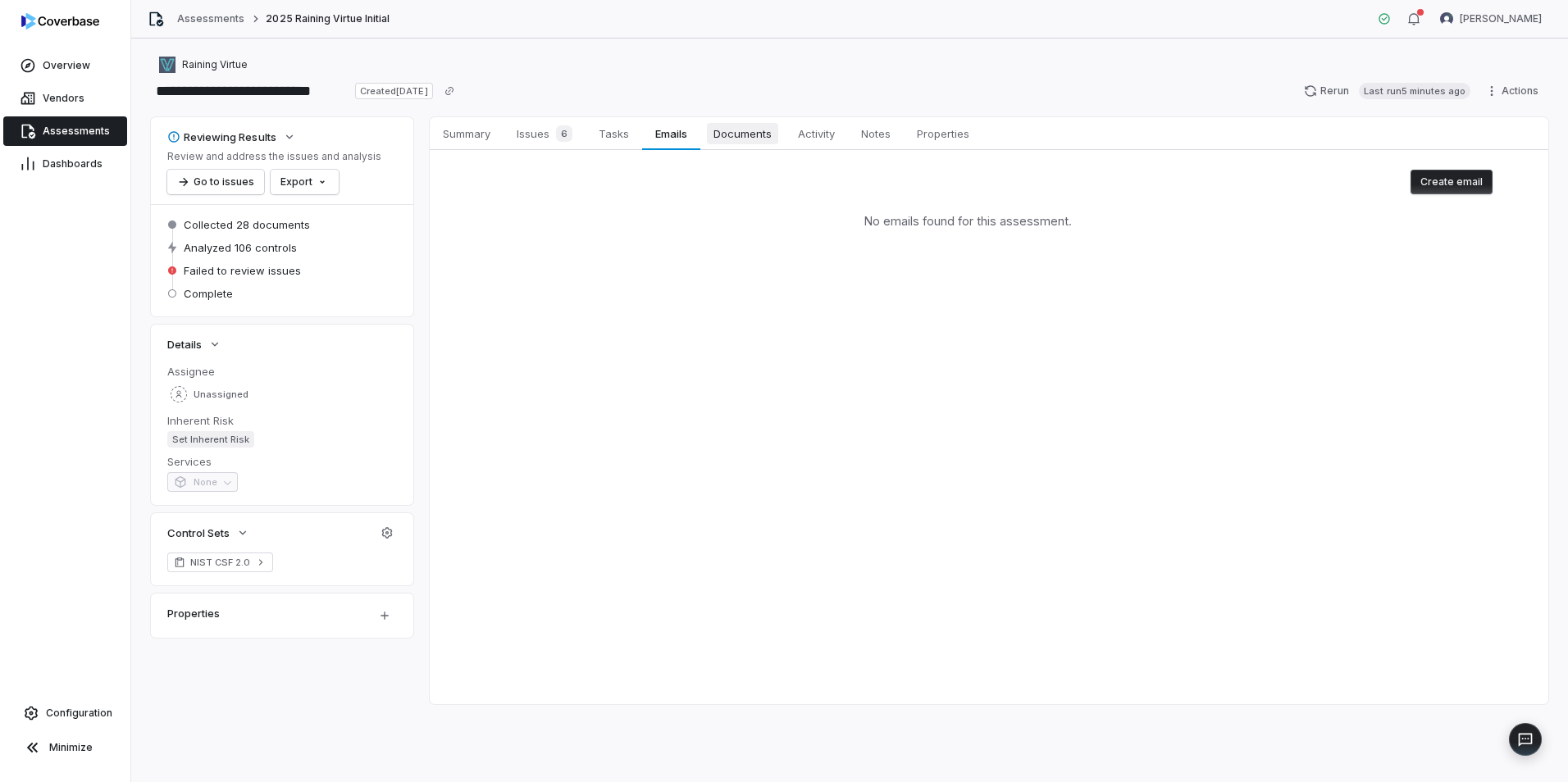
click at [730, 133] on span "Documents" at bounding box center [743, 133] width 72 height 21
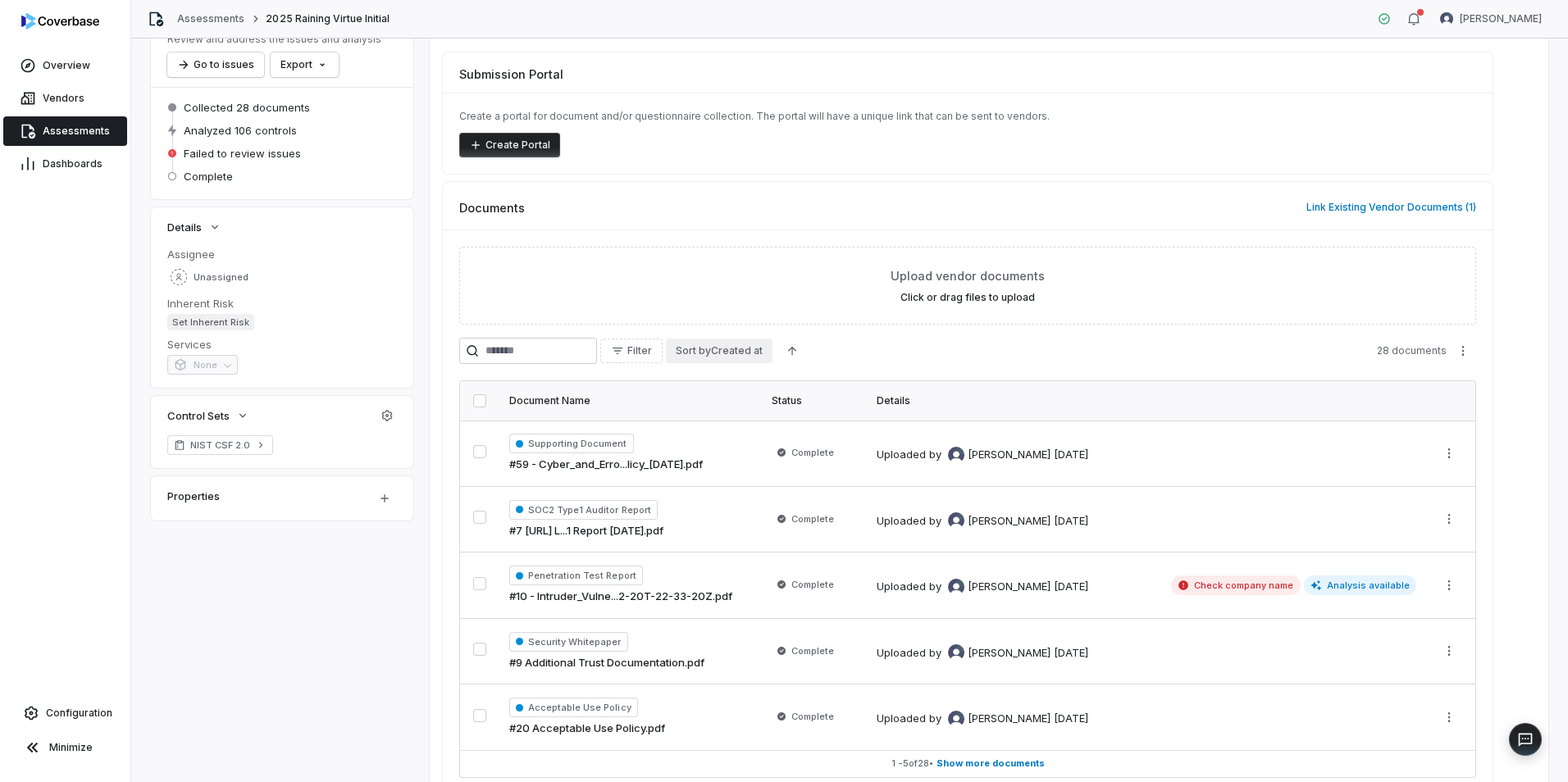
scroll to position [202, 0]
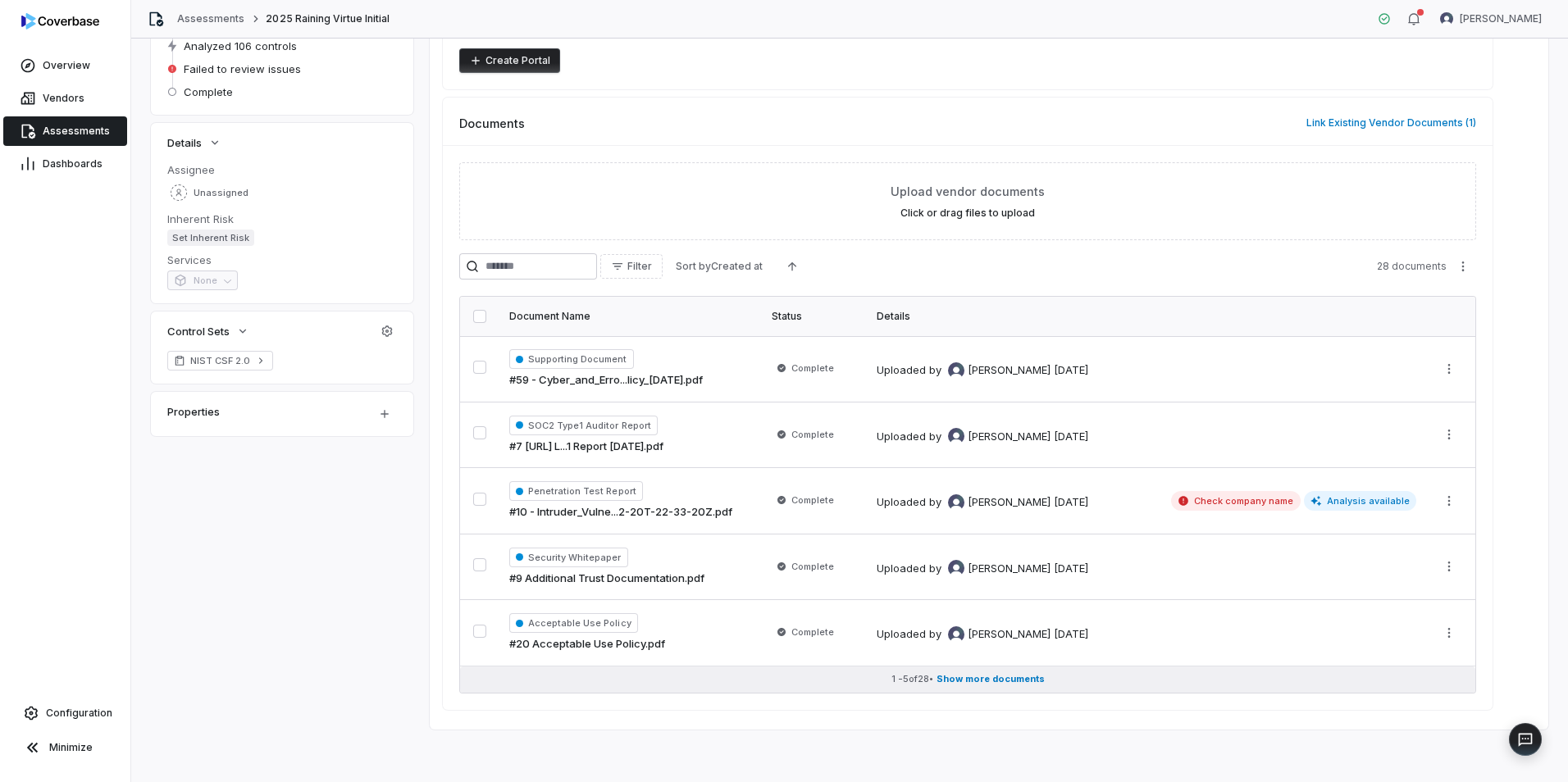
click at [1021, 683] on span "Show more documents" at bounding box center [990, 679] width 108 height 12
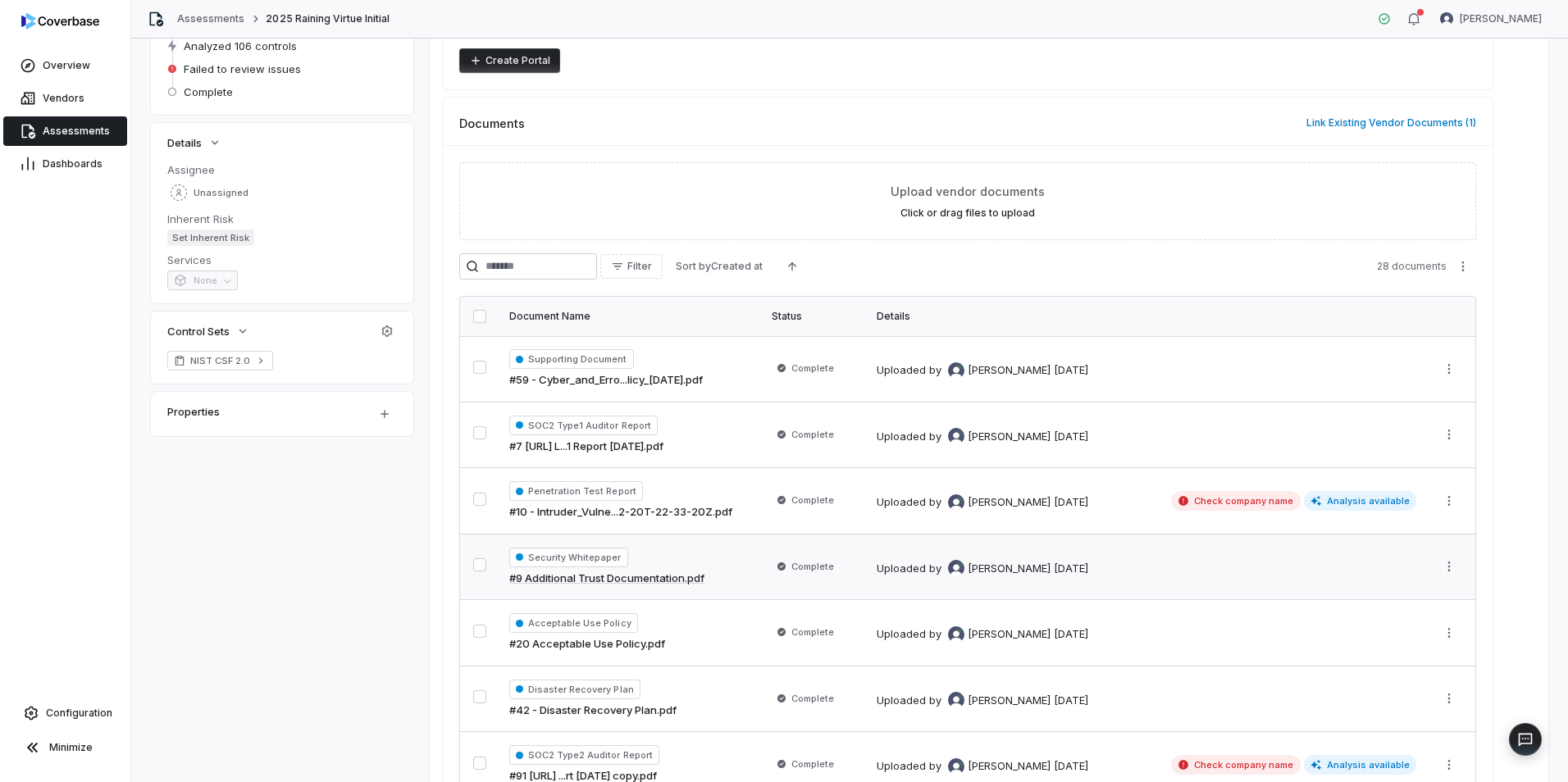
scroll to position [365, 0]
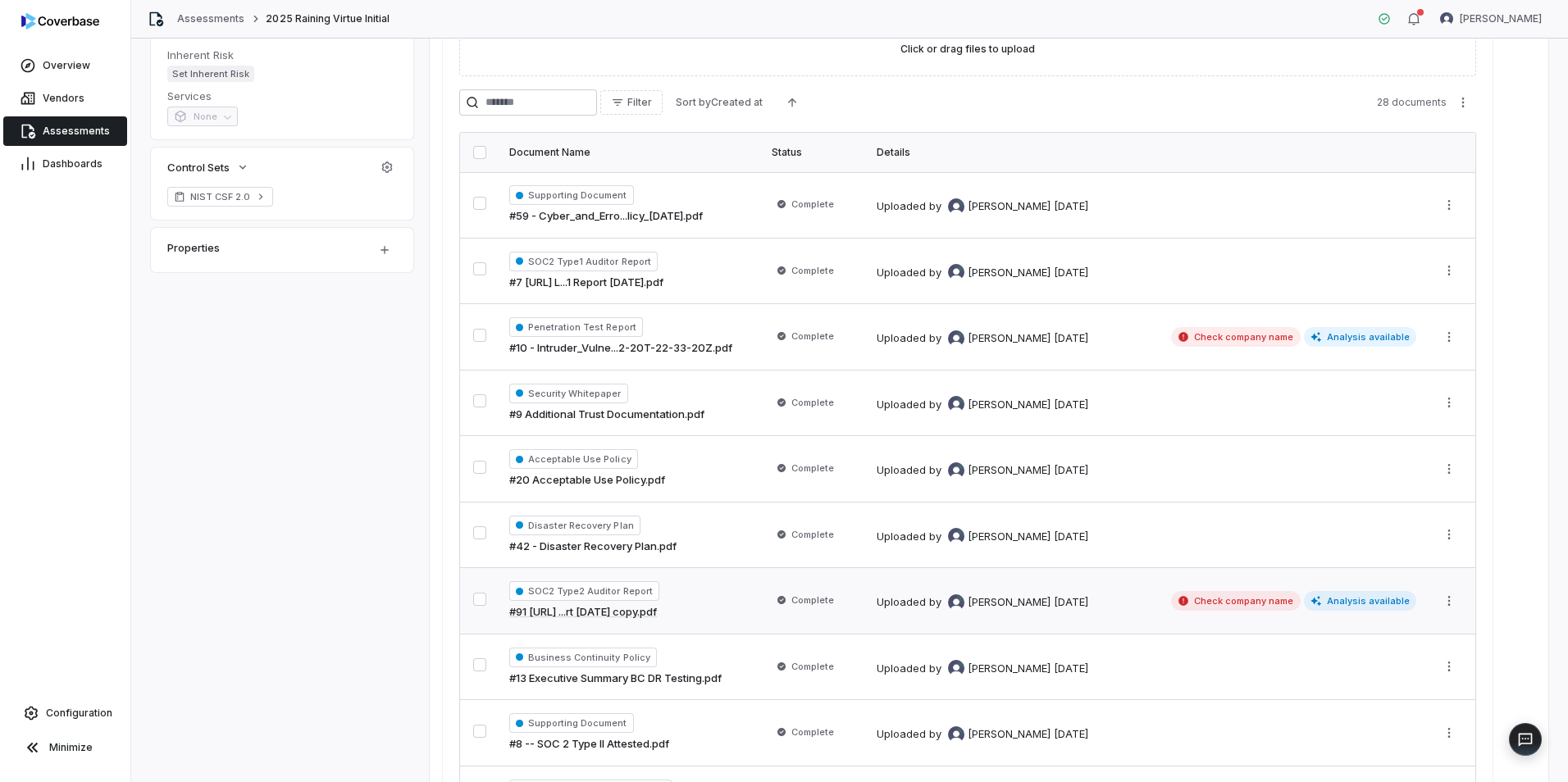
click at [731, 598] on div "SOC2 Type2 Auditor Report #91 Storytellers.ai ...rt 6.30.25 copy.pdf" at bounding box center [631, 601] width 243 height 39
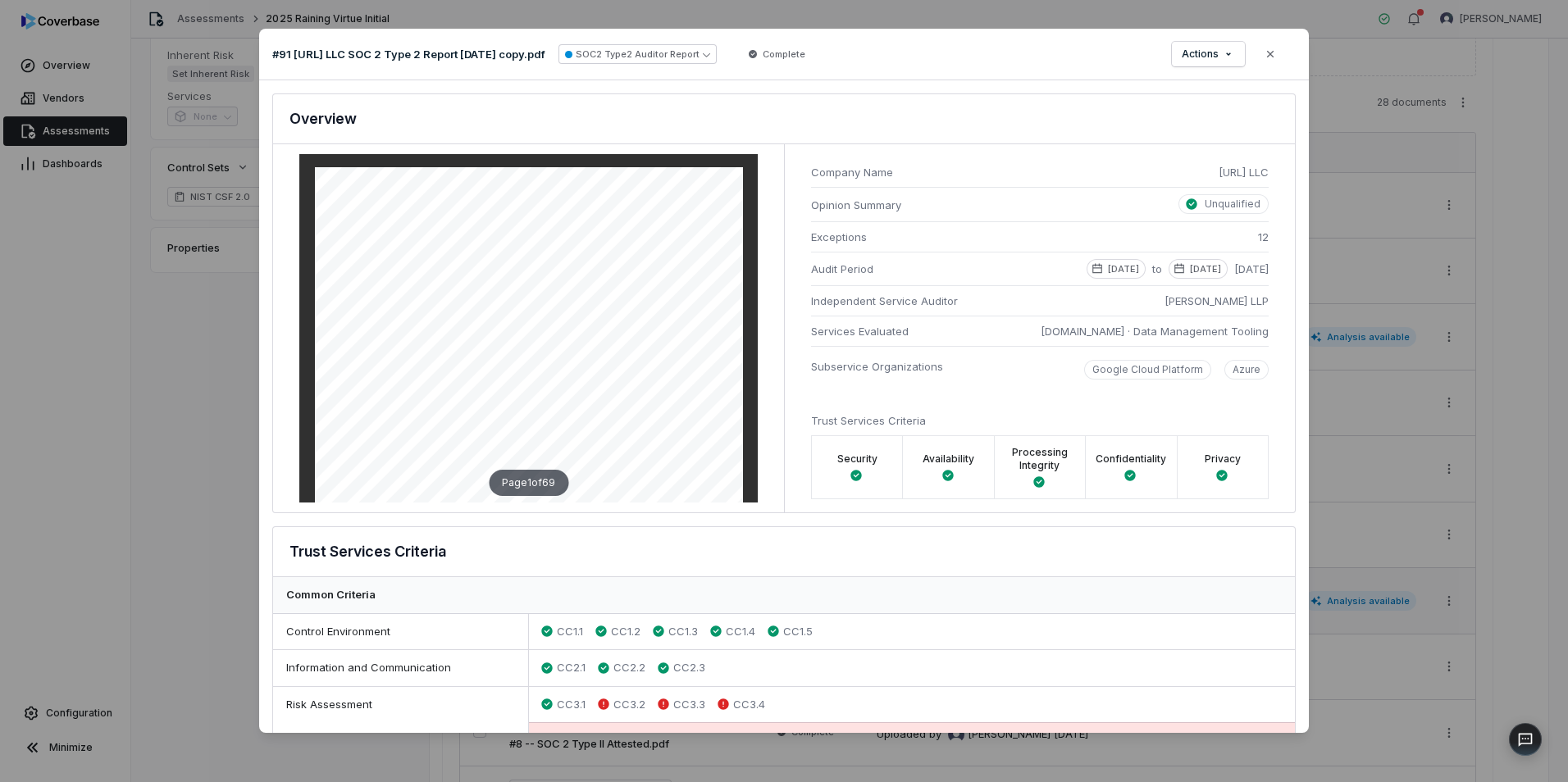
drag, startPoint x: 1271, startPoint y: 55, endPoint x: 1263, endPoint y: 61, distance: 10.0
click at [1271, 55] on icon "button" at bounding box center [1271, 55] width 7 height 7
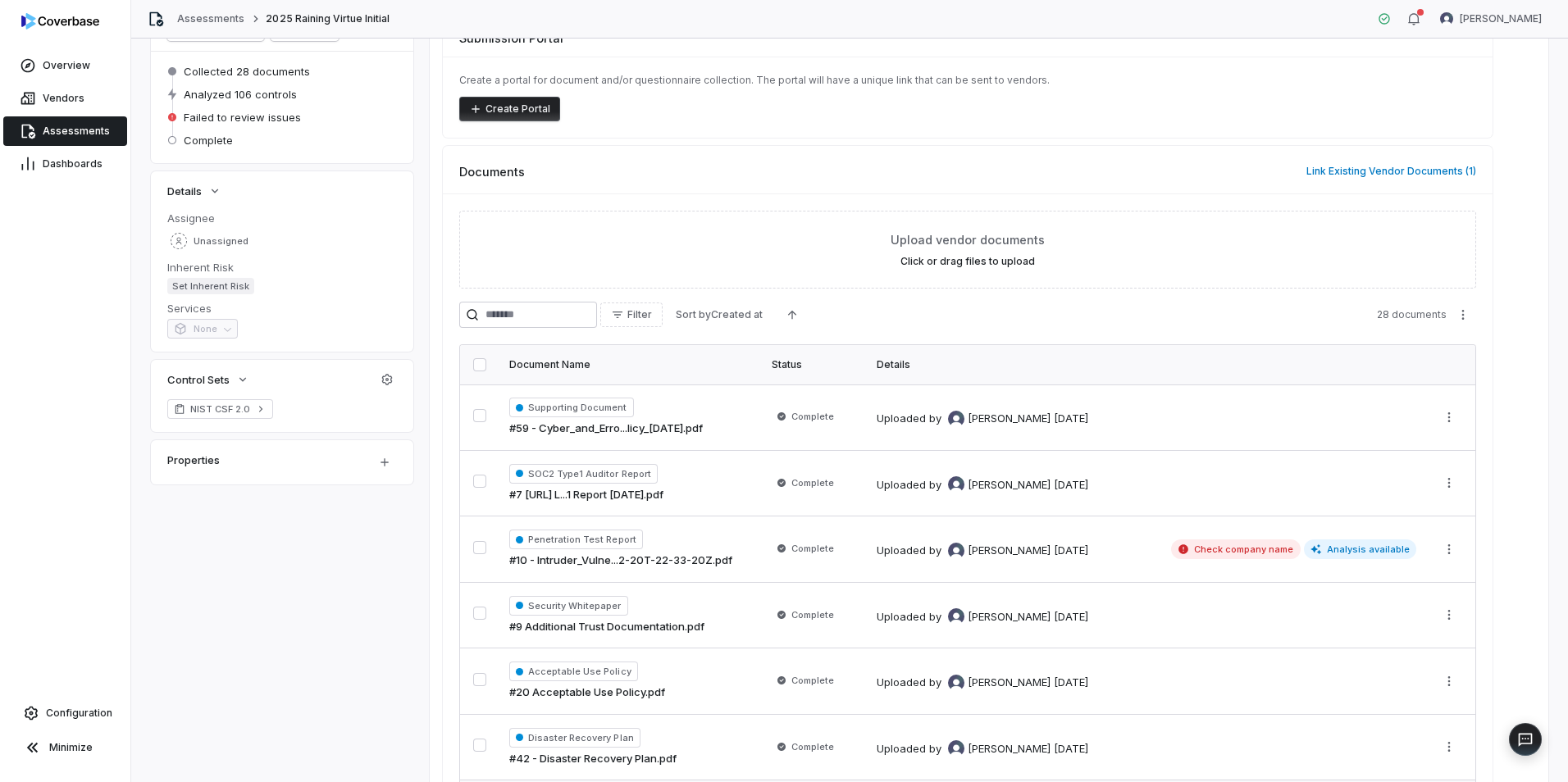
scroll to position [120, 0]
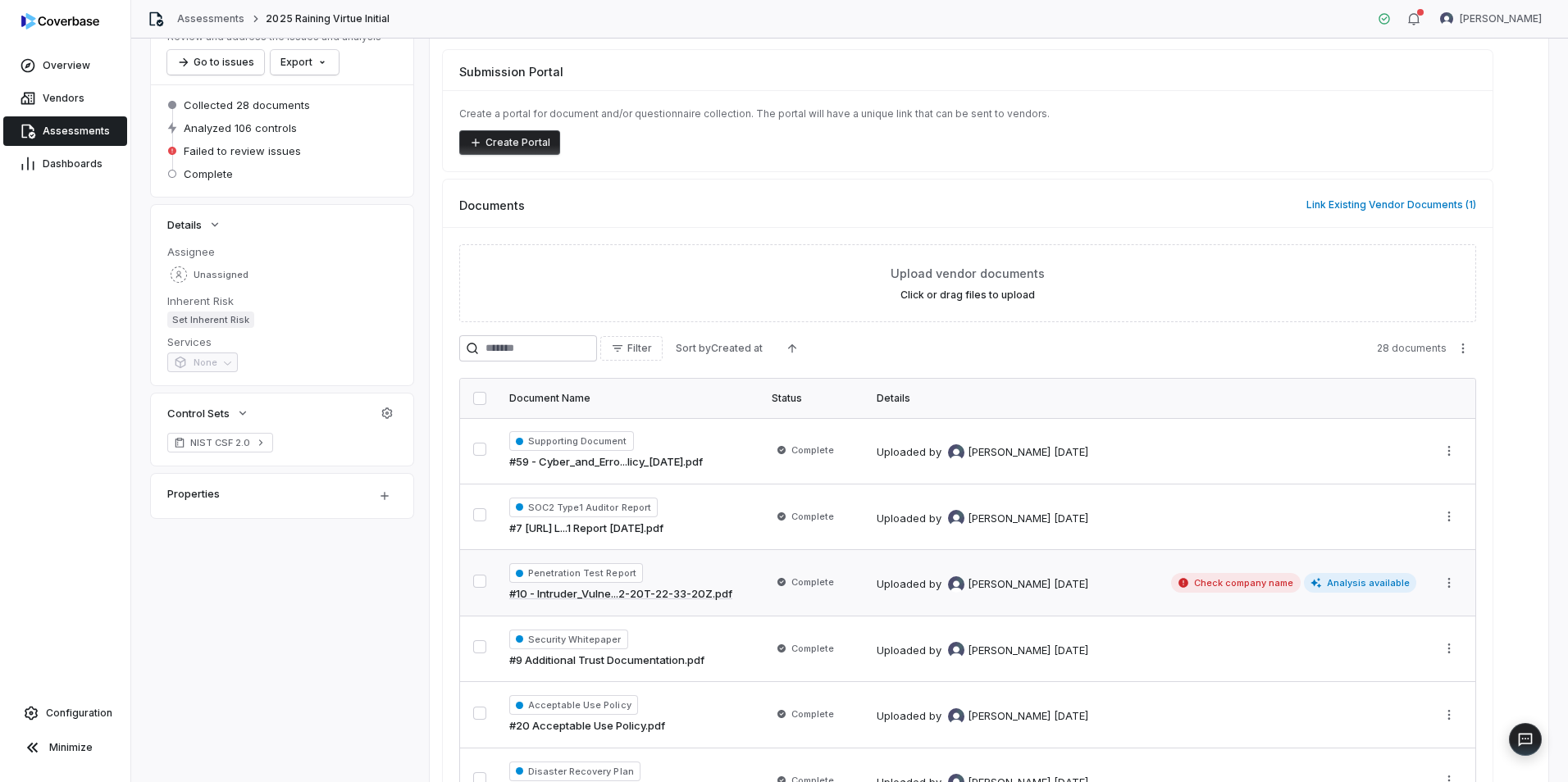
click at [722, 579] on div "Penetration Test Report #10 - Intruder_Vulne...2-20T-22-33-20Z.pdf" at bounding box center [631, 583] width 243 height 39
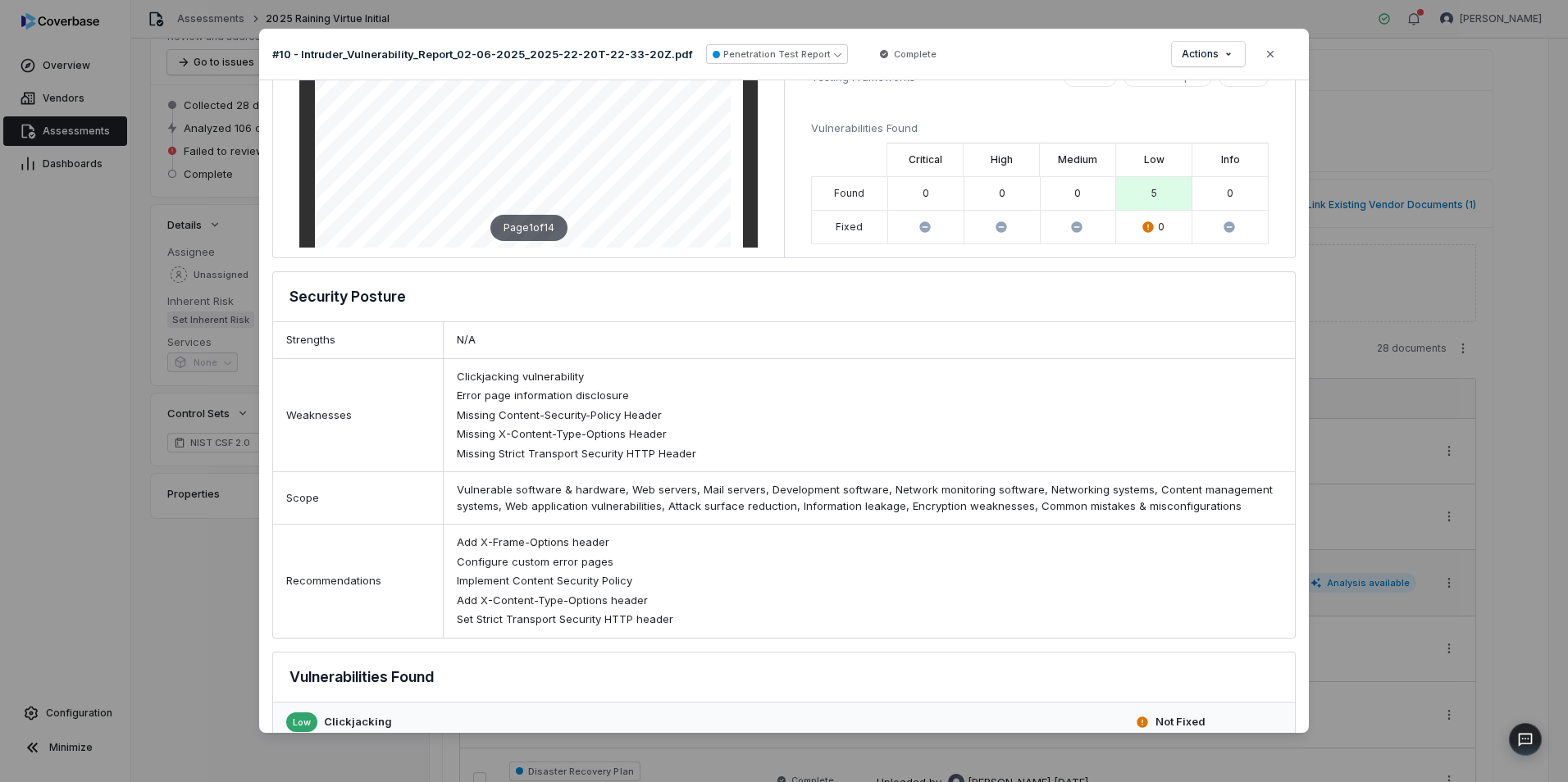
scroll to position [197, 0]
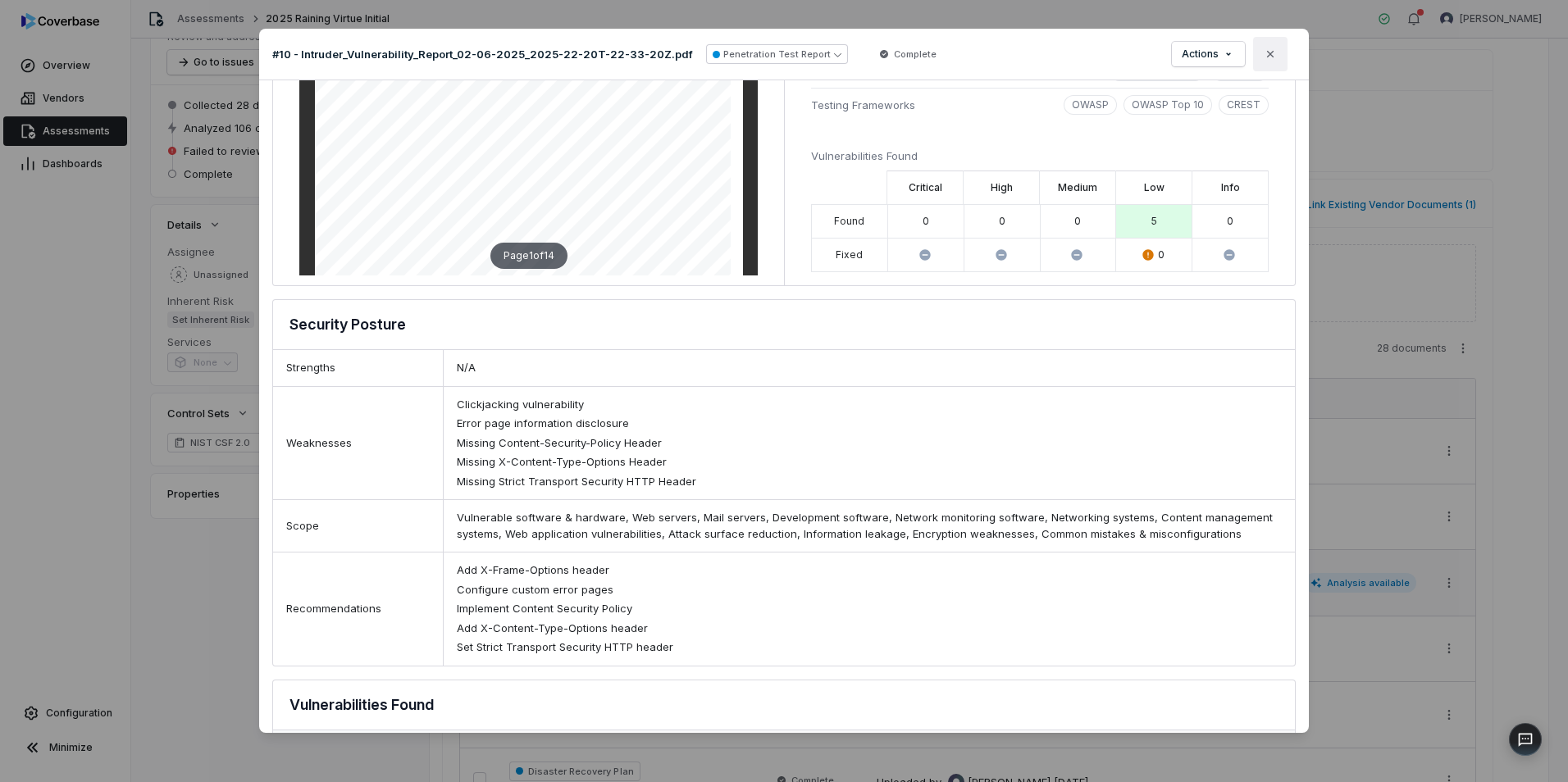
click at [1269, 51] on icon "button" at bounding box center [1270, 54] width 13 height 13
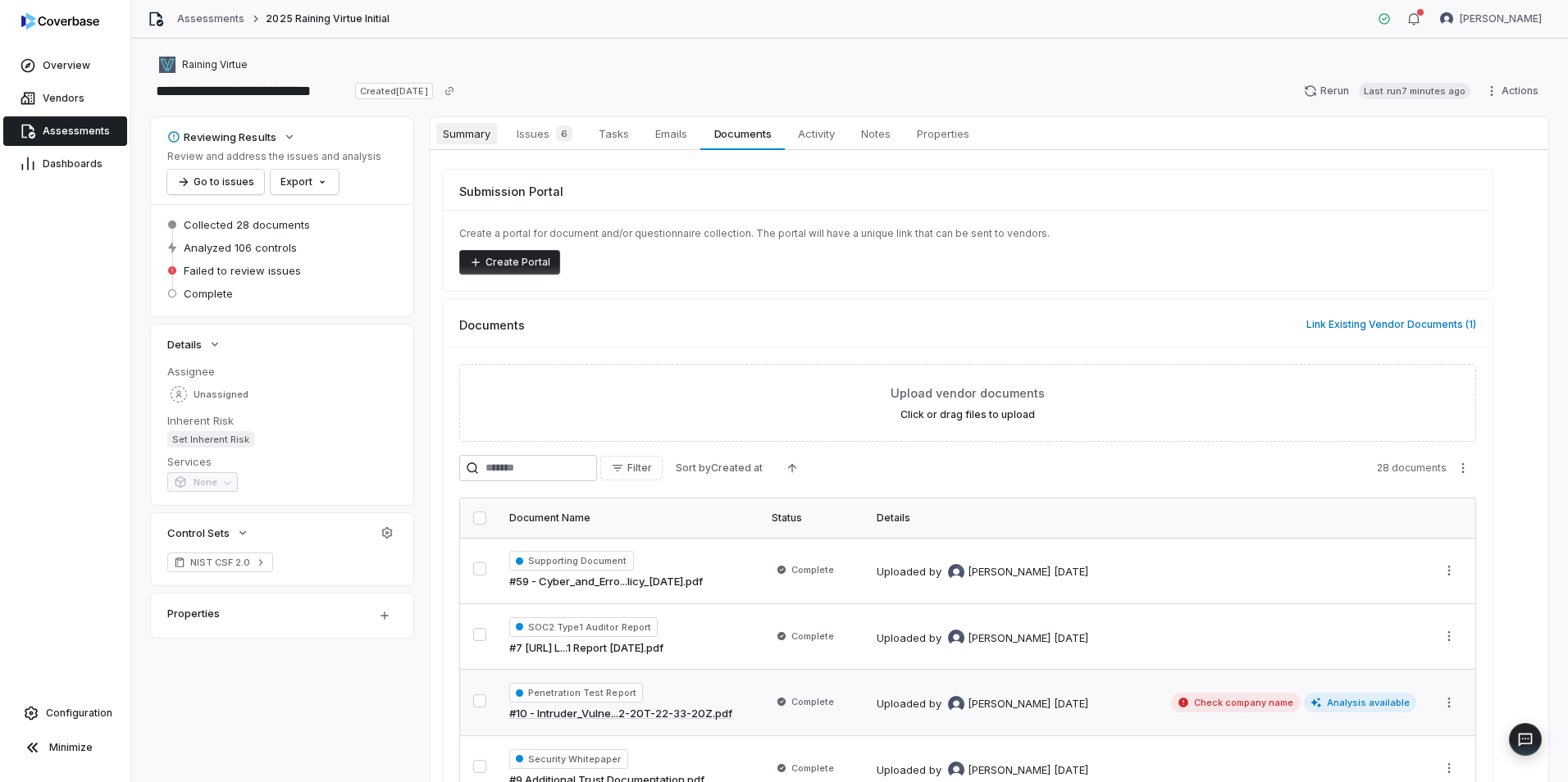
click at [470, 136] on span "Summary" at bounding box center [466, 133] width 61 height 21
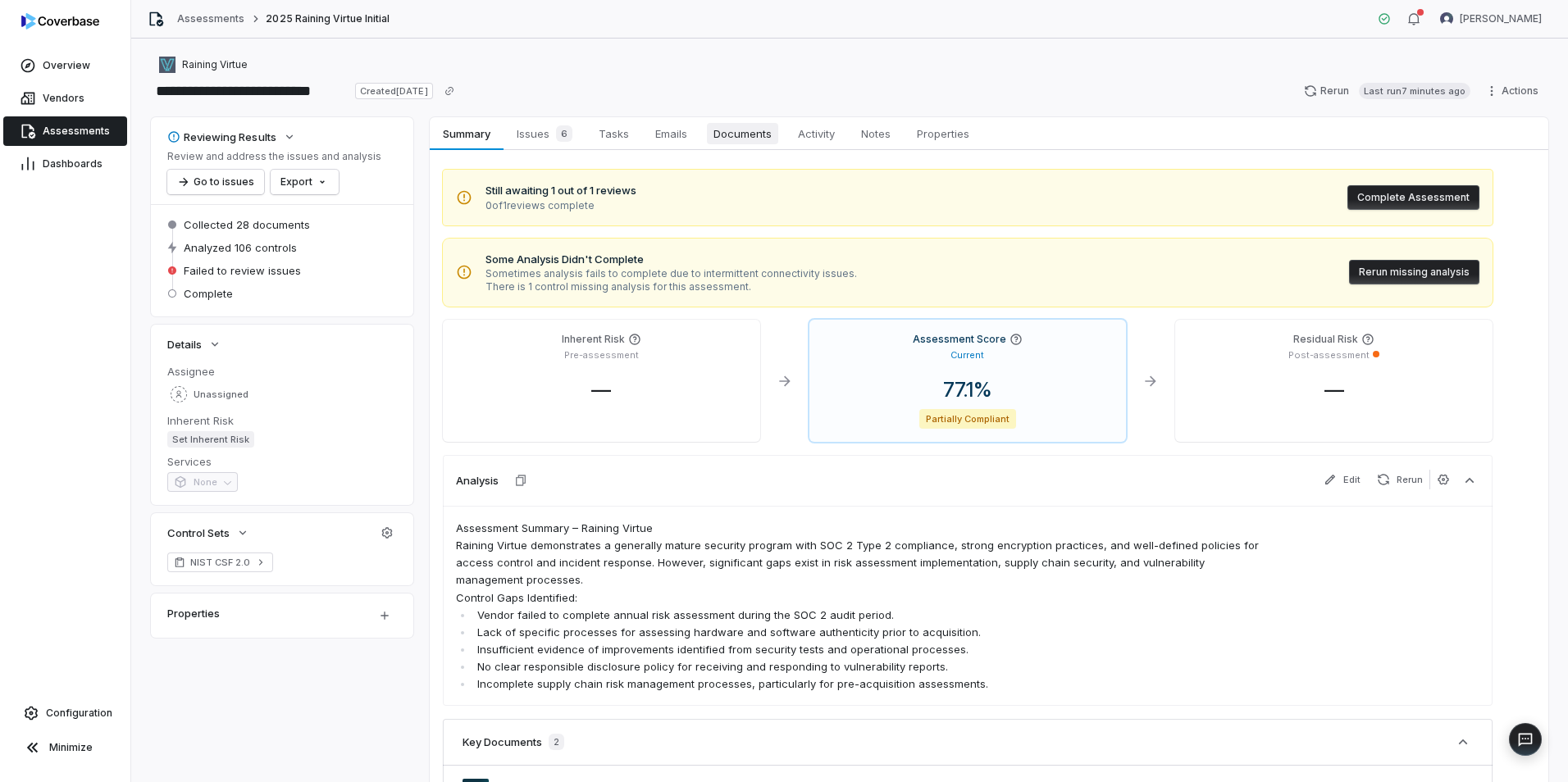
click at [729, 132] on span "Documents" at bounding box center [743, 133] width 72 height 21
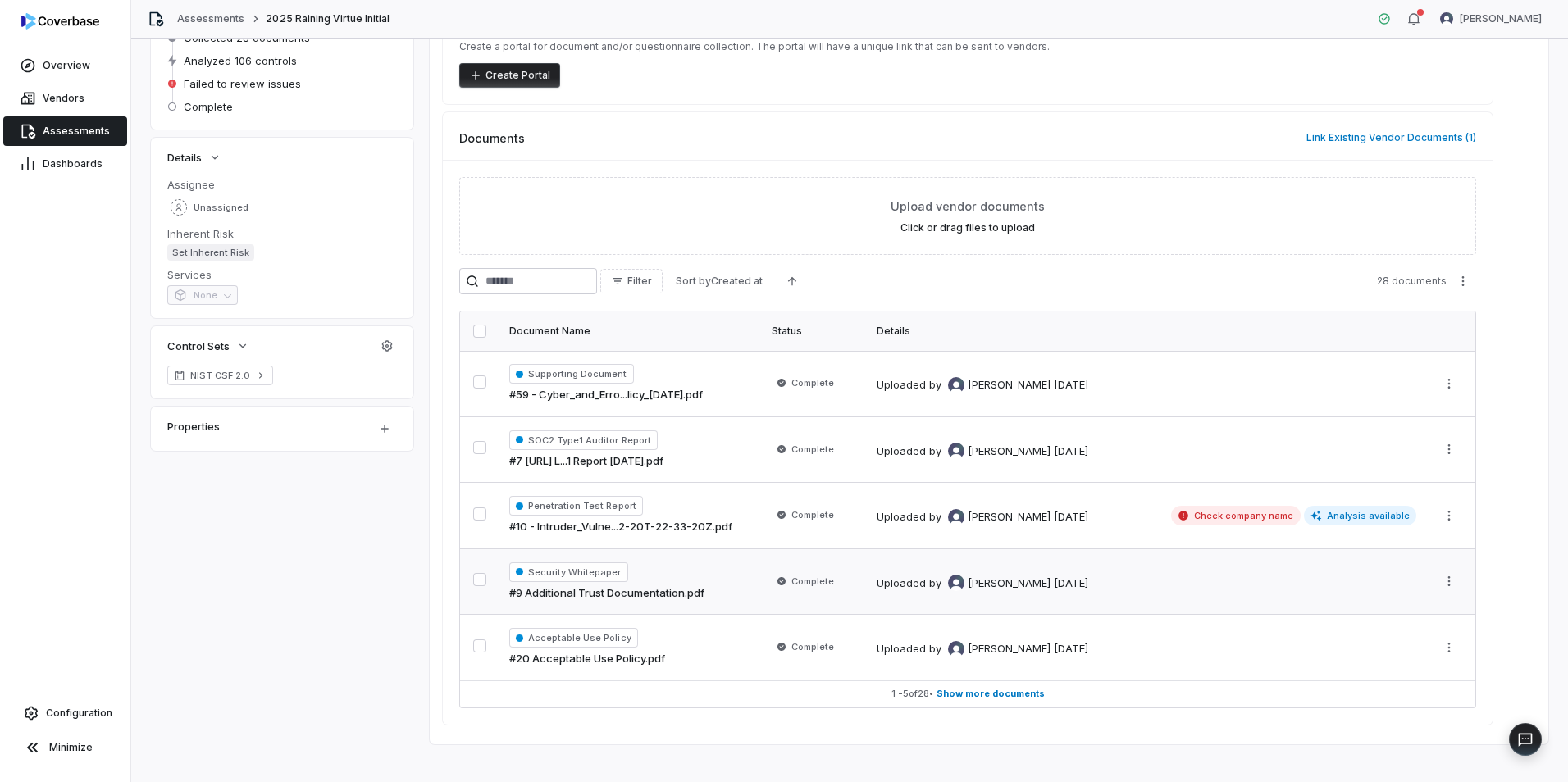
scroll to position [202, 0]
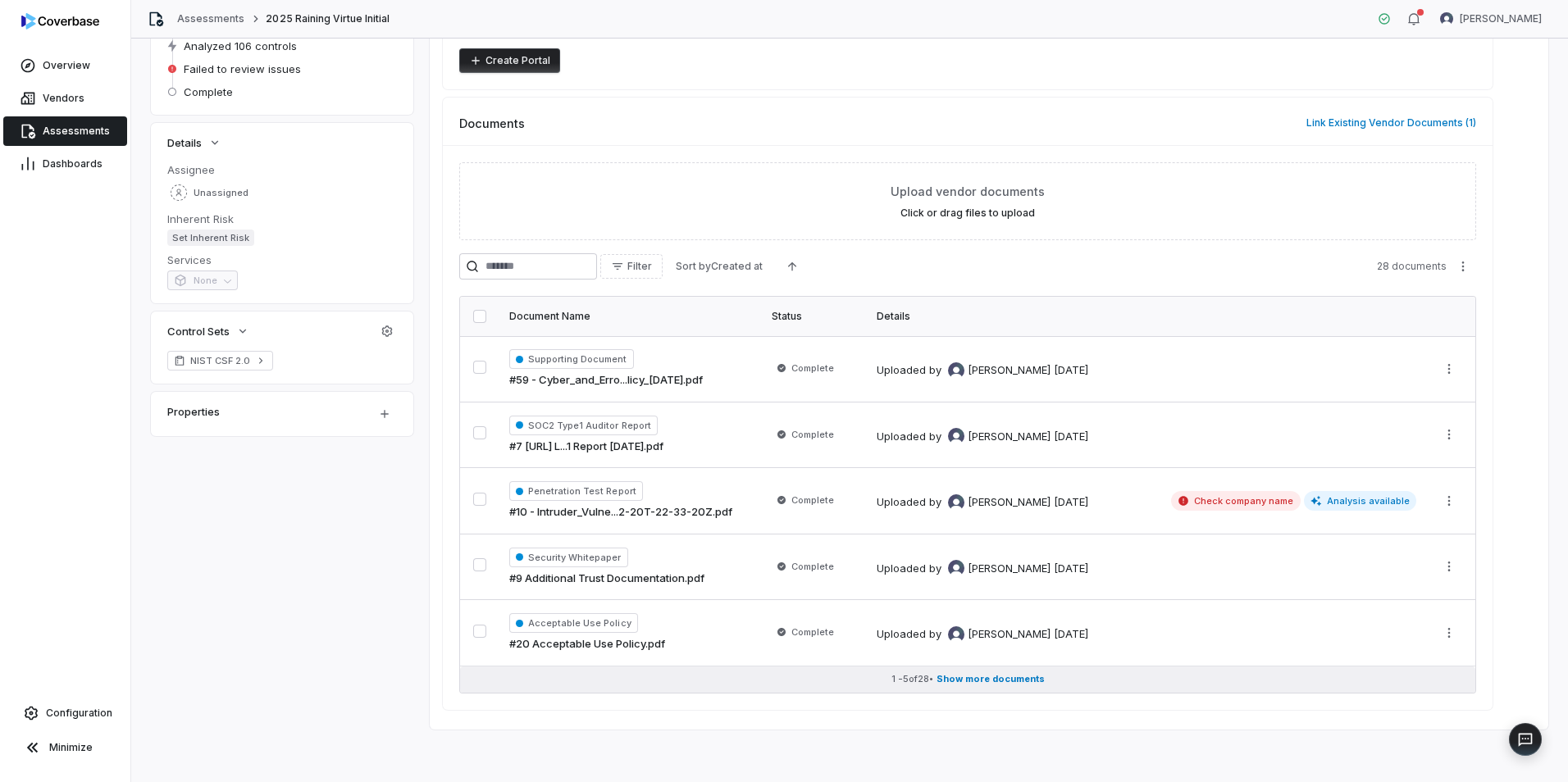
click at [996, 678] on span "Show more documents" at bounding box center [990, 679] width 108 height 12
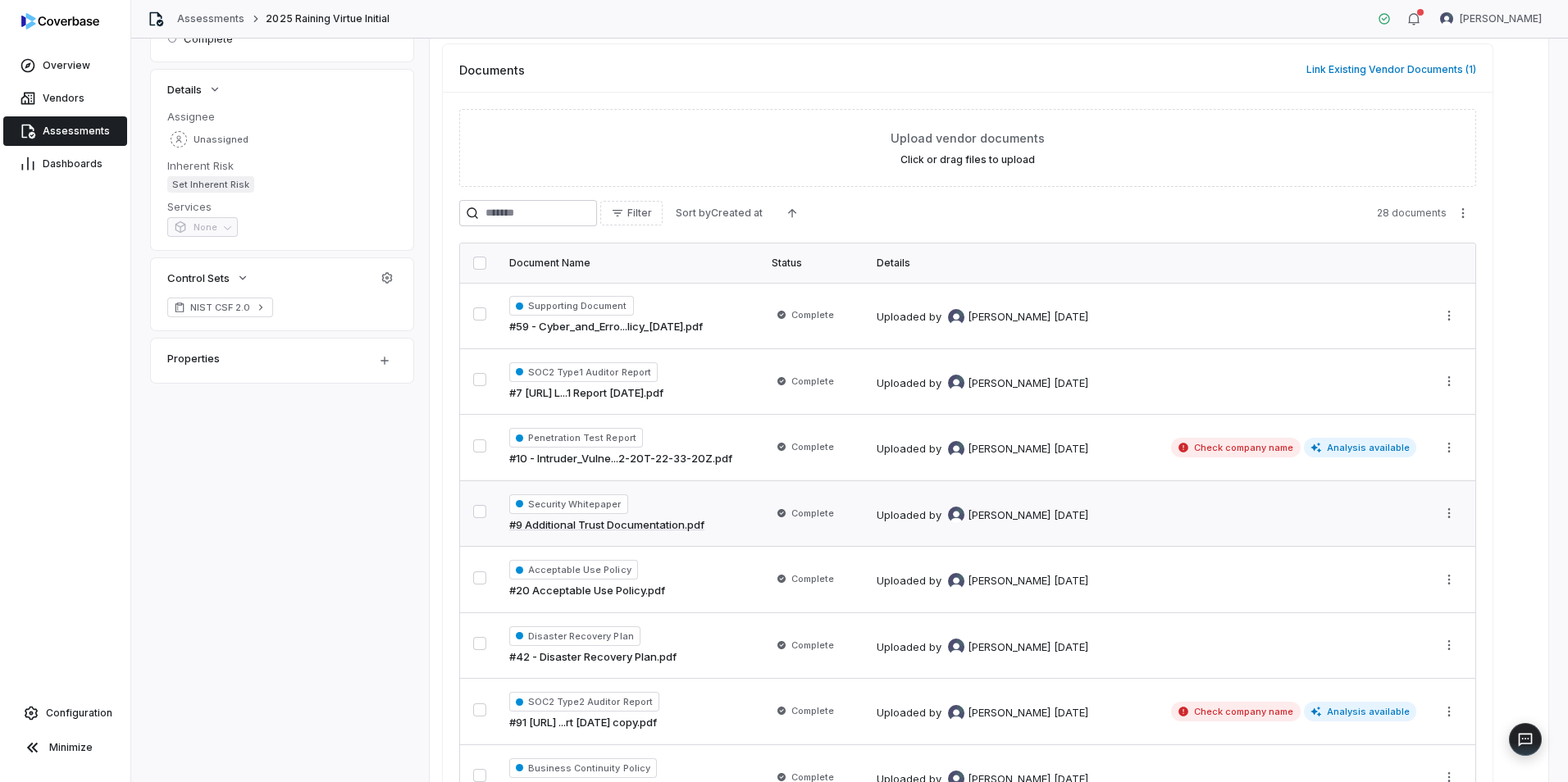
scroll to position [284, 0]
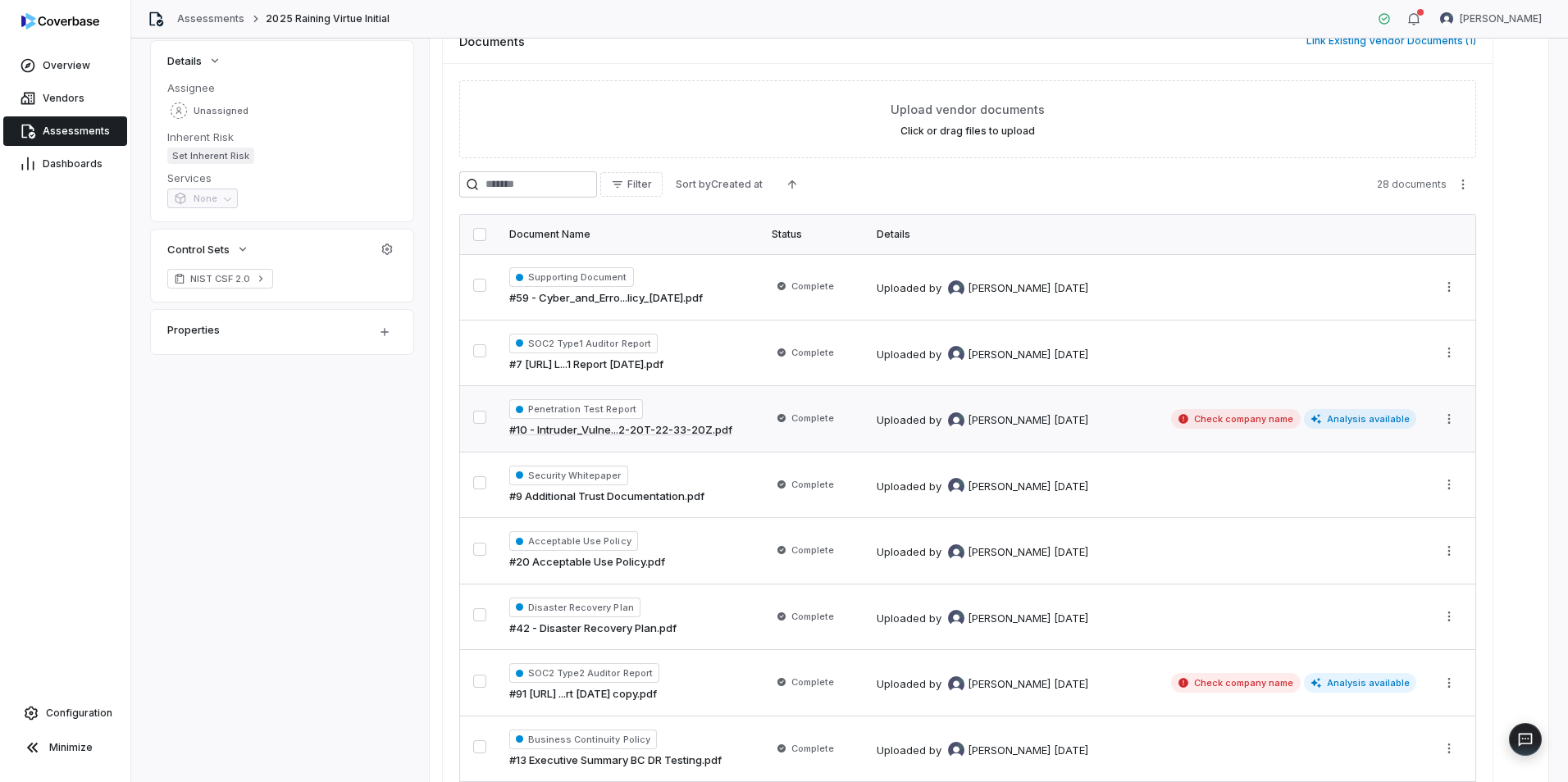
click at [737, 404] on div "Penetration Test Report #10 - Intruder_Vulne...2-20T-22-33-20Z.pdf" at bounding box center [631, 419] width 243 height 39
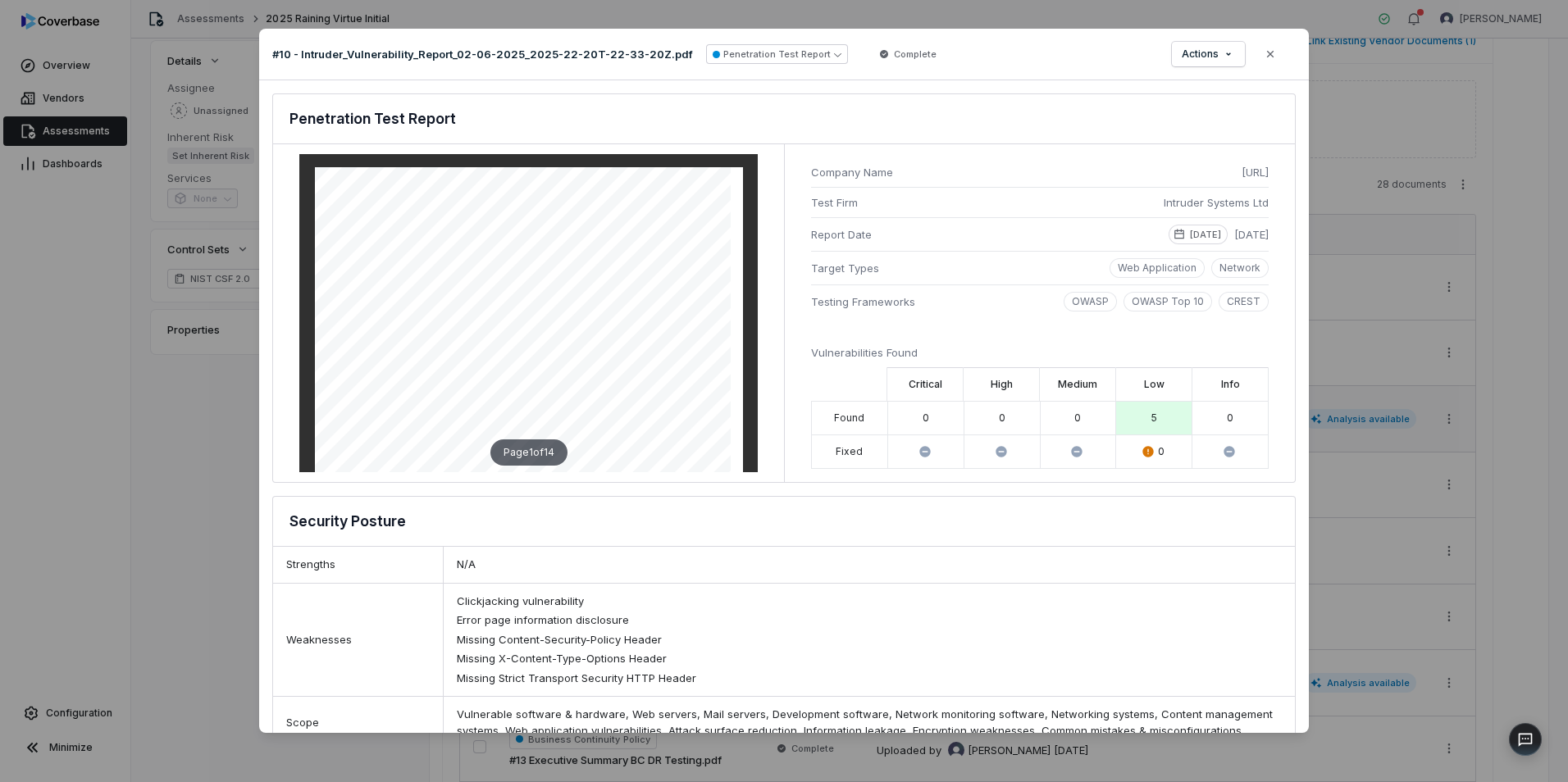
drag, startPoint x: 1283, startPoint y: 55, endPoint x: 1063, endPoint y: 95, distance: 223.6
click at [1283, 55] on button "Close" at bounding box center [1271, 54] width 34 height 34
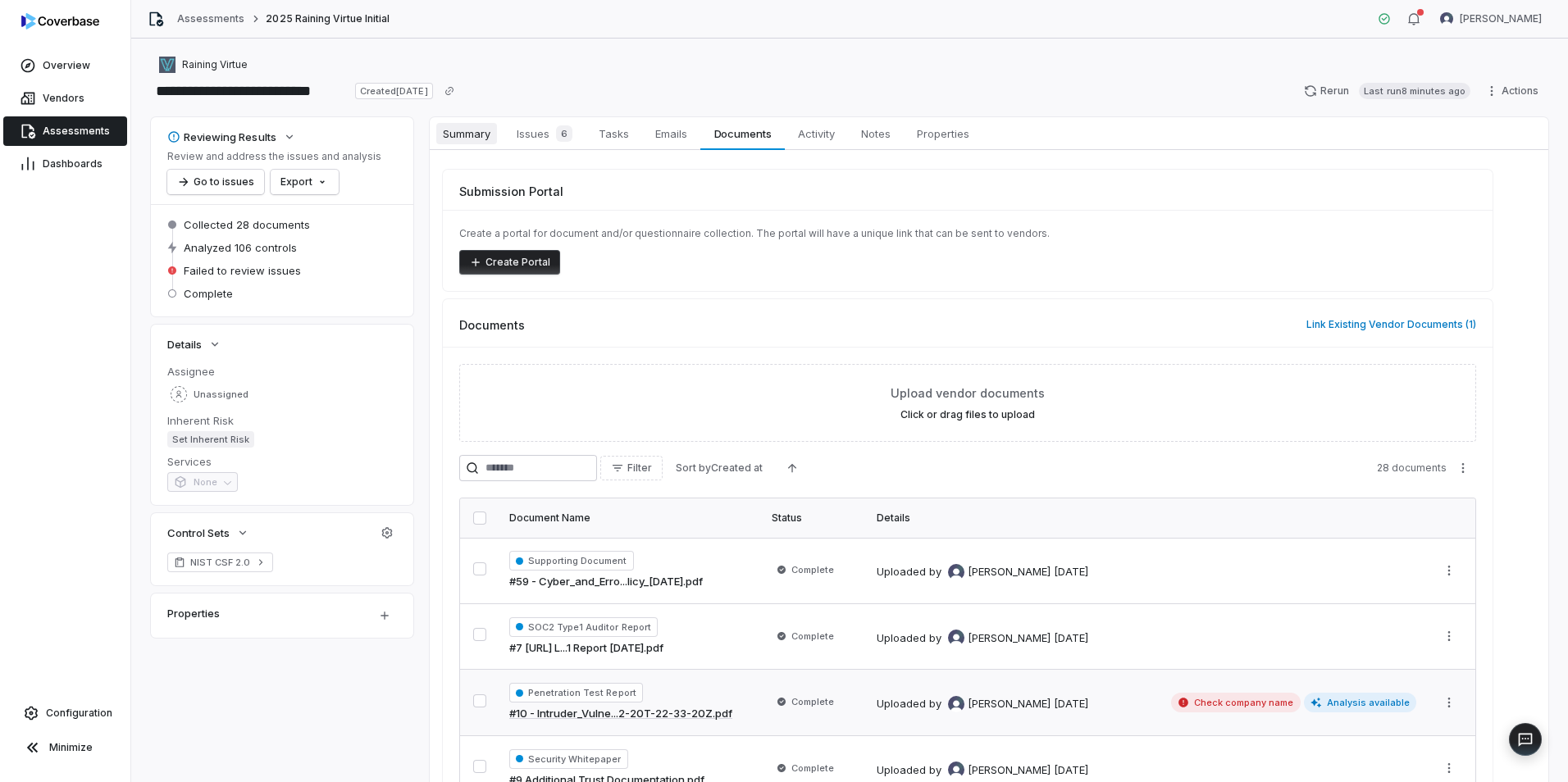
click at [445, 129] on span "Summary" at bounding box center [466, 133] width 61 height 21
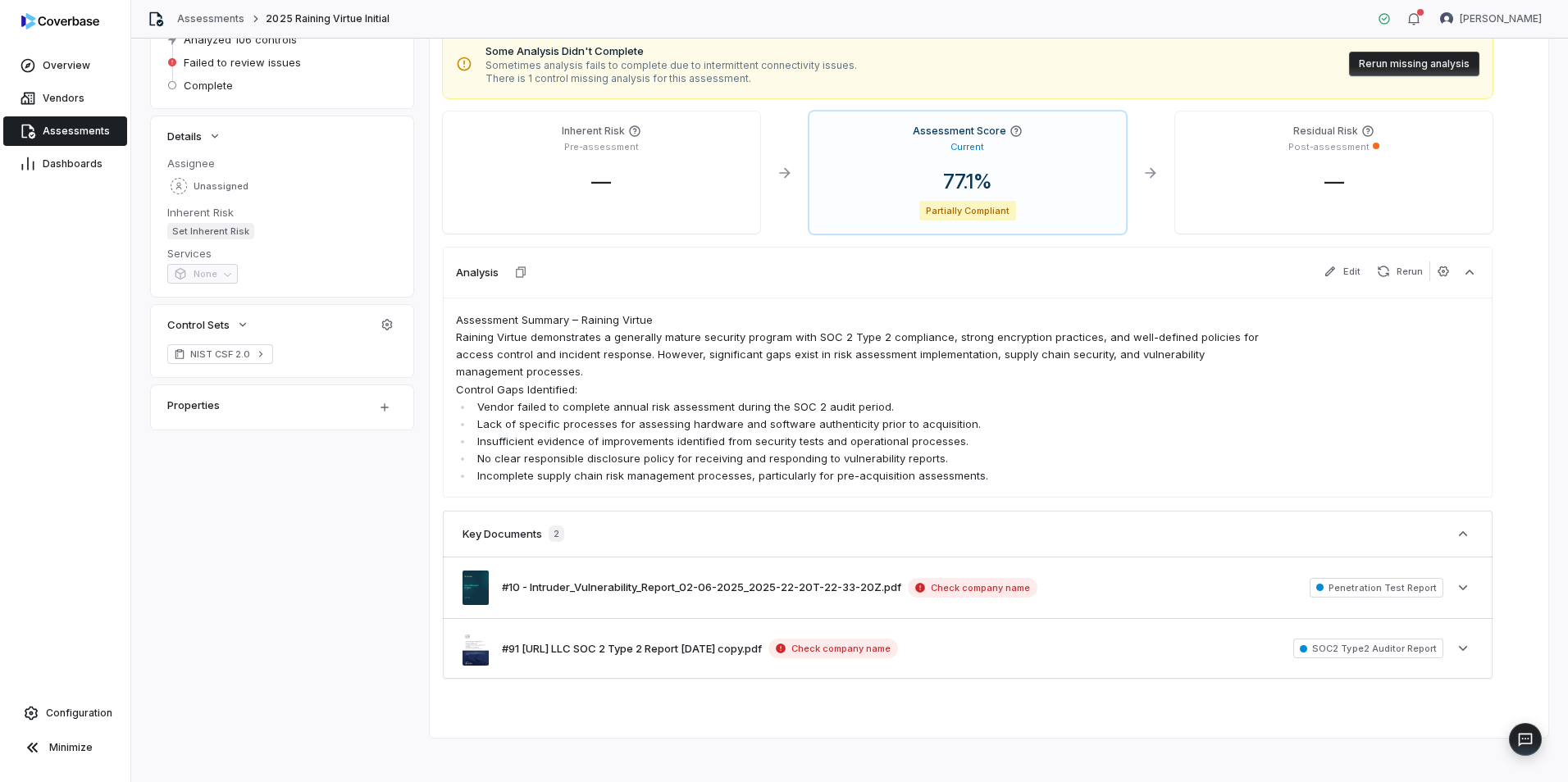
scroll to position [216, 0]
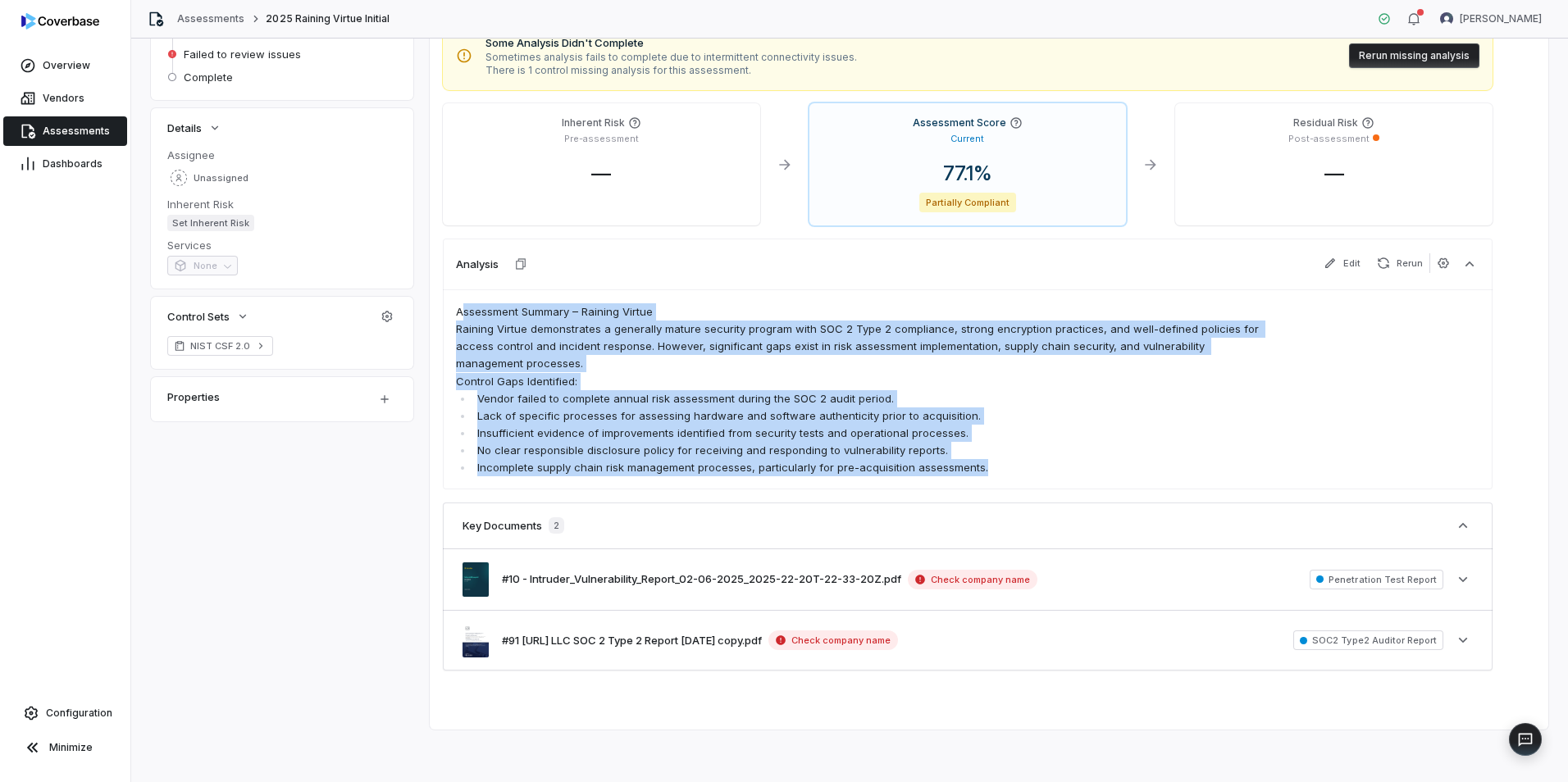
drag, startPoint x: 993, startPoint y: 465, endPoint x: 462, endPoint y: 313, distance: 552.3
click at [462, 313] on span "Assessment Summary – Raining Virtue Raining Virtue demonstrates a generally mat…" at bounding box center [865, 389] width 819 height 173
copy span "ssessment Summary – Raining Virtue Raining Virtue demonstrates a generally matu…"
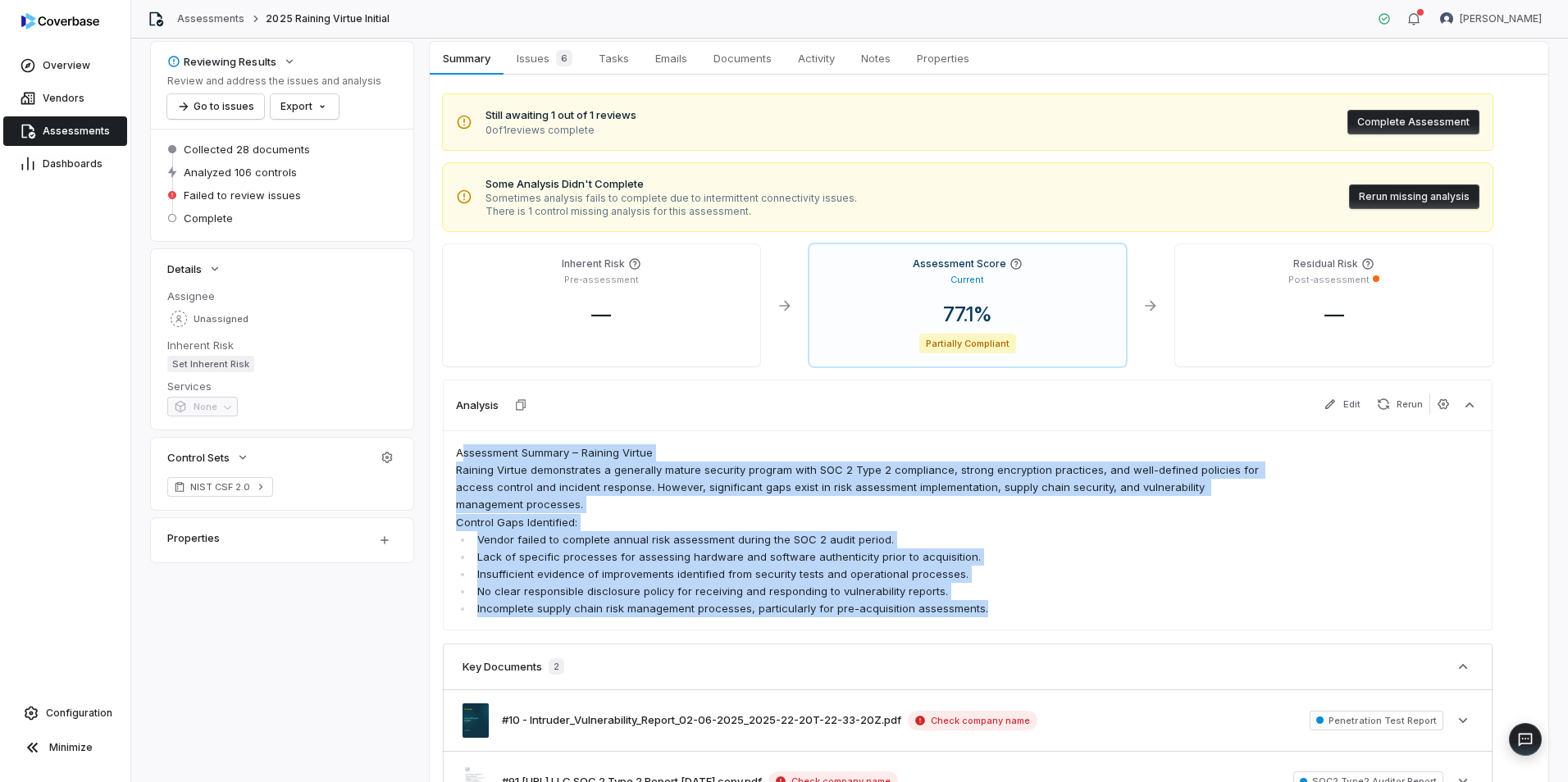
scroll to position [0, 0]
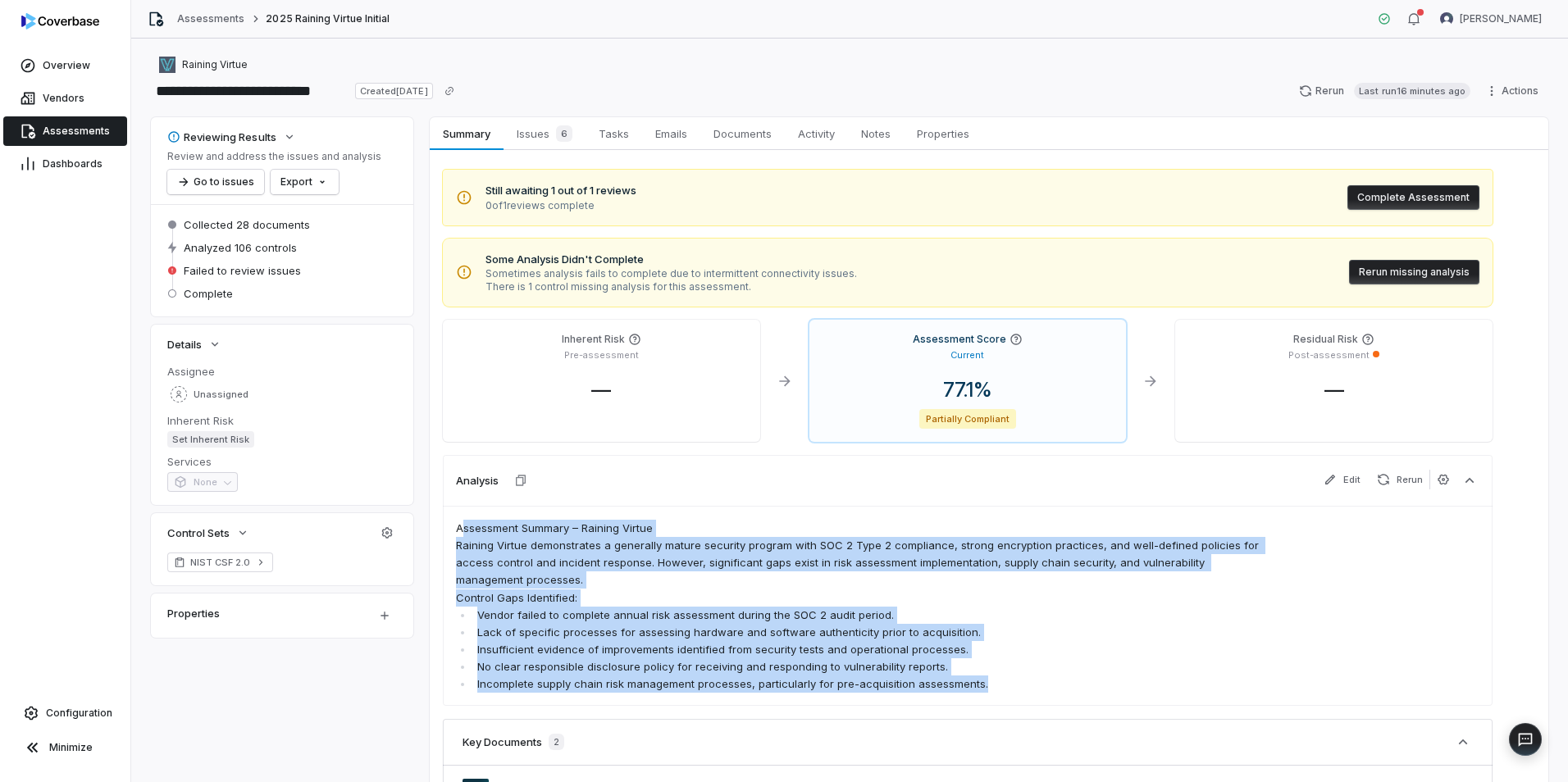
click at [1452, 189] on button "Complete Assessment" at bounding box center [1414, 198] width 132 height 25
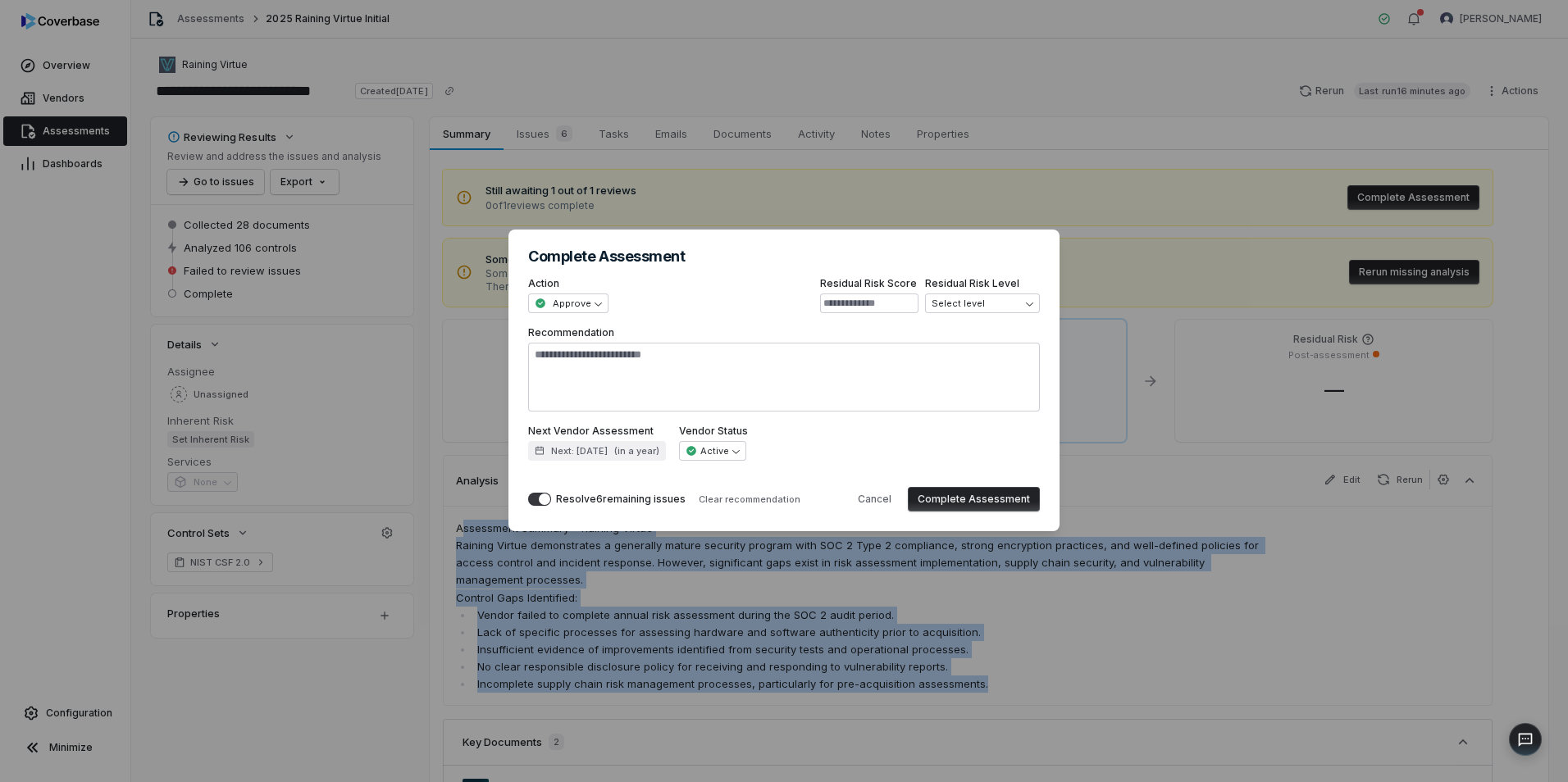
drag, startPoint x: 999, startPoint y: 499, endPoint x: 895, endPoint y: 369, distance: 166.5
click at [0, 0] on form "**********" at bounding box center [0, 0] width 0 height 0
click at [1004, 492] on button "Complete Assessment" at bounding box center [974, 499] width 132 height 25
type textarea "*"
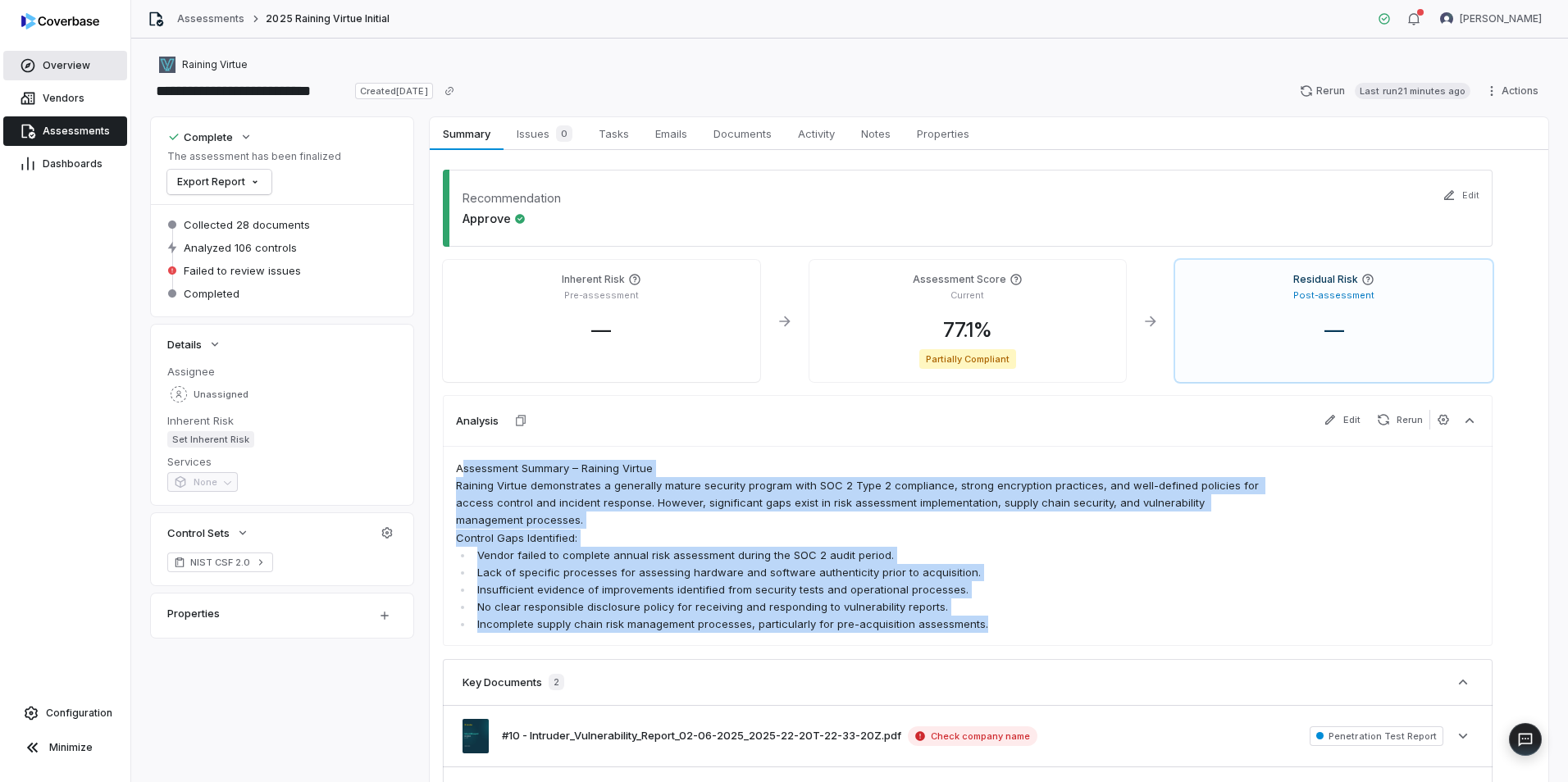
click at [57, 60] on span "Overview" at bounding box center [66, 65] width 48 height 13
